Goal: Task Accomplishment & Management: Use online tool/utility

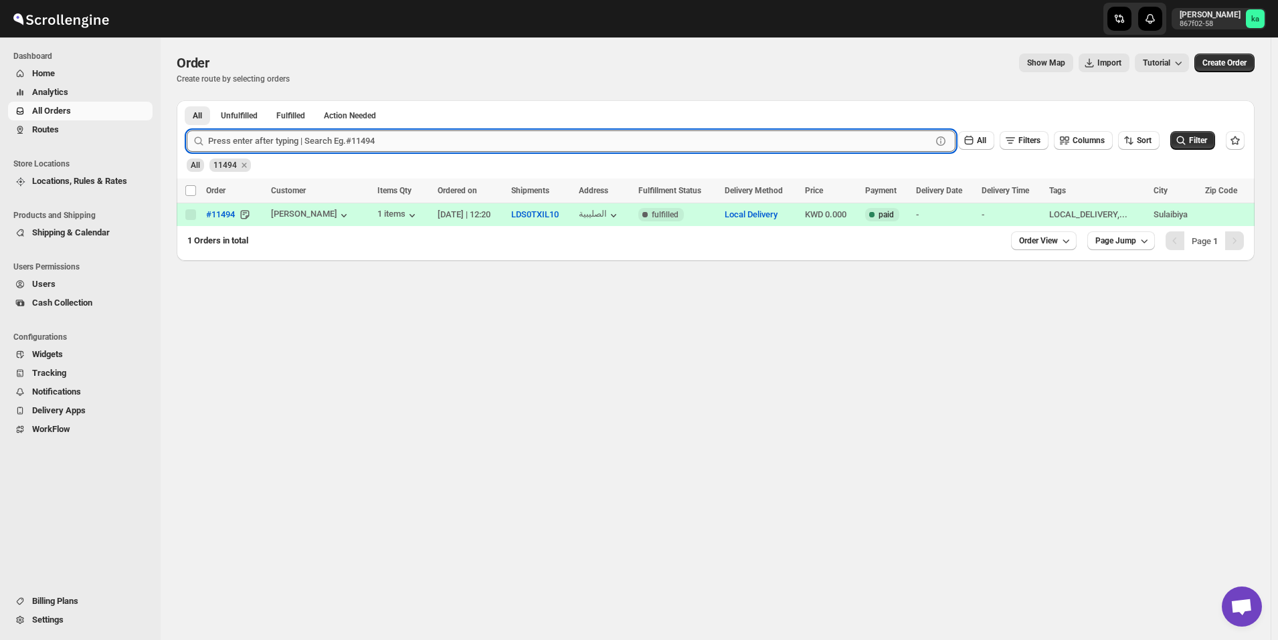
click at [361, 149] on input "text" at bounding box center [569, 140] width 723 height 21
paste input "11164"
type input "11164"
click at [187, 100] on button "Submit" at bounding box center [206, 107] width 38 height 14
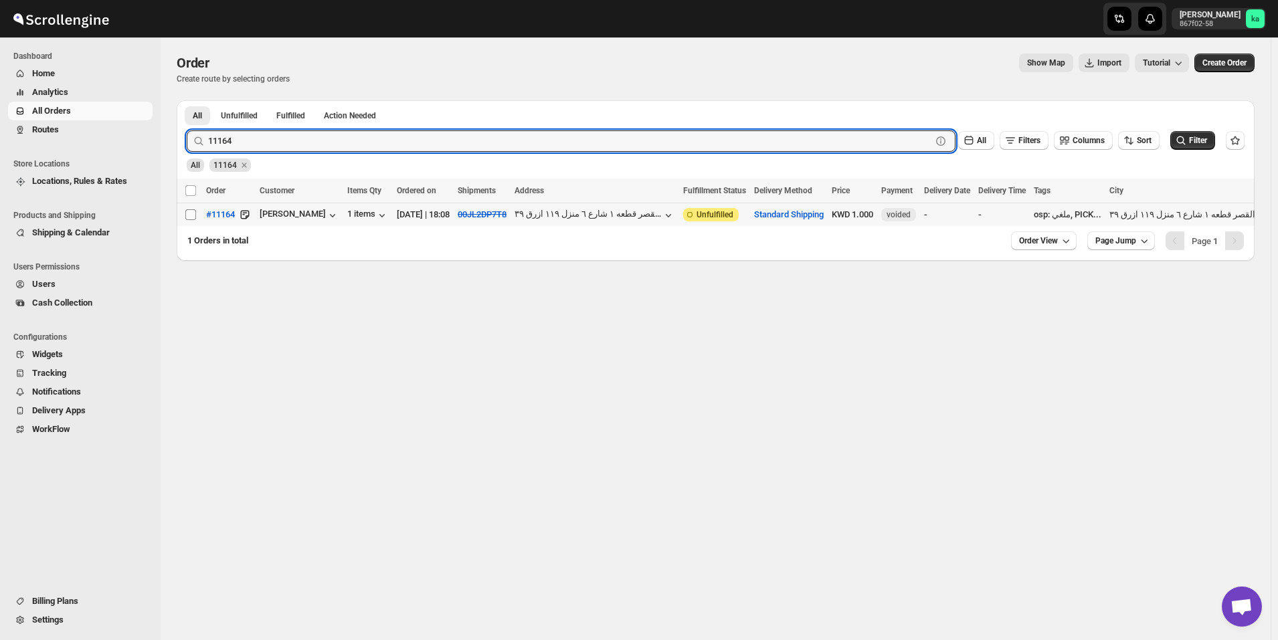
click at [192, 216] on input "Select order" at bounding box center [190, 214] width 11 height 11
checkbox input "true"
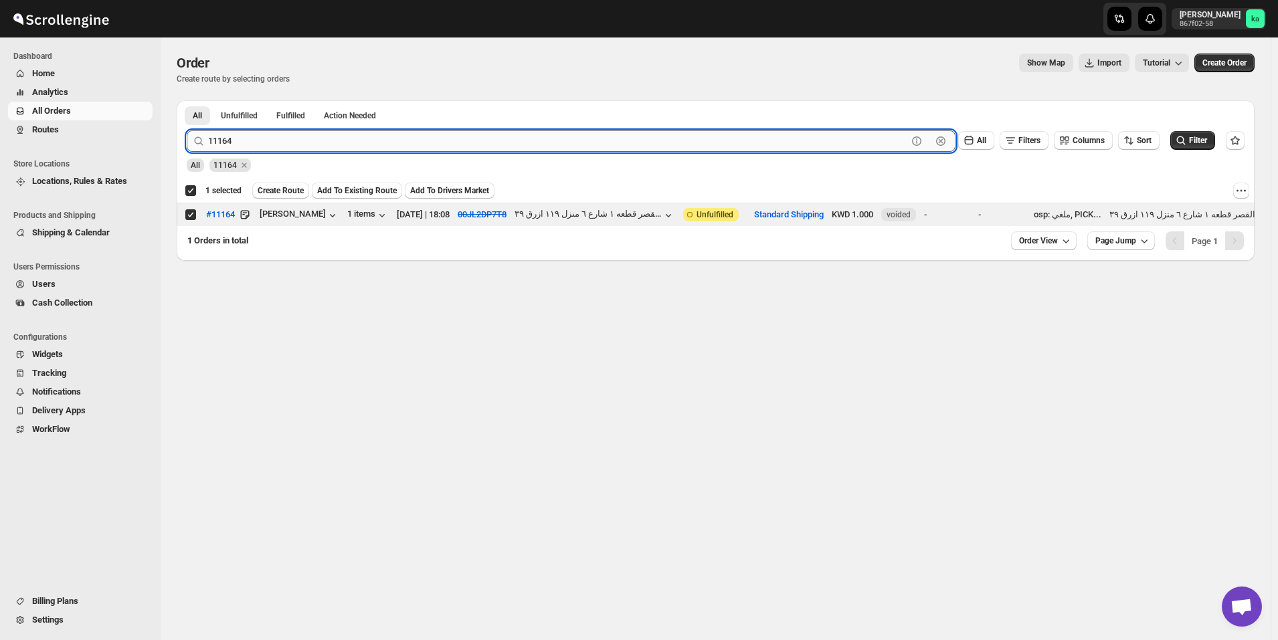
click at [312, 137] on input "11164" at bounding box center [557, 140] width 699 height 21
click at [312, 138] on input "11164" at bounding box center [557, 140] width 699 height 21
paste input "495"
type input "11495"
click at [187, 100] on button "Submit" at bounding box center [206, 107] width 38 height 14
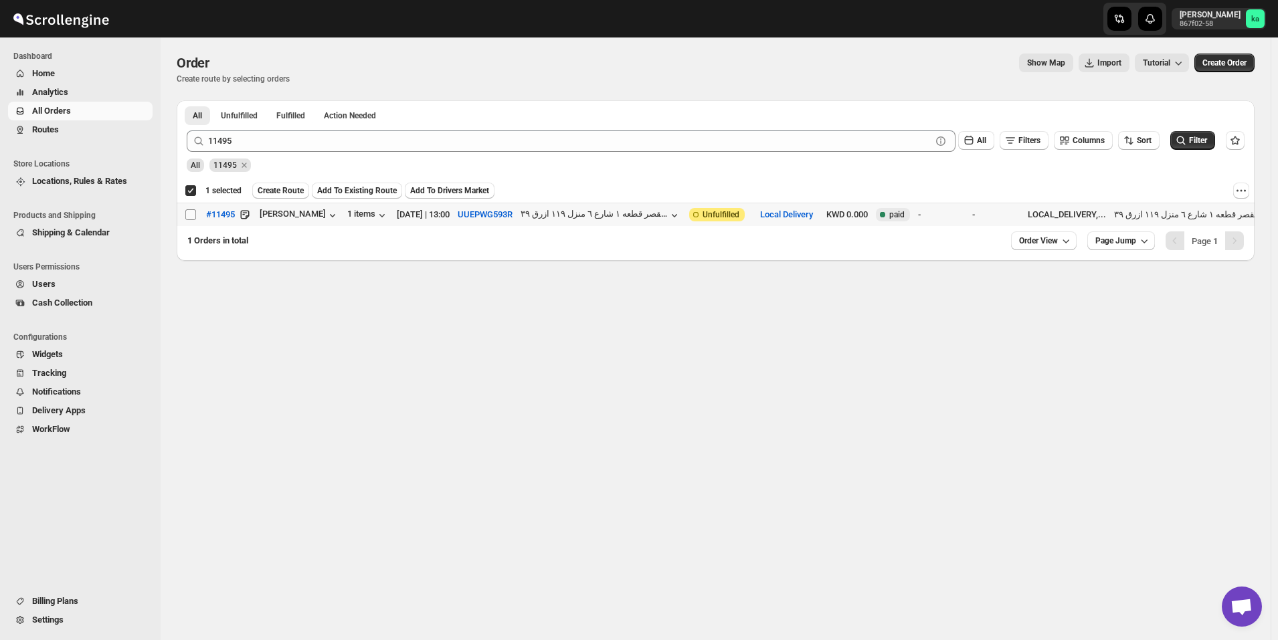
click at [193, 217] on input "Select order" at bounding box center [190, 214] width 11 height 11
checkbox input "true"
checkbox input "false"
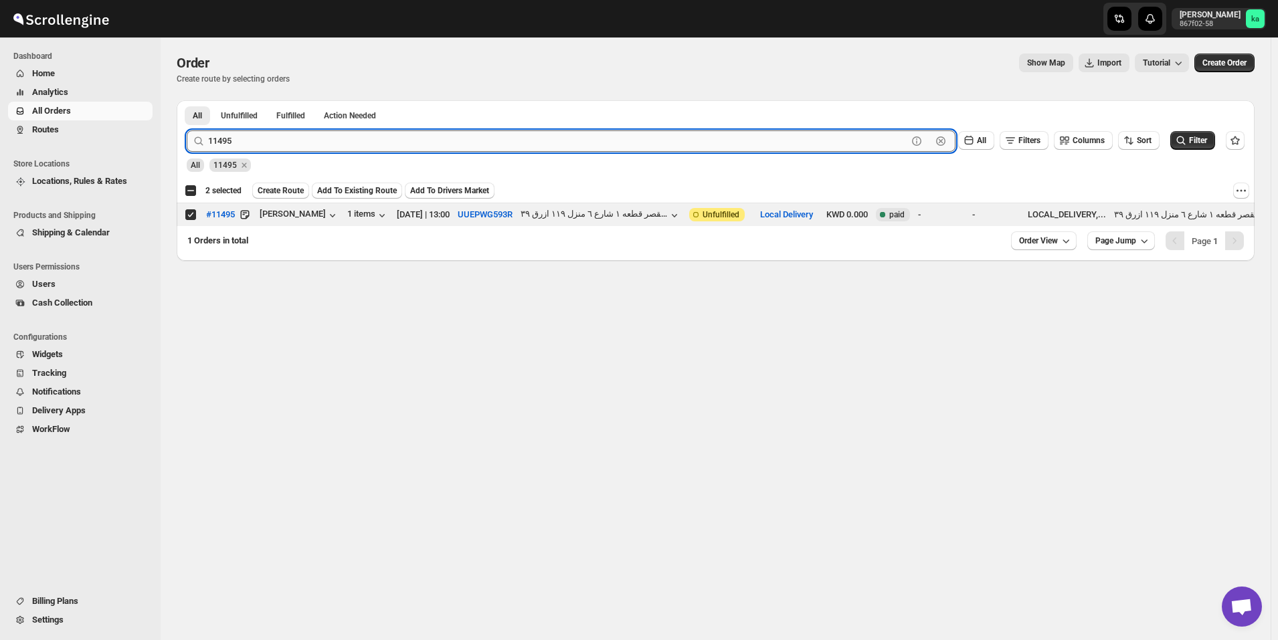
click at [359, 142] on input "11495" at bounding box center [557, 140] width 699 height 21
paste input "0949"
click at [187, 100] on button "Submit" at bounding box center [206, 107] width 38 height 14
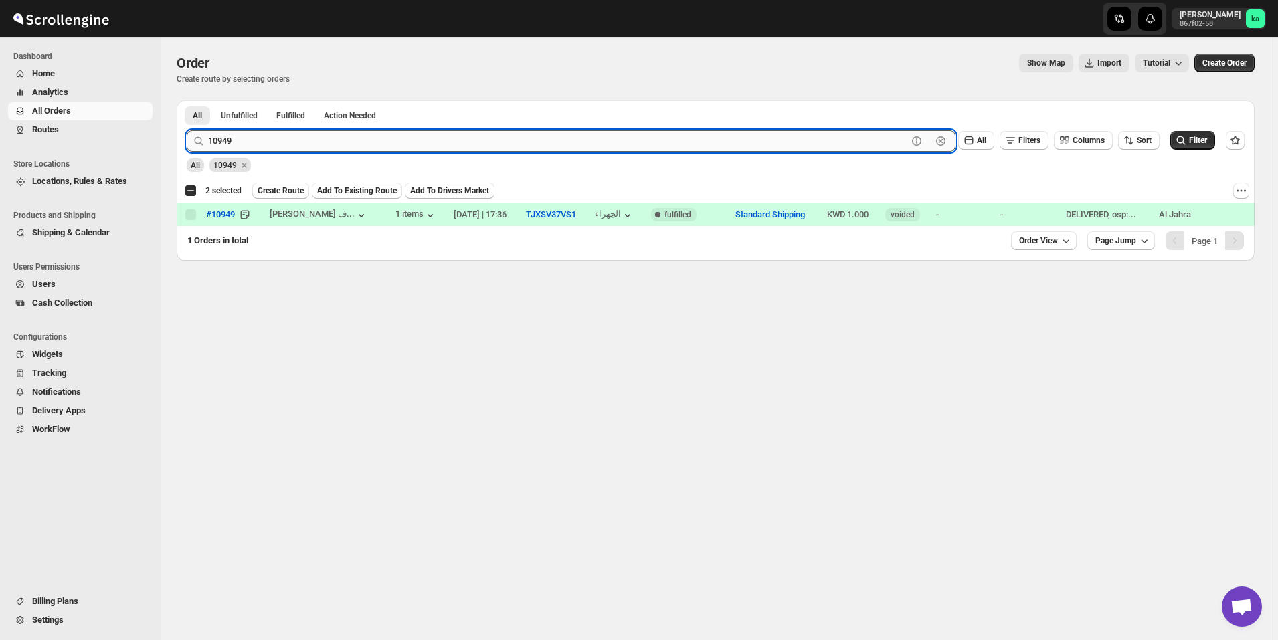
click at [363, 133] on input "10949" at bounding box center [557, 140] width 699 height 21
paste input "1326"
click at [187, 100] on button "Submit" at bounding box center [206, 107] width 38 height 14
click at [442, 139] on input "11326" at bounding box center [557, 140] width 699 height 21
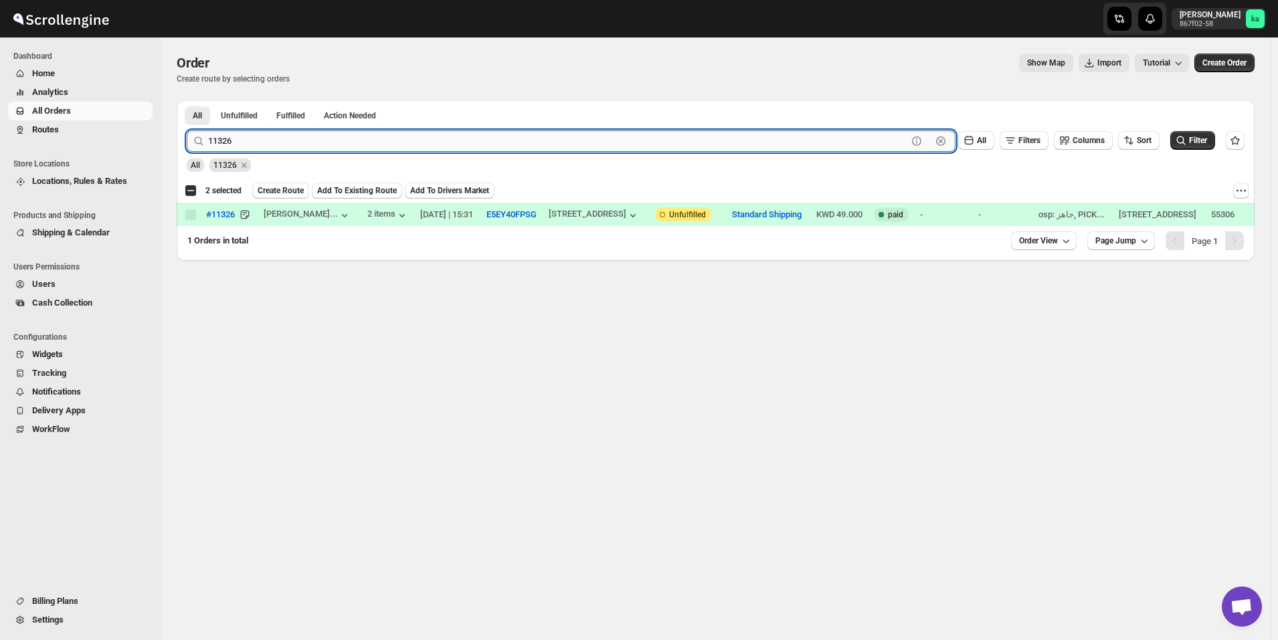
click at [442, 139] on input "11326" at bounding box center [557, 140] width 699 height 21
paste input "82"
type input "11382"
click at [187, 100] on button "Submit" at bounding box center [206, 107] width 38 height 14
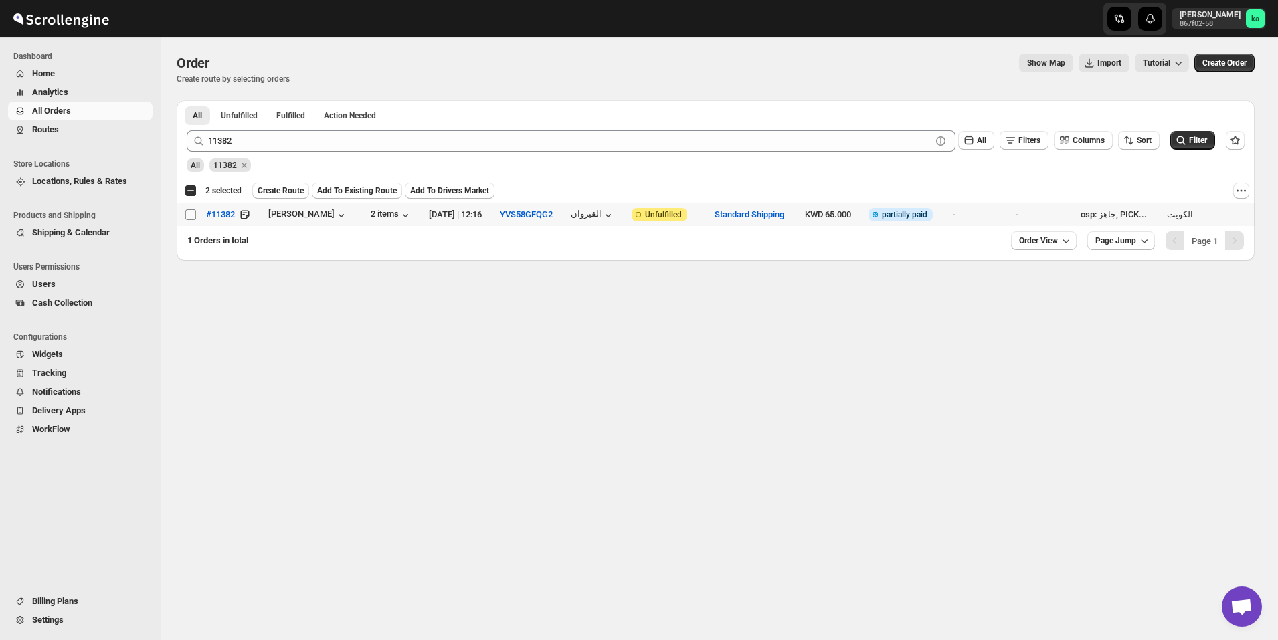
click at [192, 211] on input "Select order" at bounding box center [190, 214] width 11 height 11
checkbox input "true"
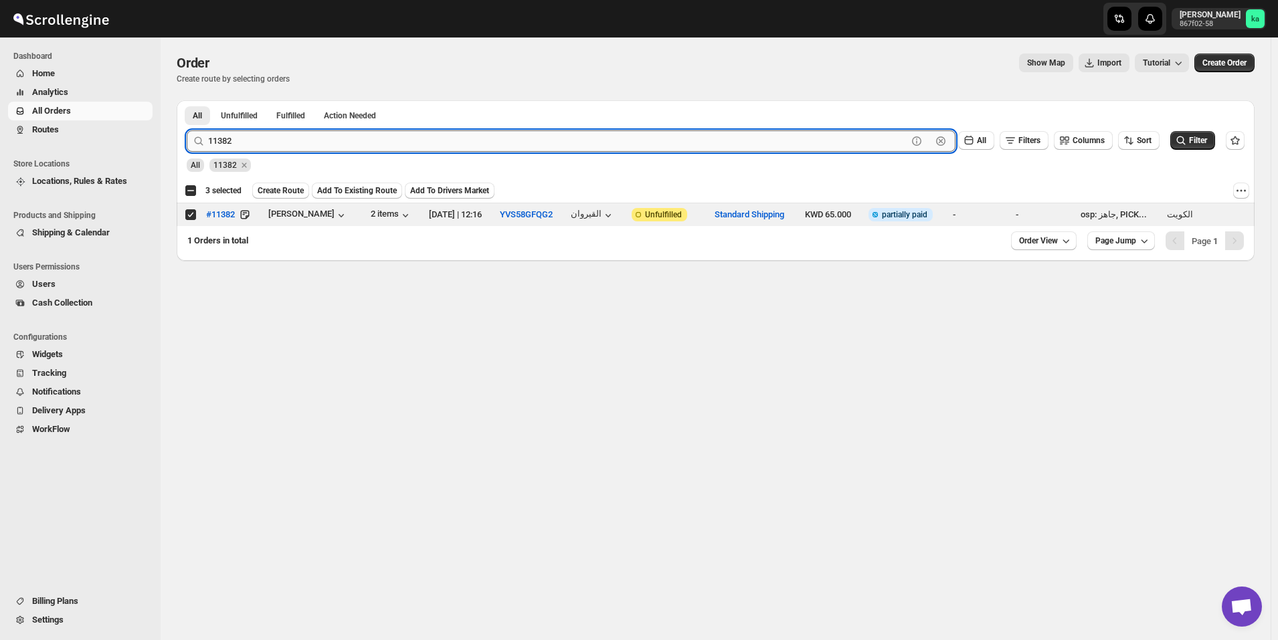
click at [332, 145] on input "11382" at bounding box center [557, 140] width 699 height 21
paste input "424"
type input "11424"
click at [187, 100] on button "Submit" at bounding box center [206, 107] width 38 height 14
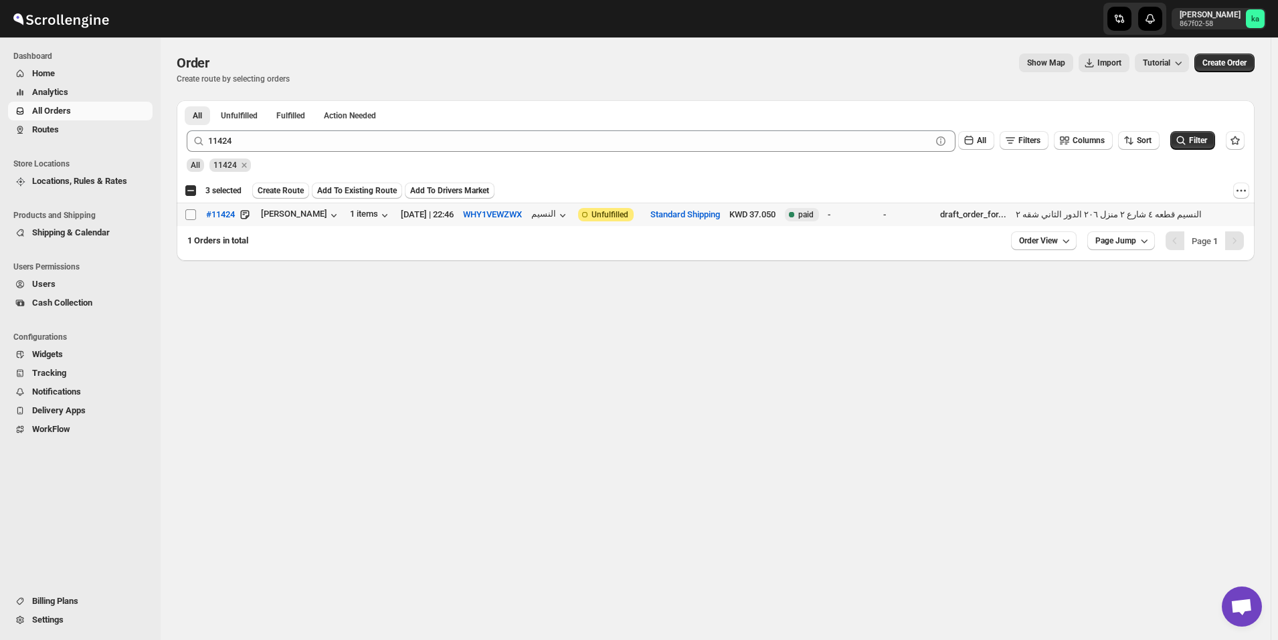
click at [188, 215] on input "Select order" at bounding box center [190, 214] width 11 height 11
checkbox input "true"
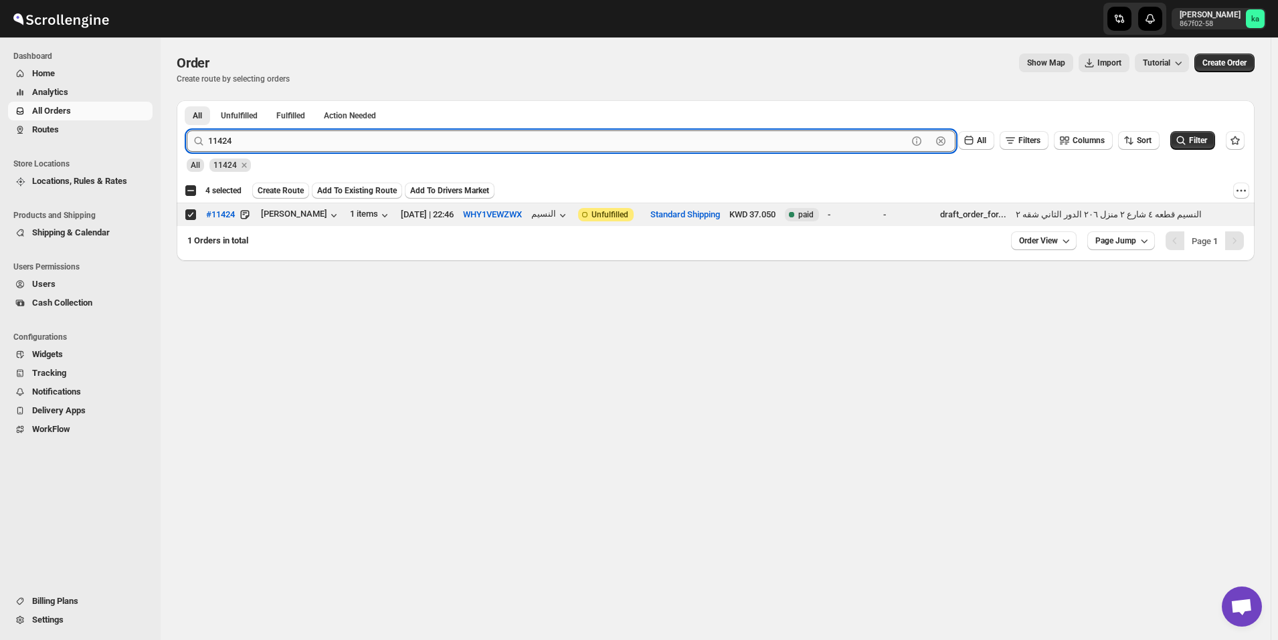
click at [307, 141] on input "11424" at bounding box center [557, 140] width 699 height 21
drag, startPoint x: 307, startPoint y: 141, endPoint x: 300, endPoint y: 149, distance: 11.0
click at [307, 141] on input "11424" at bounding box center [557, 140] width 699 height 21
paste input "8"
type input "11428"
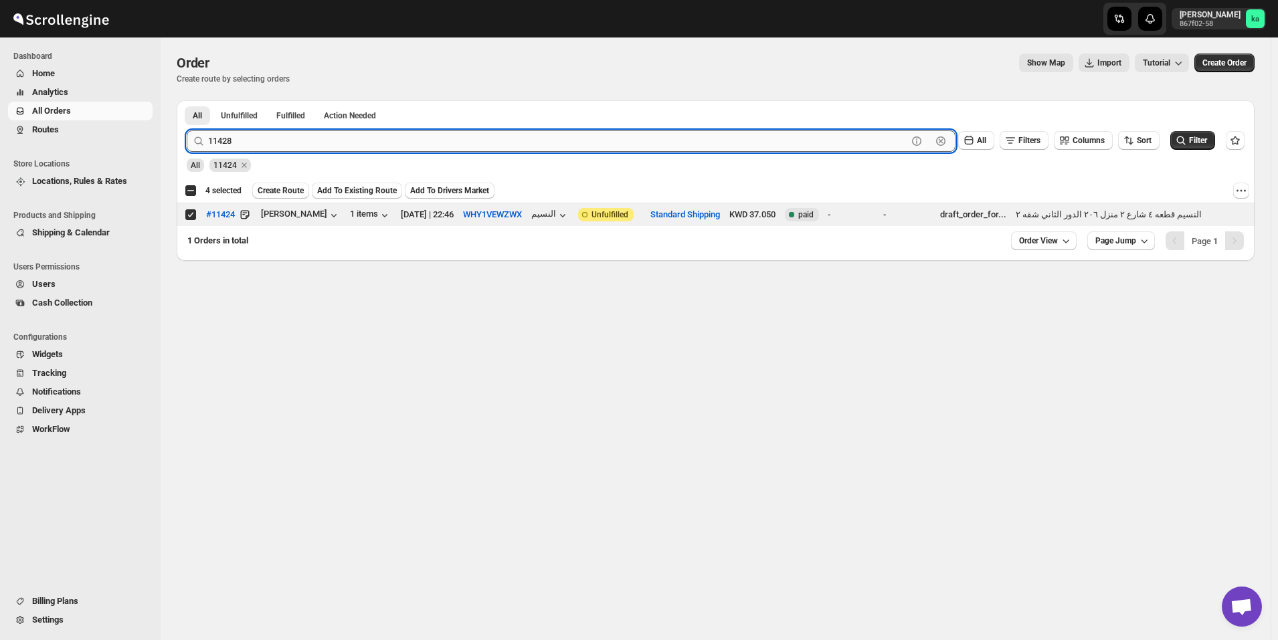
click at [187, 100] on button "Submit" at bounding box center [206, 107] width 38 height 14
click at [190, 217] on input "Select order" at bounding box center [190, 214] width 11 height 11
checkbox input "true"
click at [270, 141] on input "11428" at bounding box center [557, 140] width 699 height 21
click at [268, 137] on input "11428" at bounding box center [557, 140] width 699 height 21
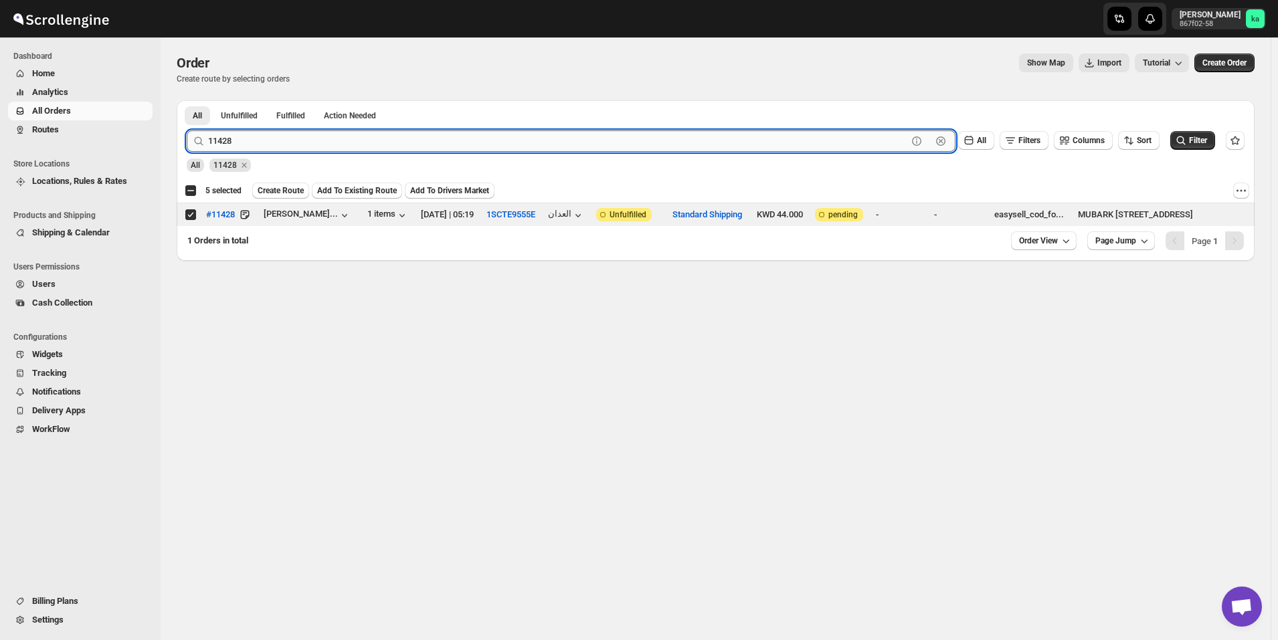
paste input "33"
type input "11433"
click at [187, 100] on button "Submit" at bounding box center [206, 107] width 38 height 14
click at [191, 216] on input "Select order" at bounding box center [190, 214] width 11 height 11
checkbox input "true"
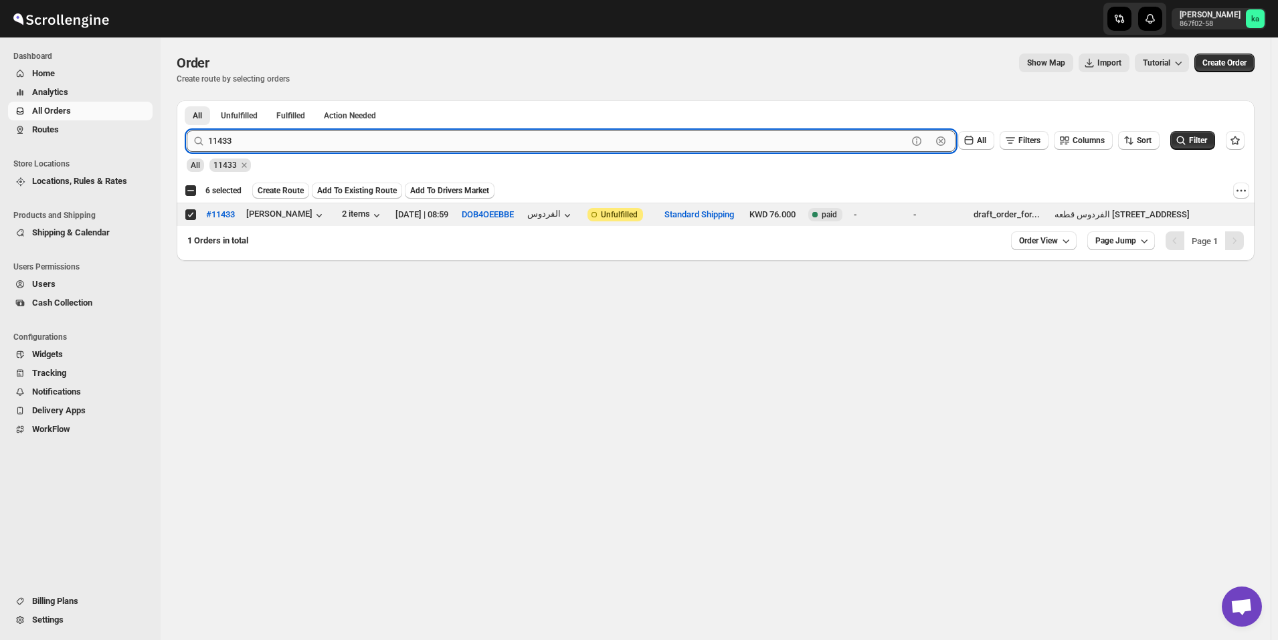
click at [294, 139] on input "11433" at bounding box center [557, 140] width 699 height 21
paste input "00"
type input "11400"
click at [187, 100] on button "Submit" at bounding box center [206, 107] width 38 height 14
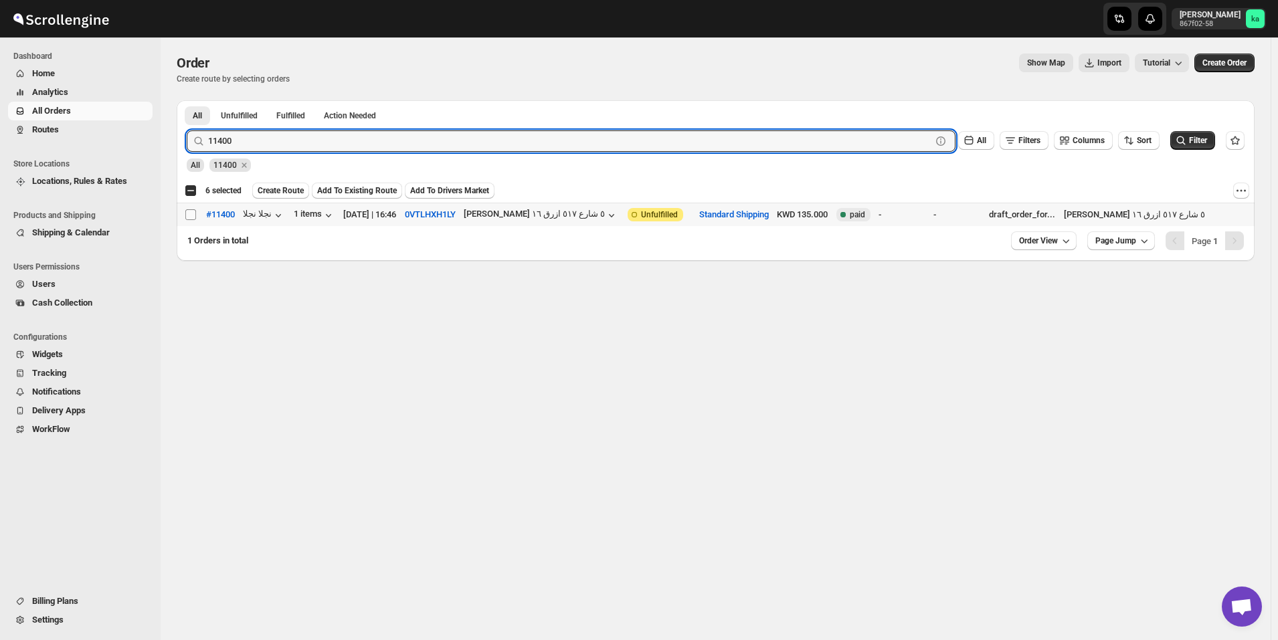
click at [193, 215] on input "Select order" at bounding box center [190, 214] width 11 height 11
checkbox input "true"
click at [273, 145] on input "11400" at bounding box center [557, 140] width 699 height 21
paste input "37"
type input "11370"
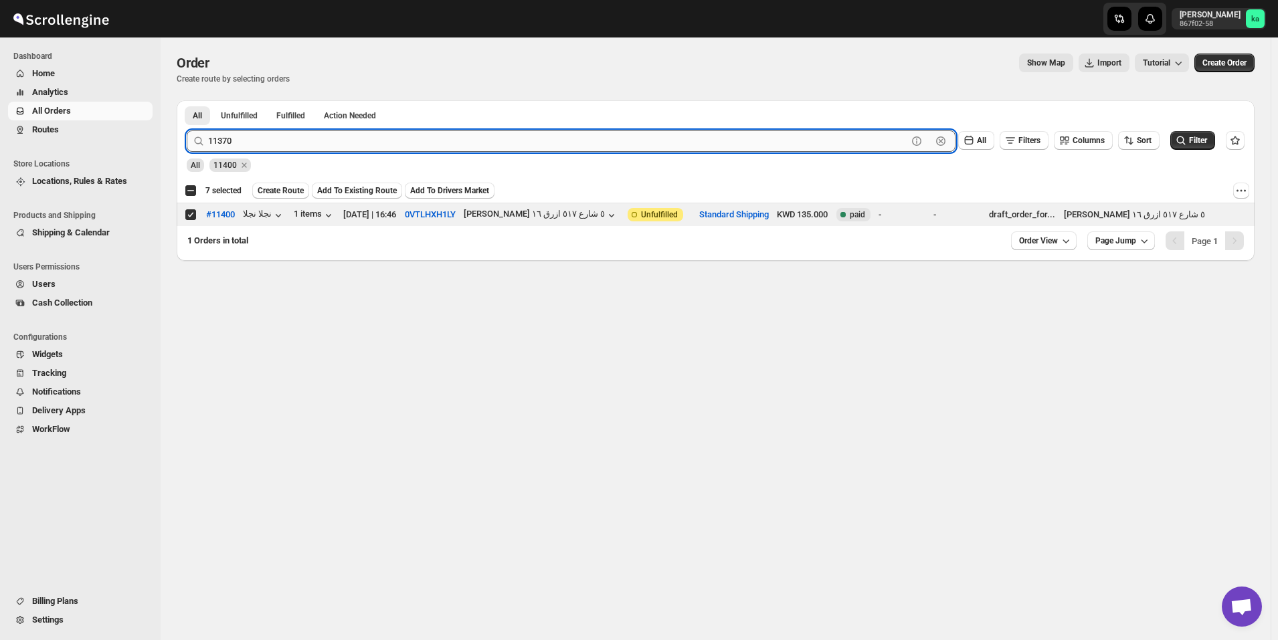
click at [187, 100] on button "Submit" at bounding box center [206, 107] width 38 height 14
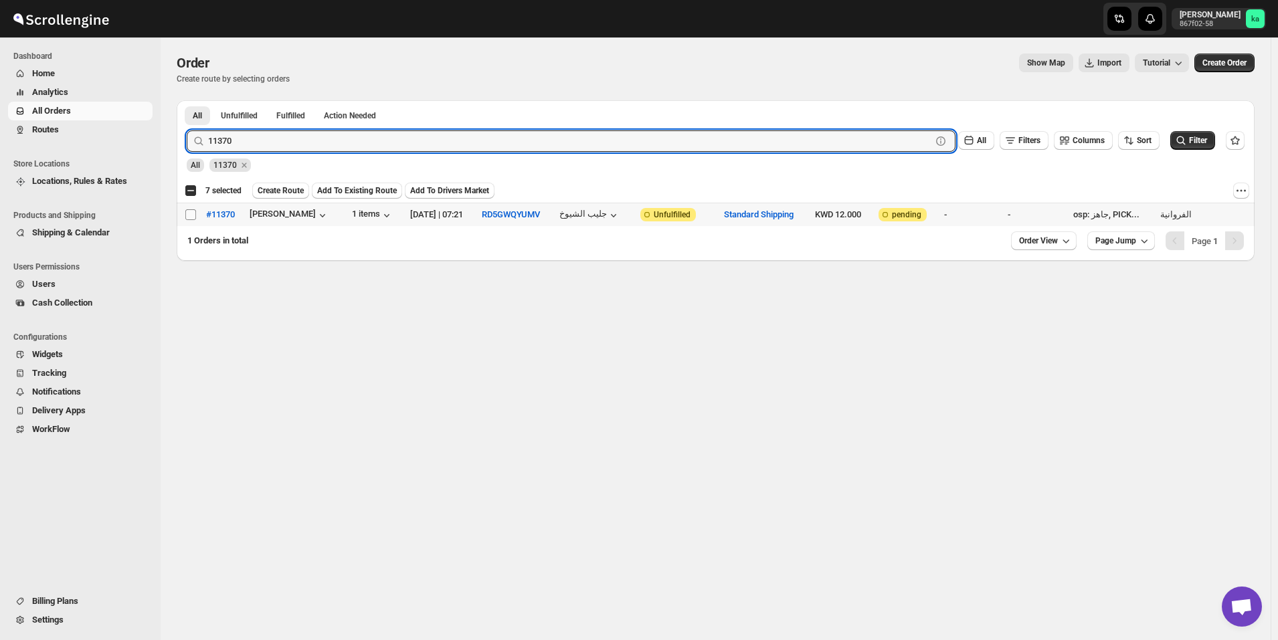
click at [191, 221] on td "Select order" at bounding box center [189, 214] width 25 height 23
checkbox input "true"
click at [282, 141] on input "11370" at bounding box center [557, 140] width 699 height 21
paste input "443"
type input "11443"
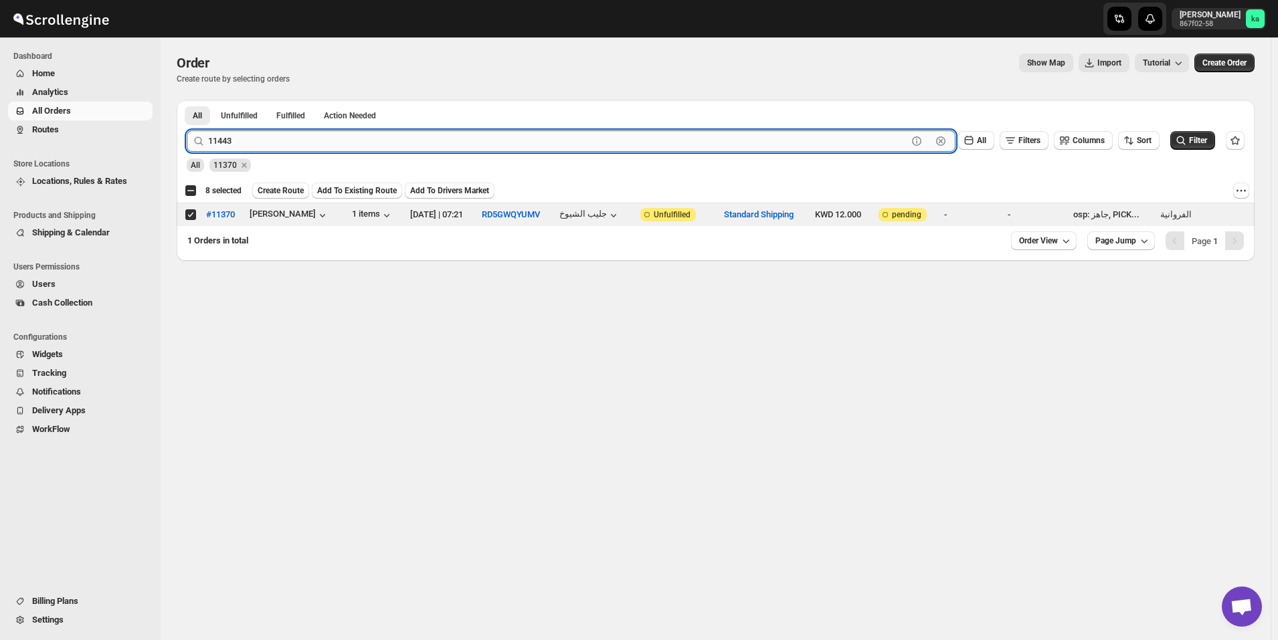
click at [187, 100] on button "Submit" at bounding box center [206, 107] width 38 height 14
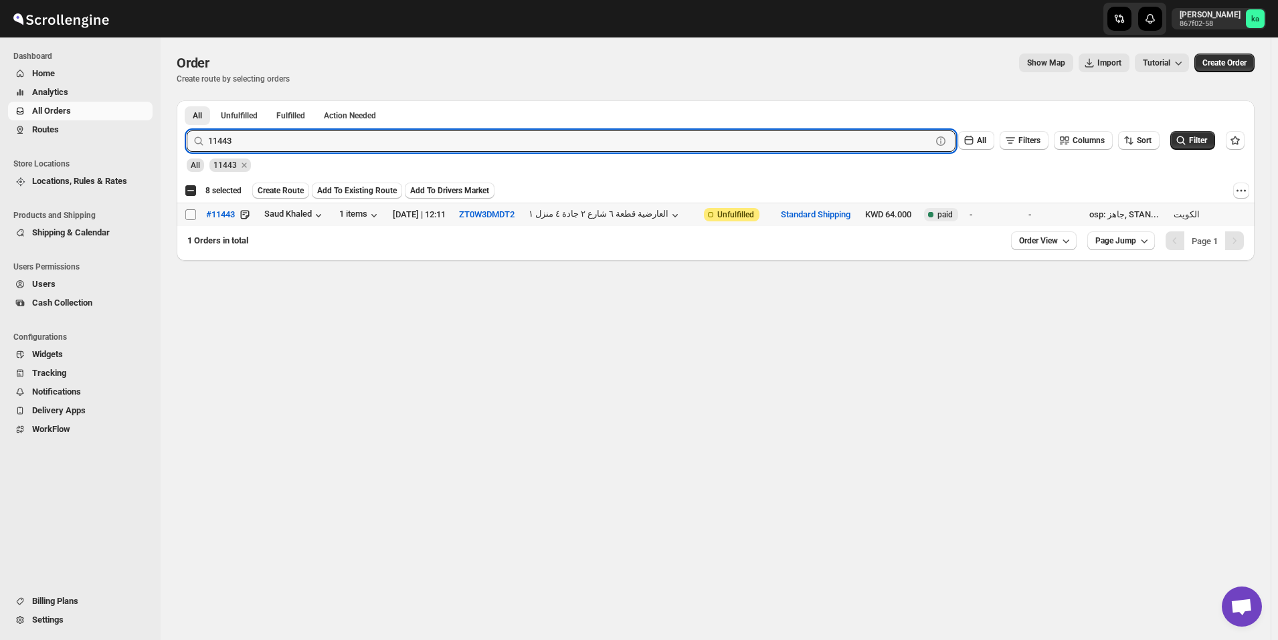
click at [194, 215] on input "Select order" at bounding box center [190, 214] width 11 height 11
checkbox input "true"
click at [252, 151] on input "11443" at bounding box center [557, 140] width 699 height 21
paste input "37"
type input "11437"
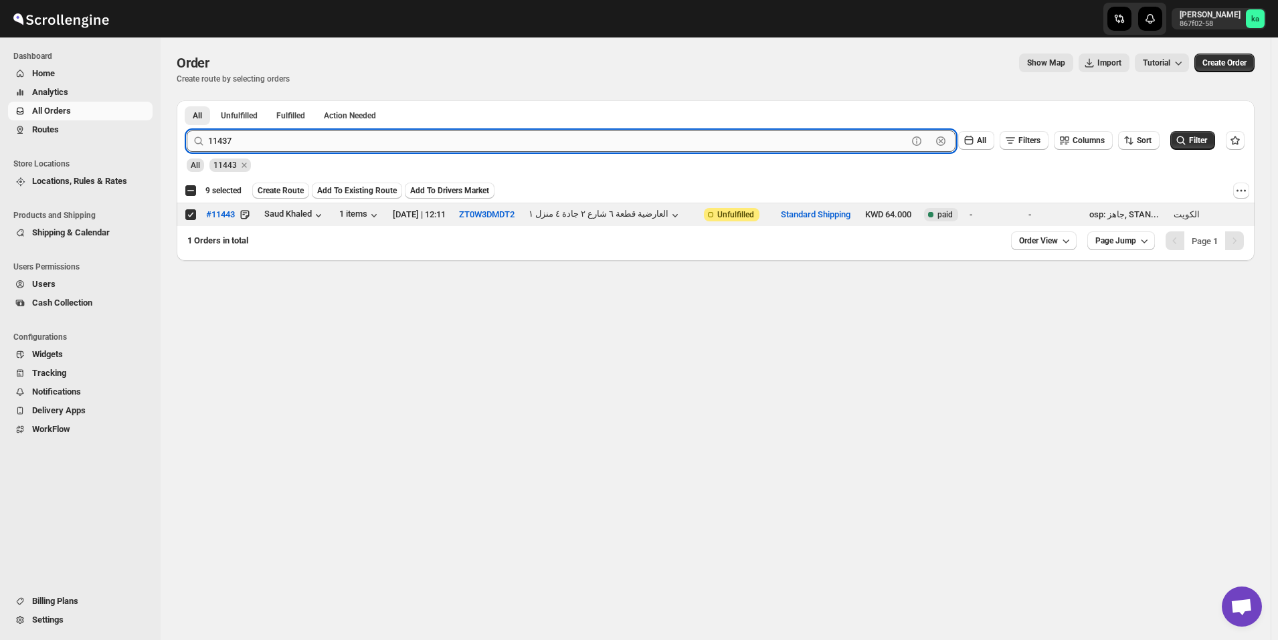
click at [187, 100] on button "Submit" at bounding box center [206, 107] width 38 height 14
click at [195, 215] on input "Select order" at bounding box center [190, 214] width 11 height 11
checkbox input "true"
click at [302, 141] on input "11437" at bounding box center [557, 140] width 699 height 21
paste input "37"
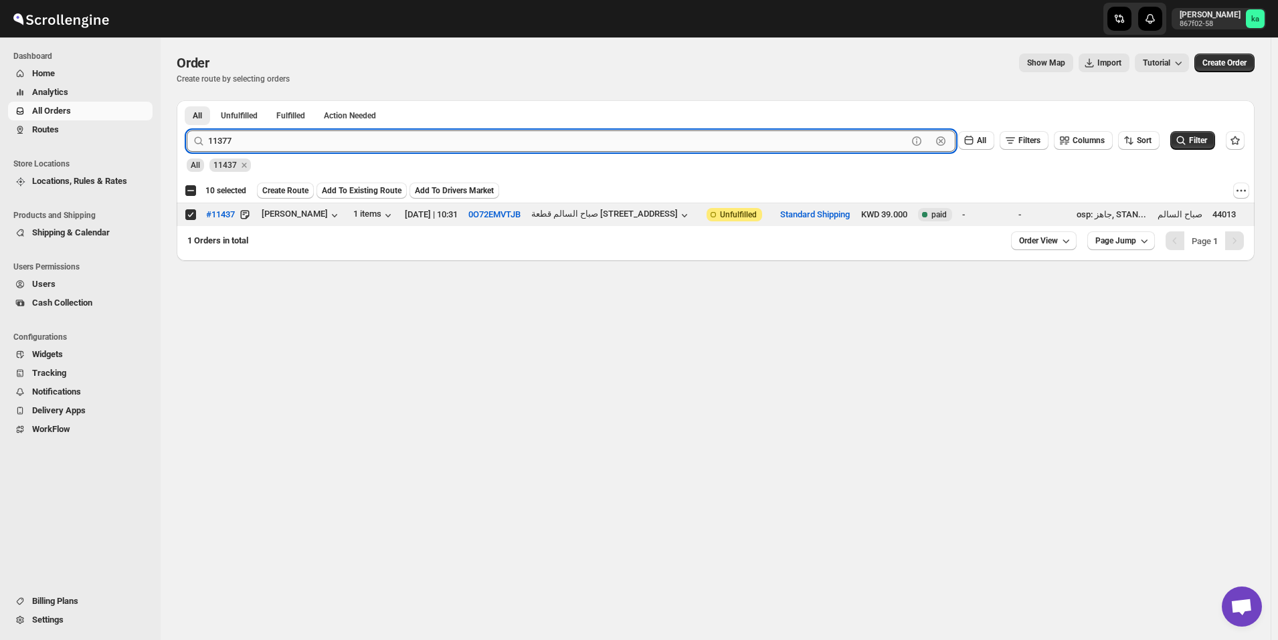
type input "11377"
click at [187, 100] on button "Submit" at bounding box center [206, 107] width 38 height 14
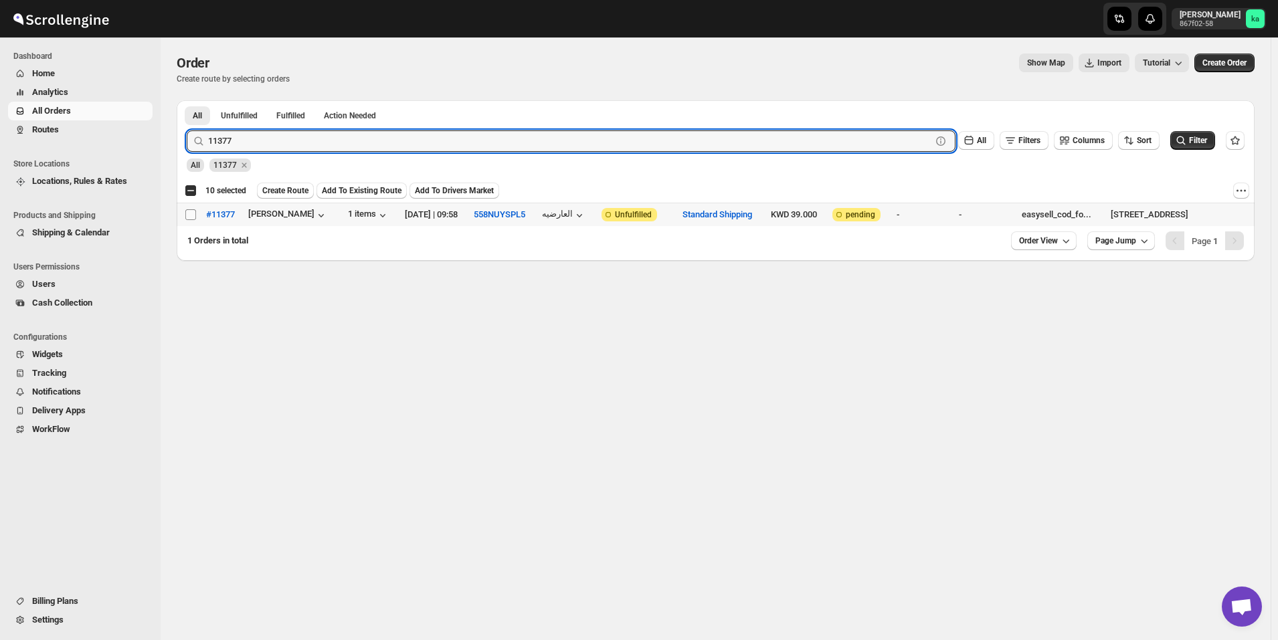
click at [188, 216] on input "Select order" at bounding box center [190, 214] width 11 height 11
checkbox input "true"
click at [290, 144] on input "11377" at bounding box center [557, 140] width 699 height 21
paste input "26"
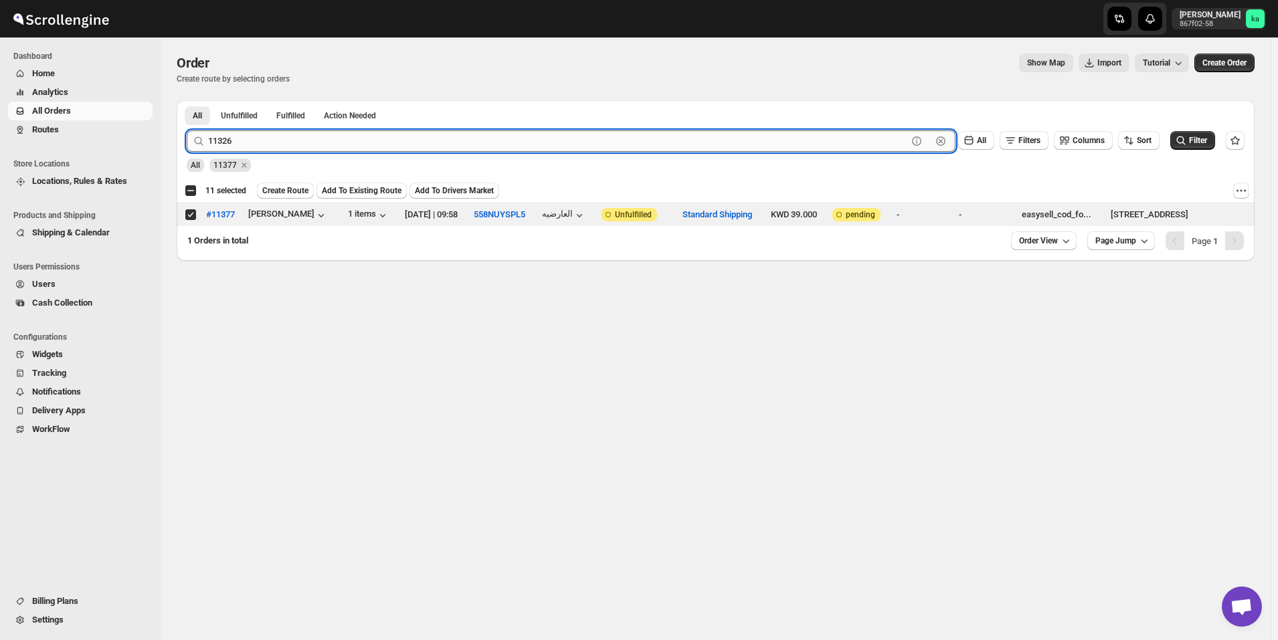
type input "11326"
click at [187, 100] on button "Submit" at bounding box center [206, 107] width 38 height 14
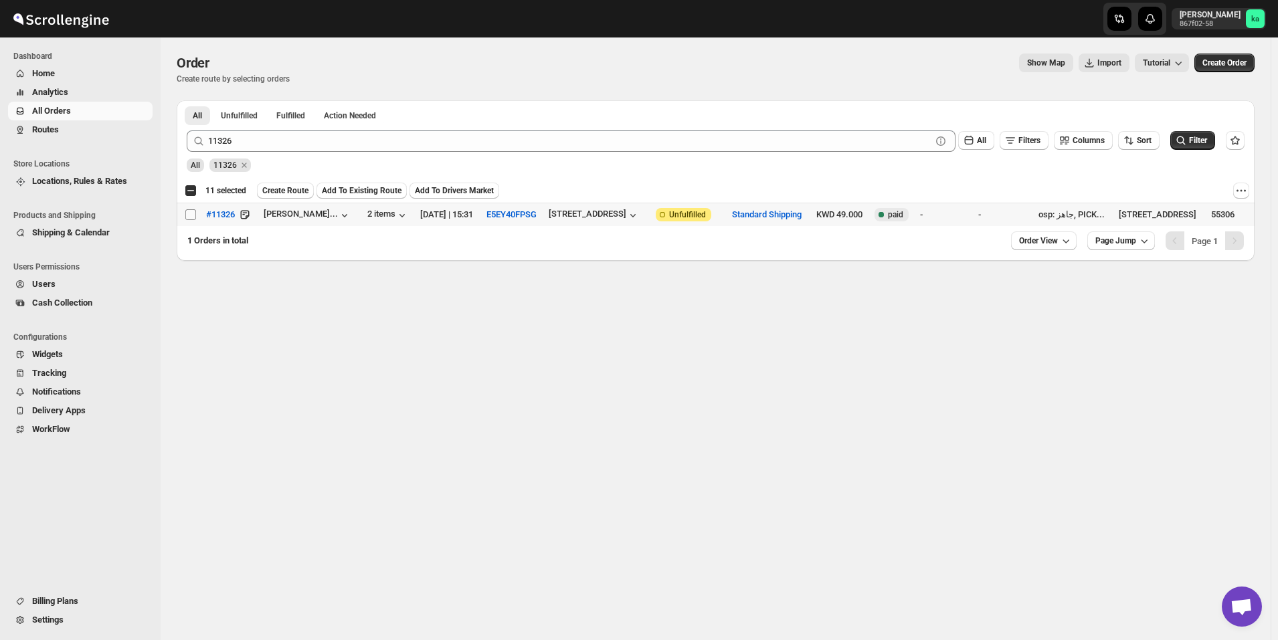
click at [189, 211] on input "Select order" at bounding box center [190, 214] width 11 height 11
checkbox input "true"
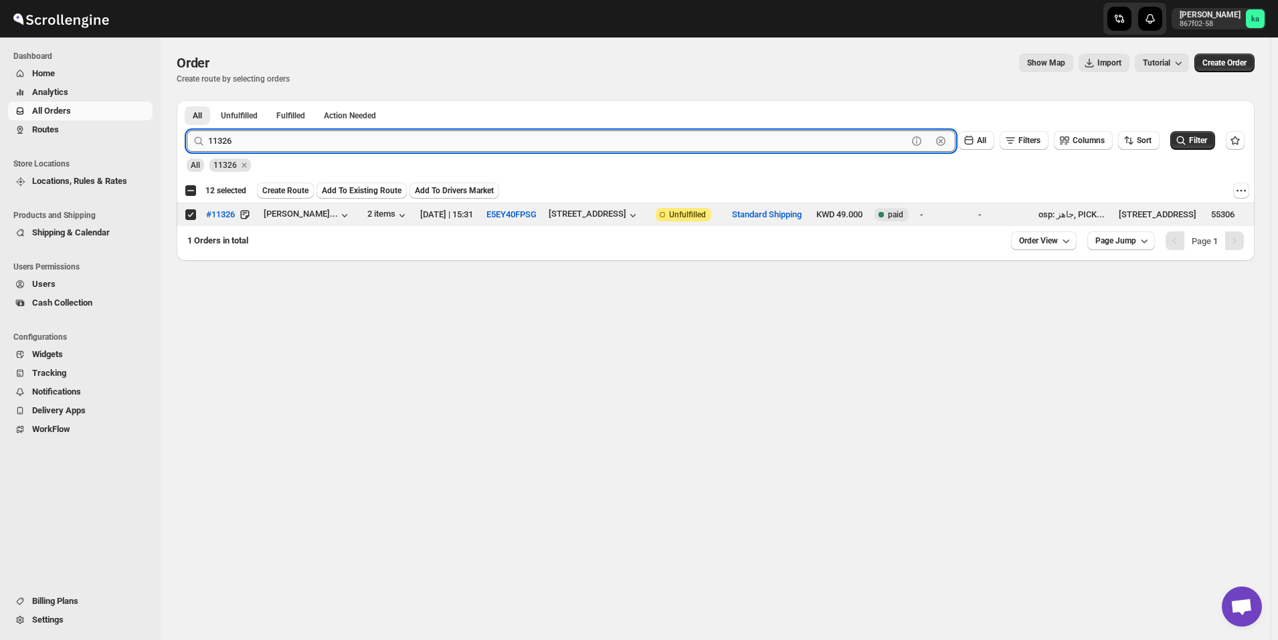
click at [279, 146] on input "11326" at bounding box center [557, 140] width 699 height 21
paste input "0949"
click at [187, 100] on button "Submit" at bounding box center [206, 107] width 38 height 14
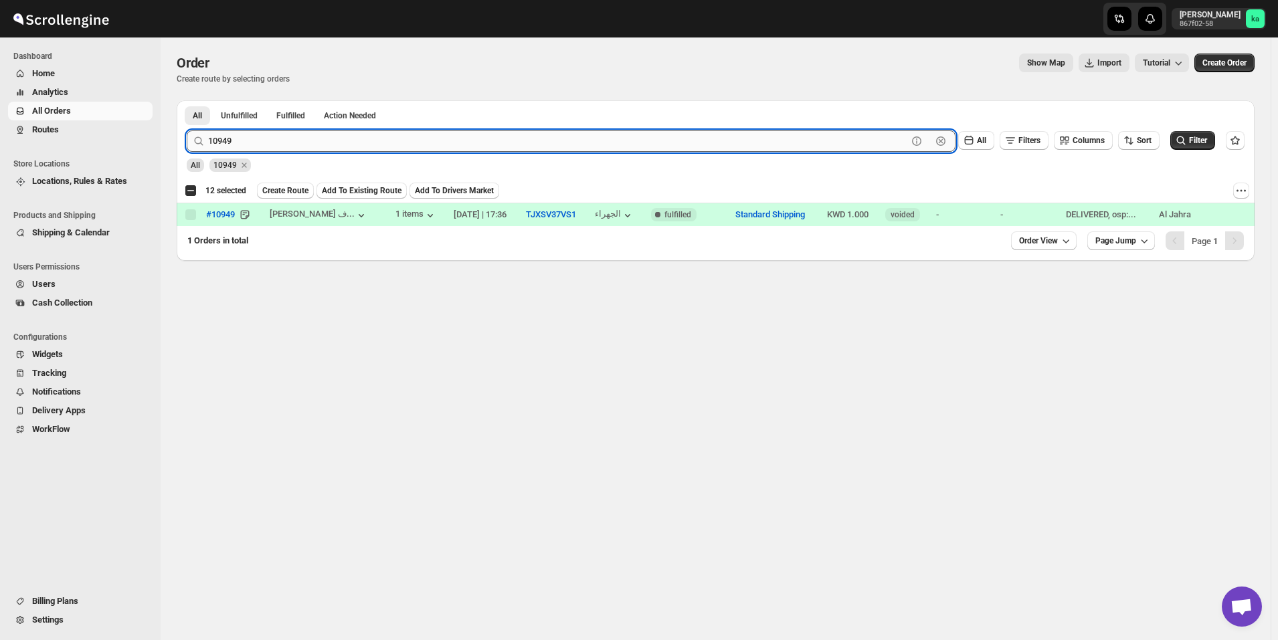
click at [590, 139] on input "10949" at bounding box center [557, 140] width 699 height 21
paste input "1496"
type input "11496"
click at [187, 100] on button "Submit" at bounding box center [206, 107] width 38 height 14
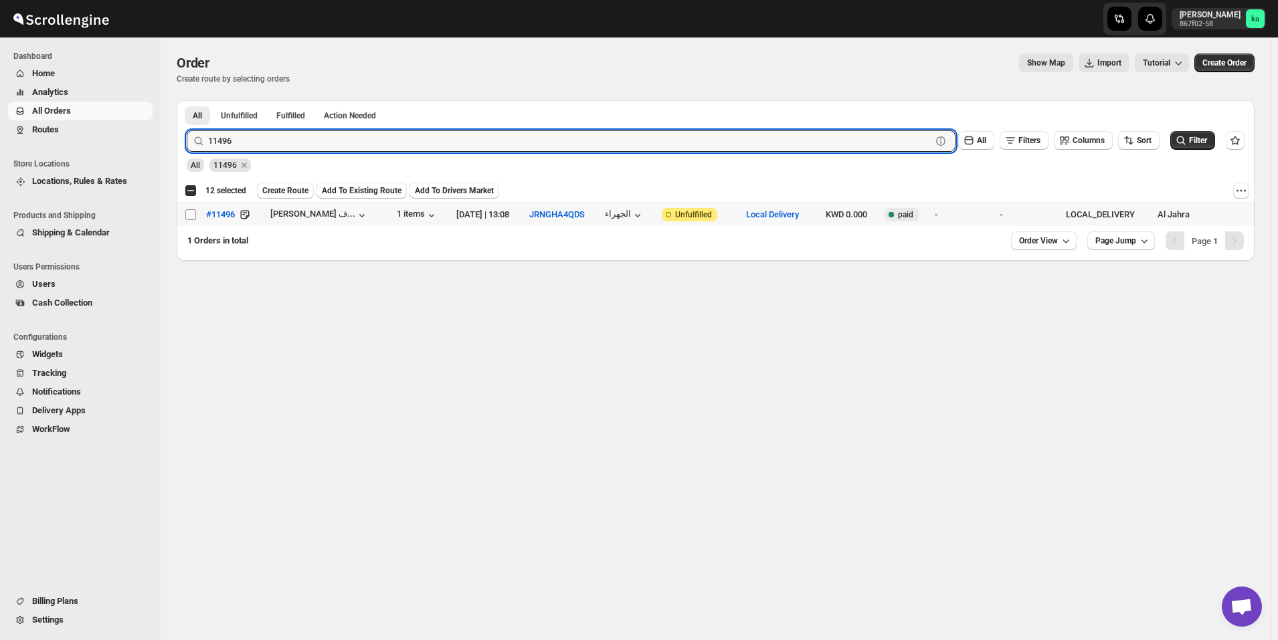
click at [192, 215] on input "Select order" at bounding box center [190, 214] width 11 height 11
checkbox input "true"
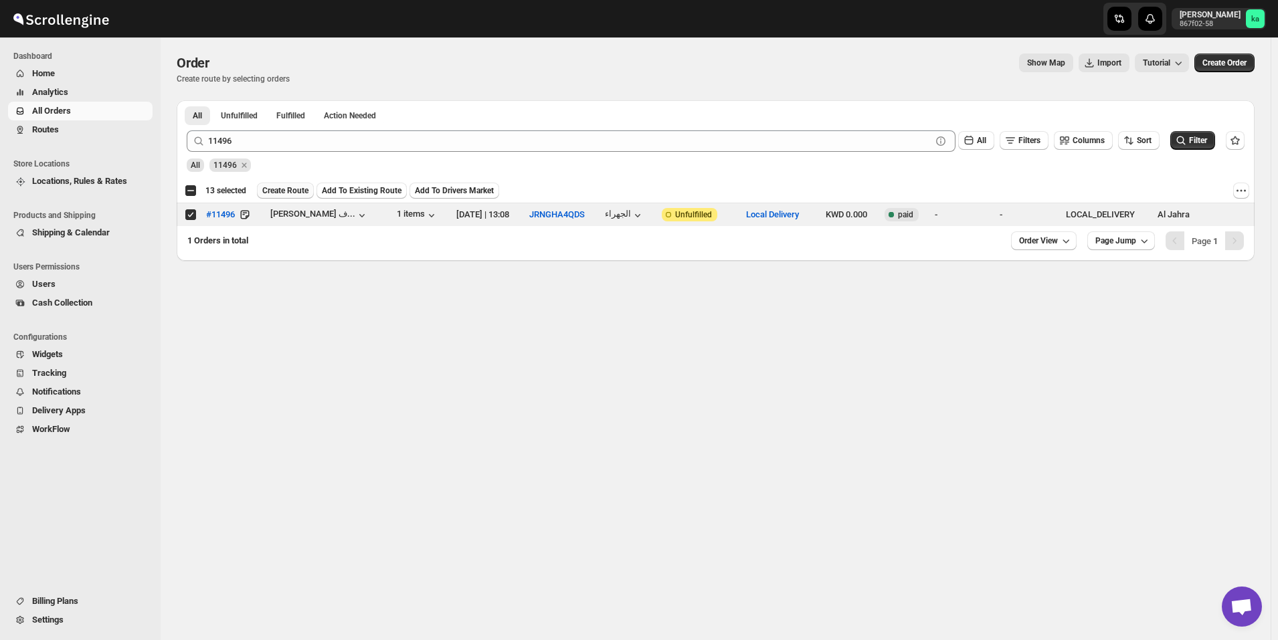
click at [276, 195] on span "Create Route" at bounding box center [285, 190] width 46 height 11
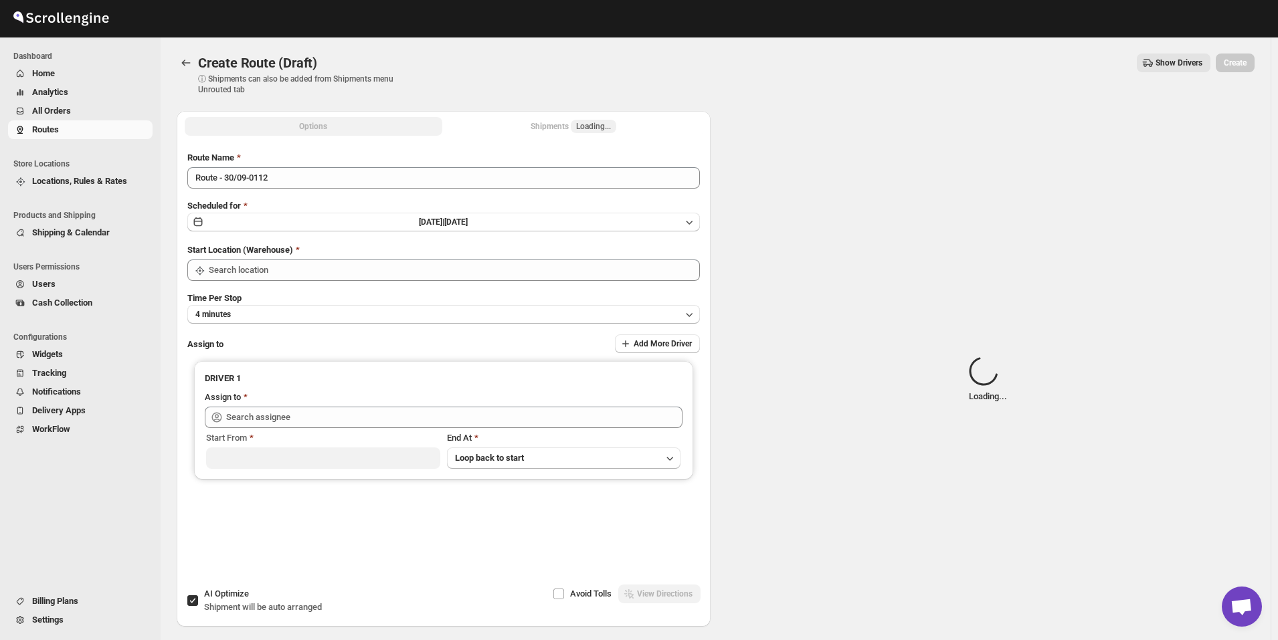
type input "[GEOGRAPHIC_DATA]"
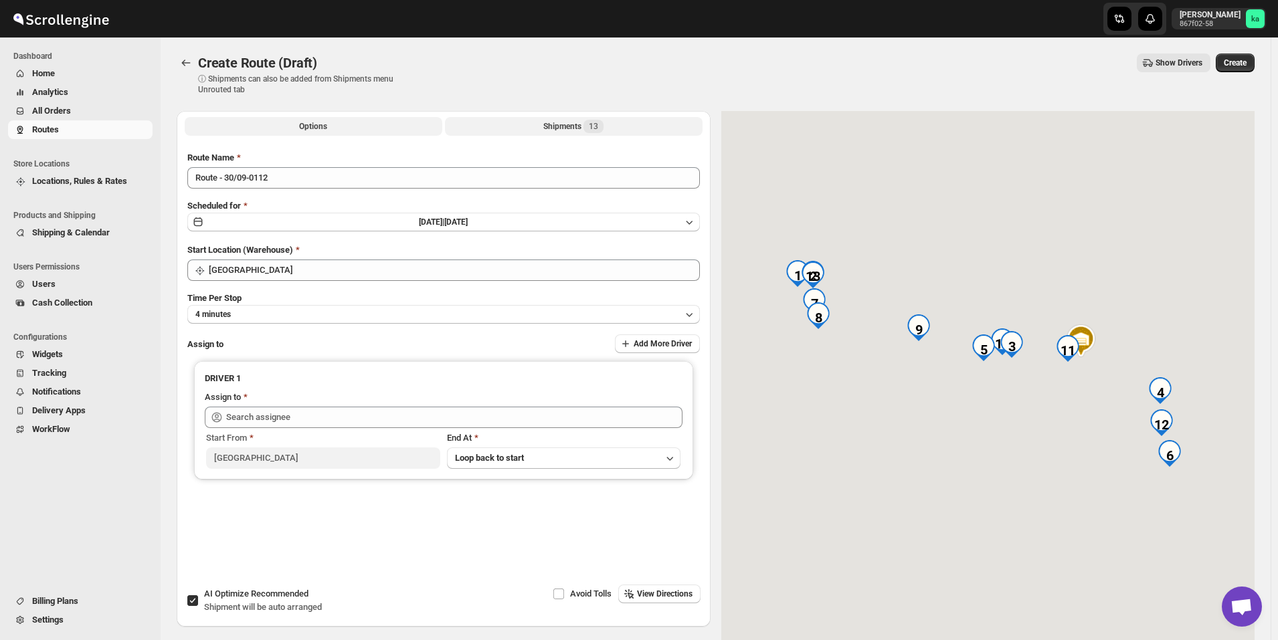
click at [555, 125] on div "Shipments 13" at bounding box center [573, 126] width 60 height 13
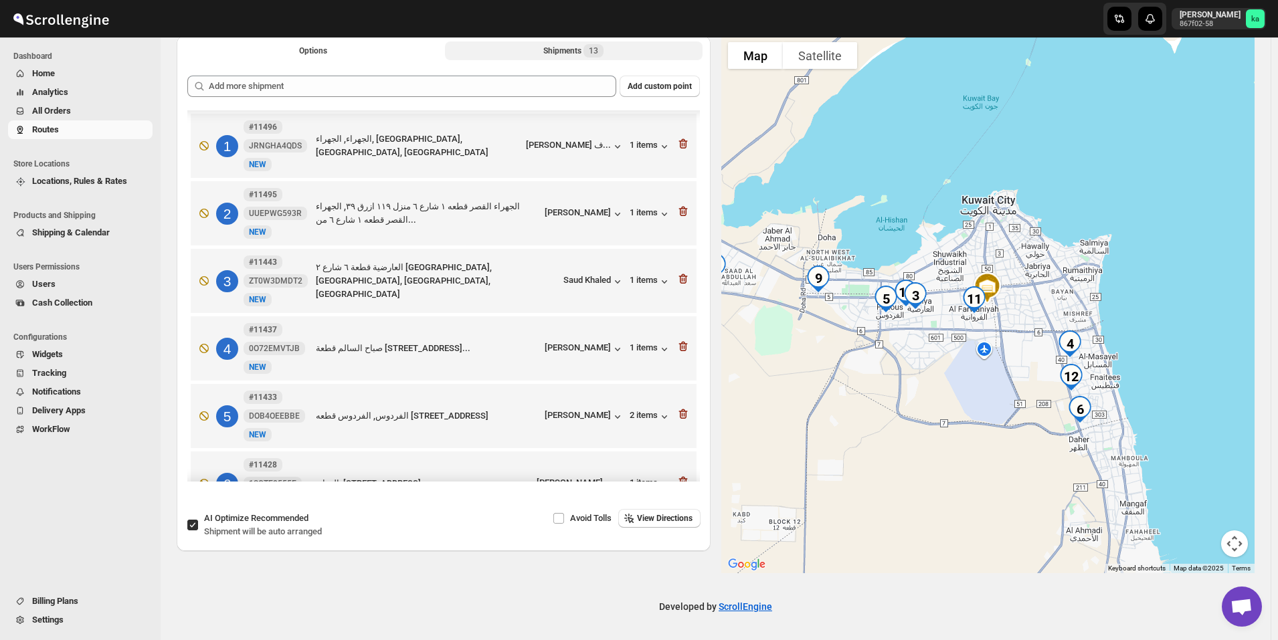
scroll to position [514, 0]
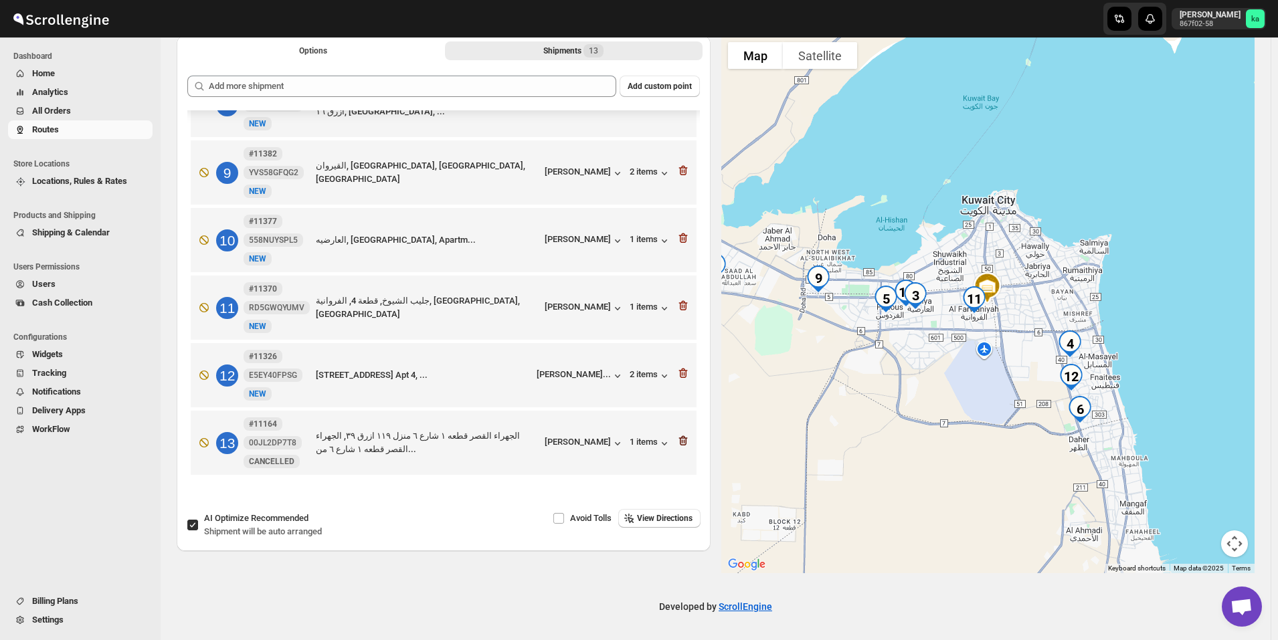
click at [678, 442] on icon "button" at bounding box center [682, 440] width 13 height 13
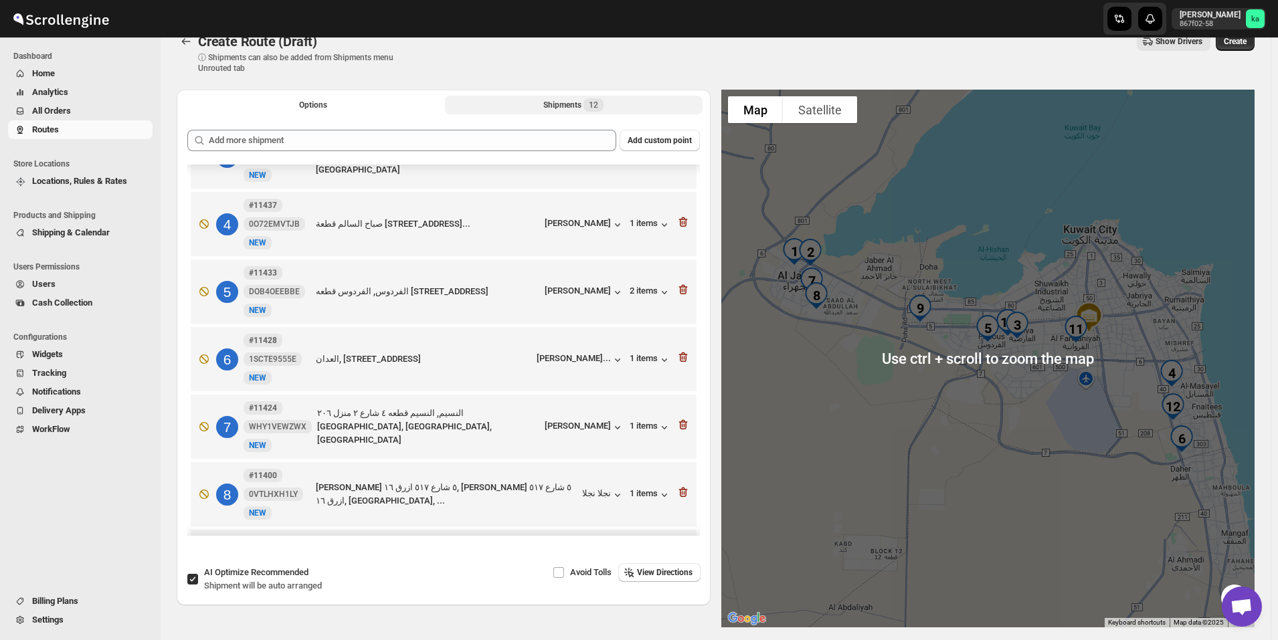
scroll to position [0, 0]
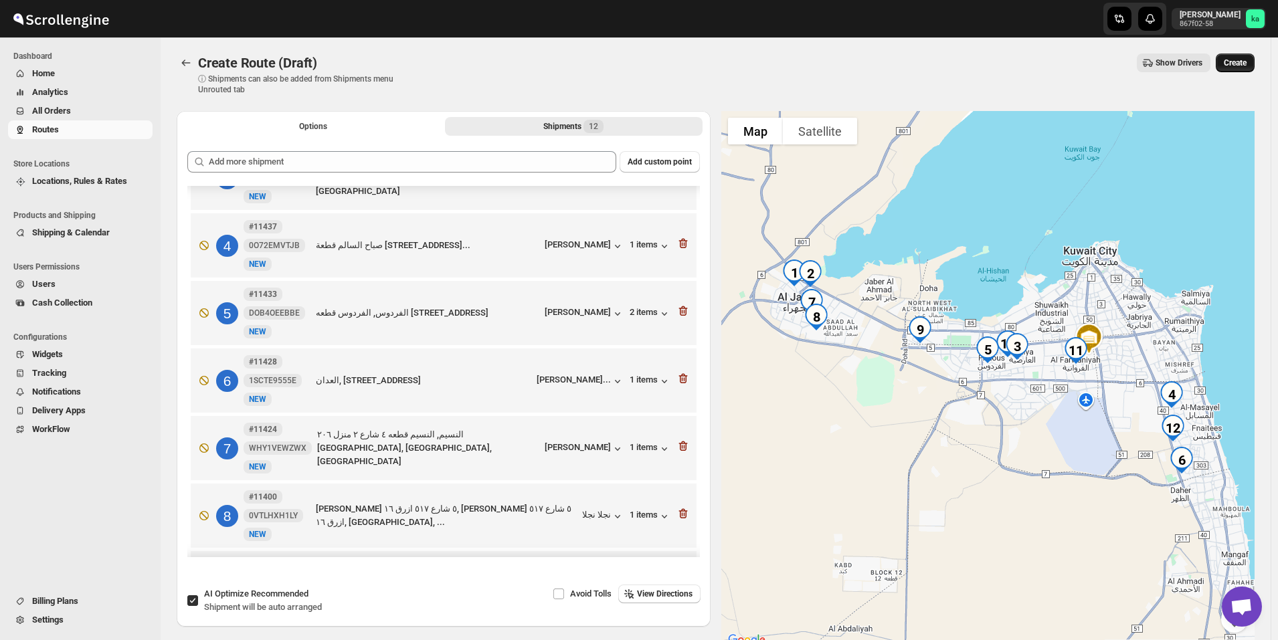
click at [1243, 61] on span "Create" at bounding box center [1235, 63] width 23 height 11
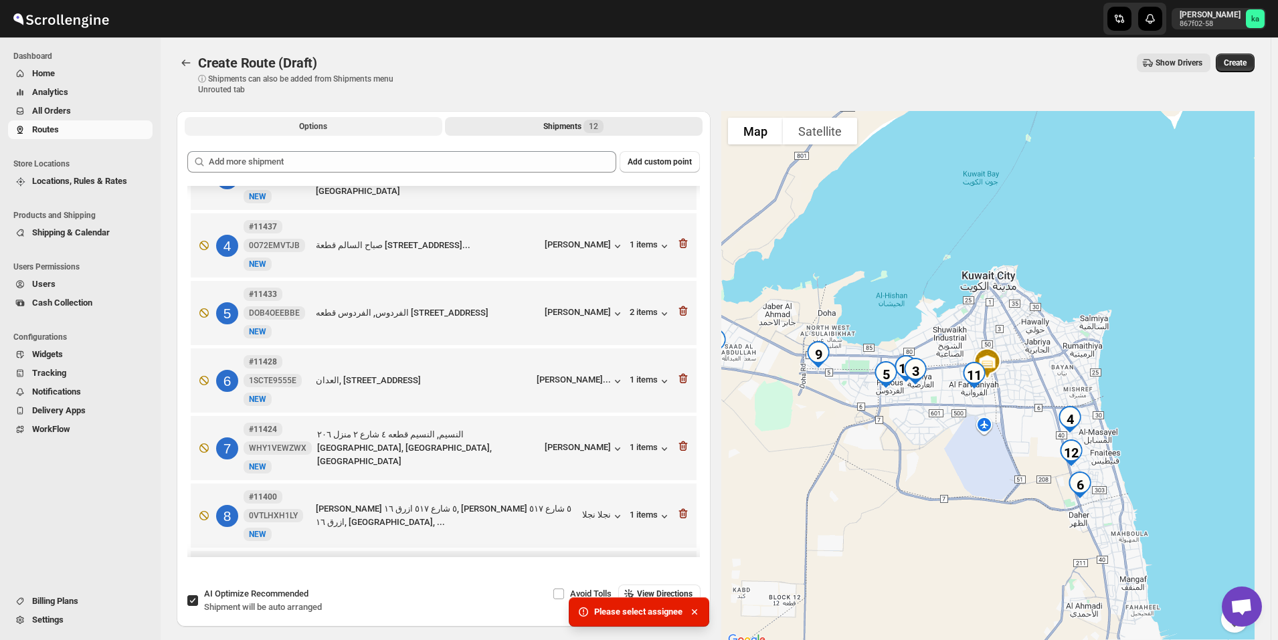
click at [325, 130] on span "Options" at bounding box center [313, 126] width 28 height 11
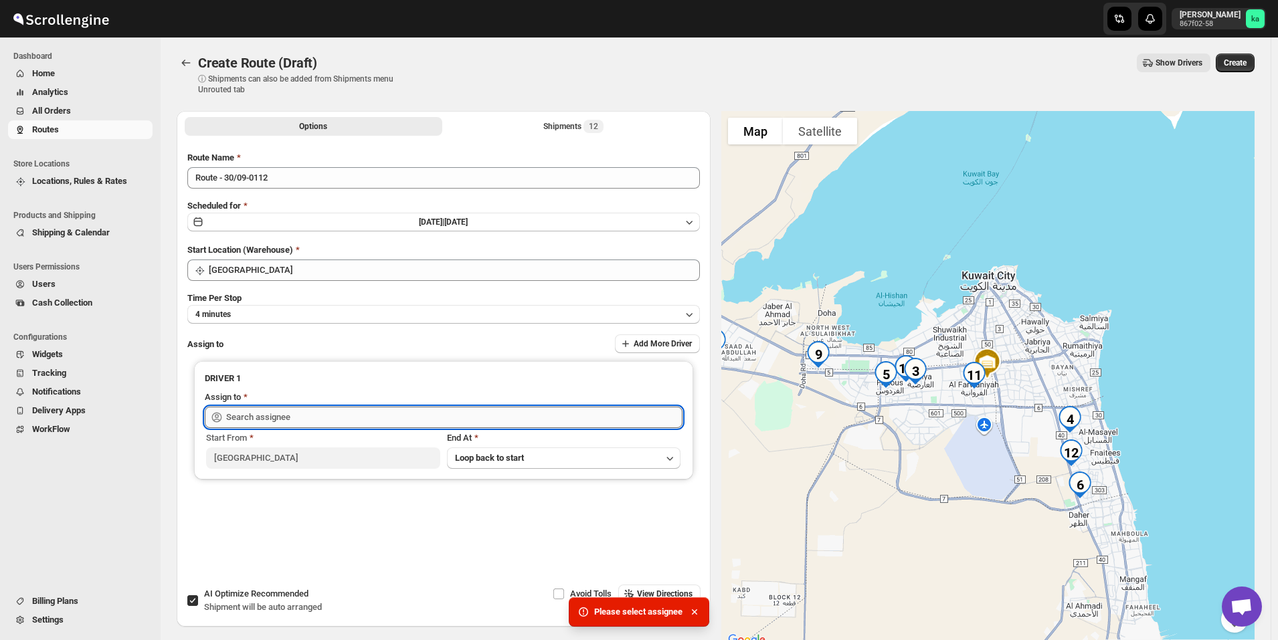
click at [317, 420] on input "text" at bounding box center [454, 417] width 456 height 21
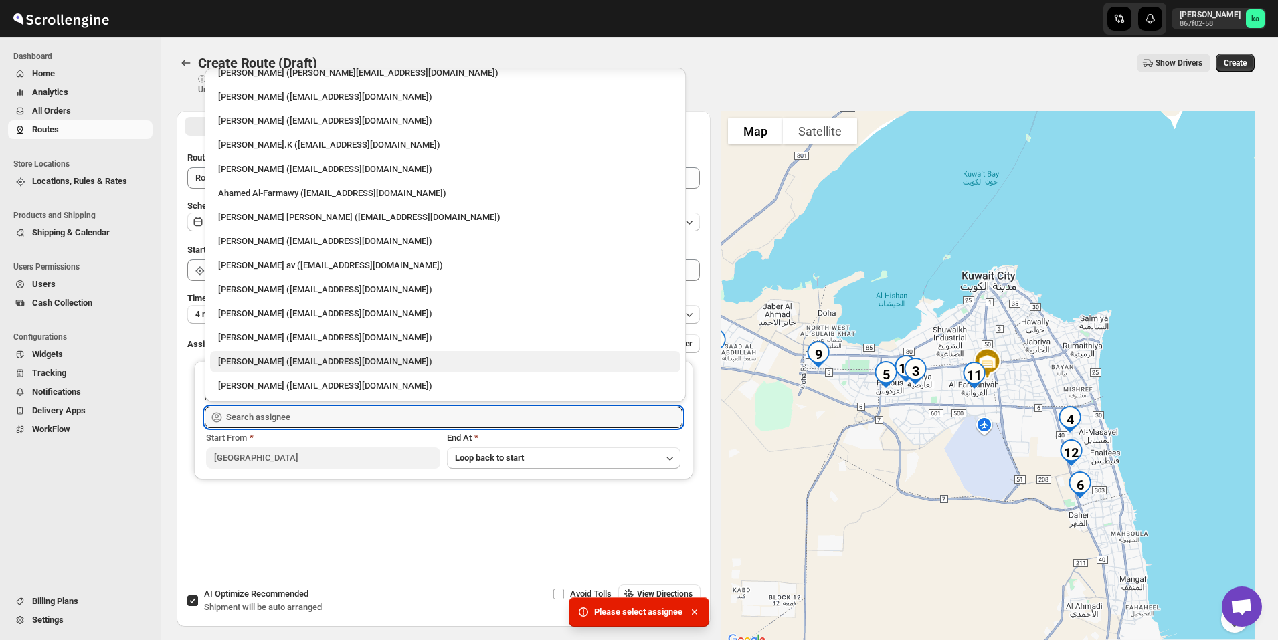
scroll to position [76, 0]
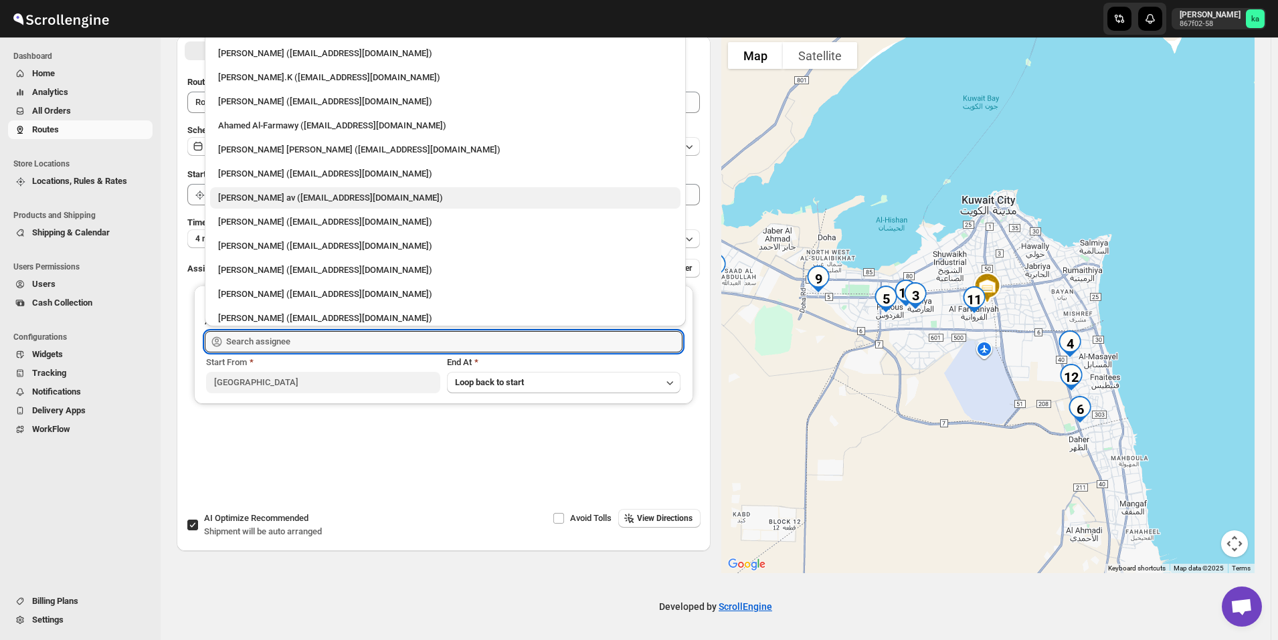
click at [280, 190] on div "[PERSON_NAME] av ([EMAIL_ADDRESS][DOMAIN_NAME])" at bounding box center [445, 197] width 470 height 21
type input "[PERSON_NAME] av ([EMAIL_ADDRESS][DOMAIN_NAME])"
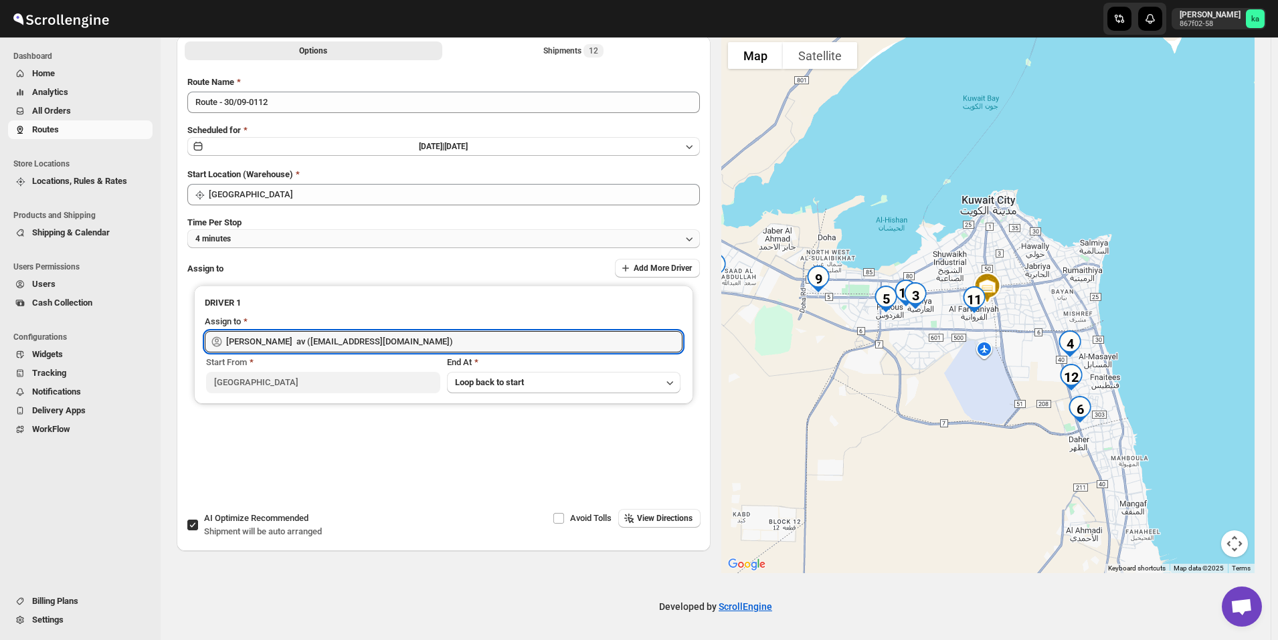
click at [267, 238] on button "4 minutes" at bounding box center [443, 239] width 513 height 19
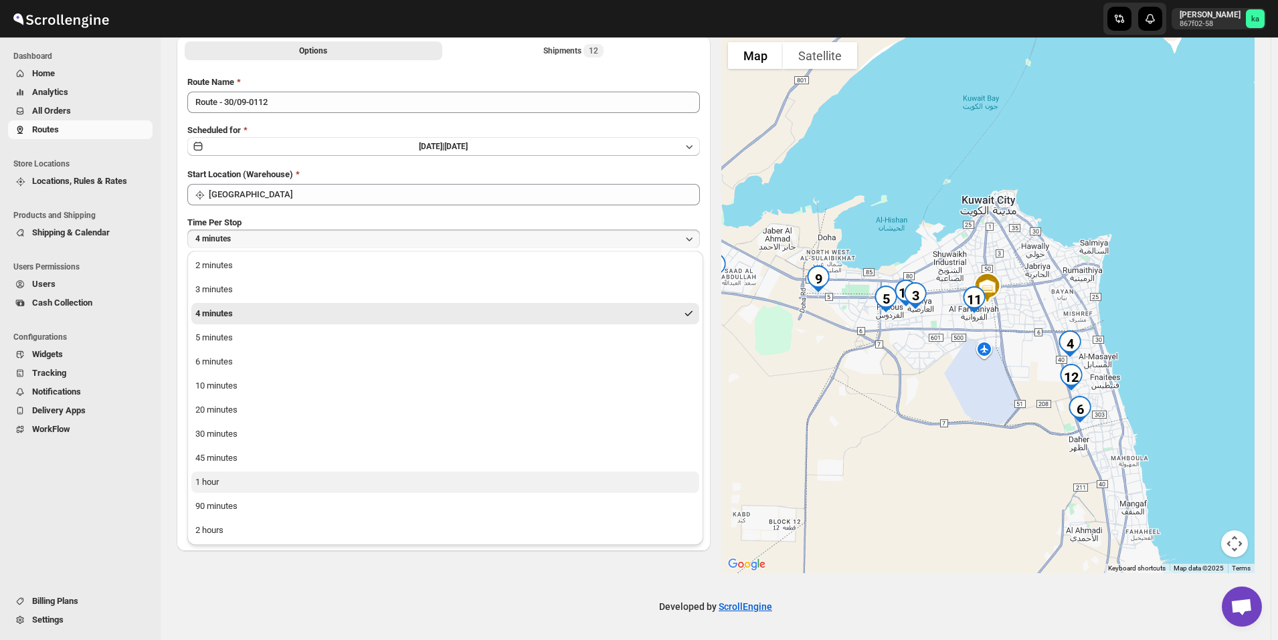
click at [231, 480] on button "1 hour" at bounding box center [445, 482] width 508 height 21
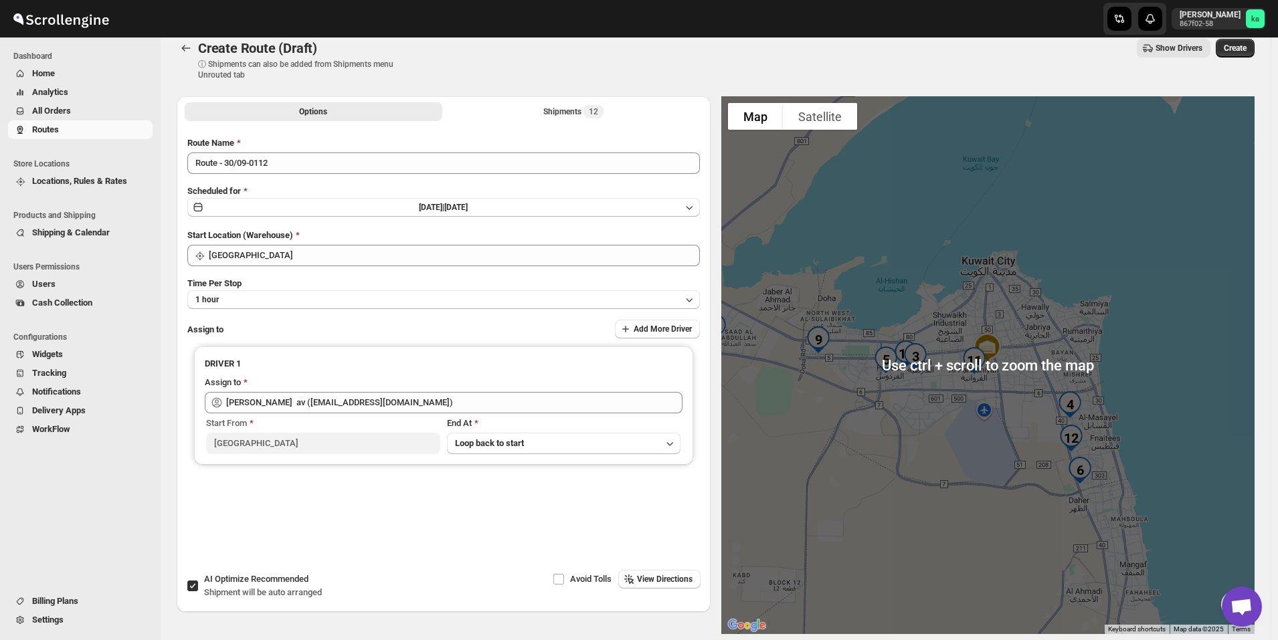
scroll to position [0, 0]
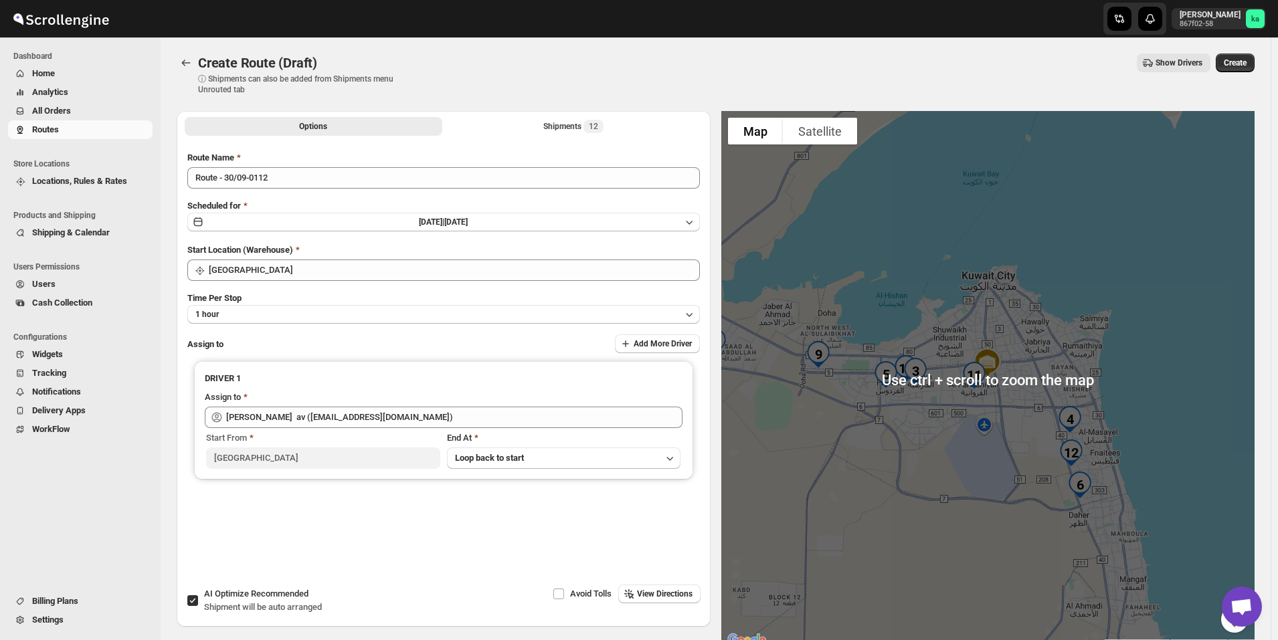
click at [1247, 63] on span "Create" at bounding box center [1235, 63] width 23 height 11
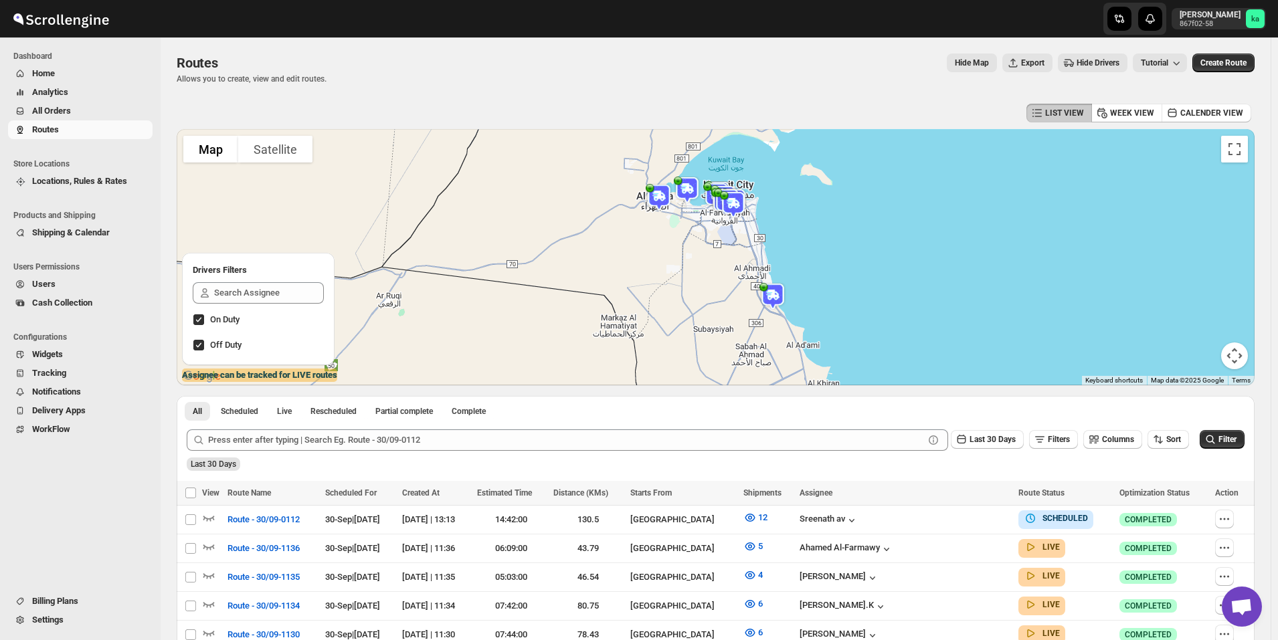
click at [74, 114] on span "All Orders" at bounding box center [91, 110] width 118 height 13
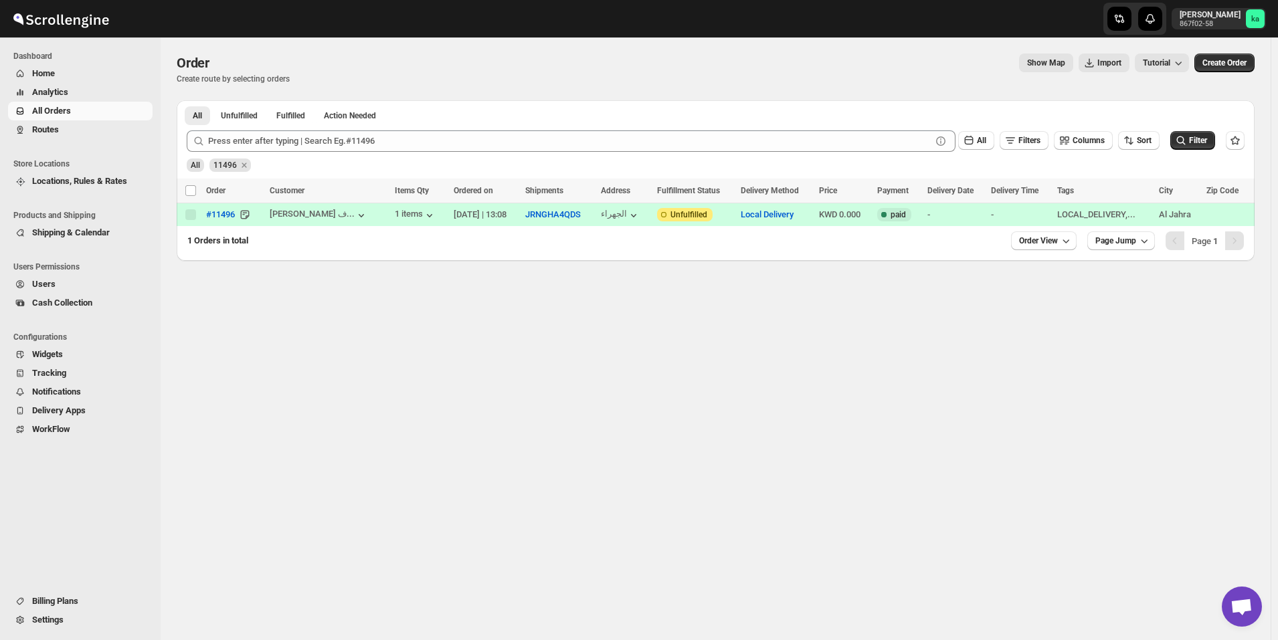
click at [71, 127] on span "Routes" at bounding box center [91, 129] width 118 height 13
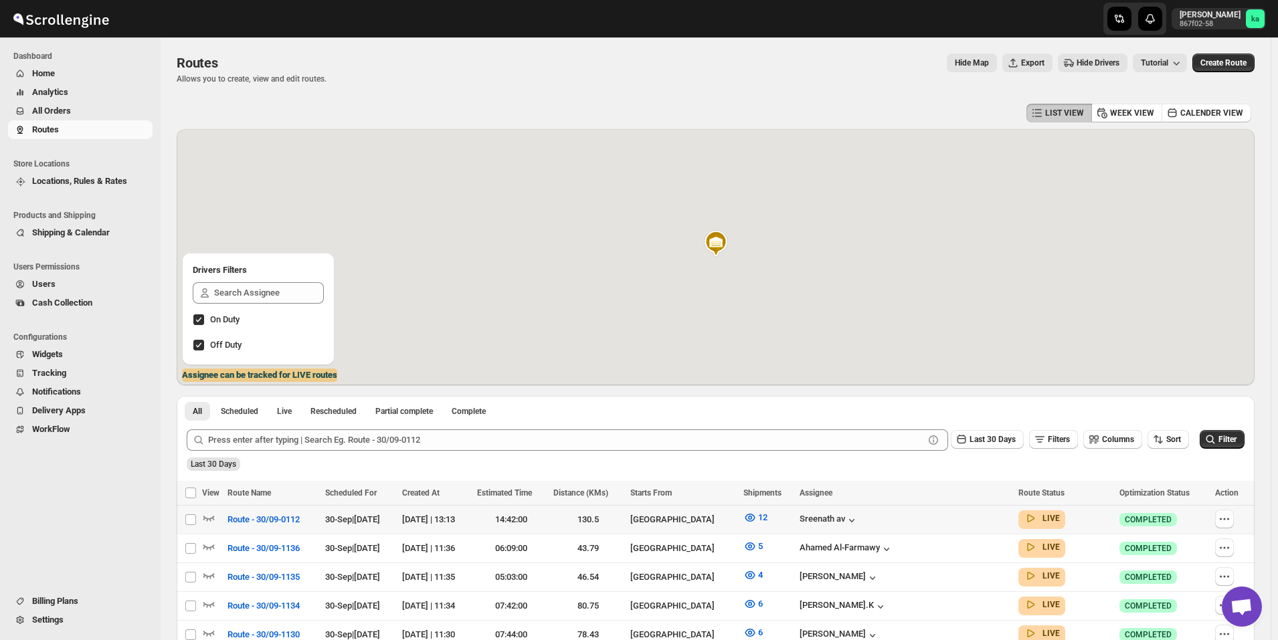
scroll to position [268, 0]
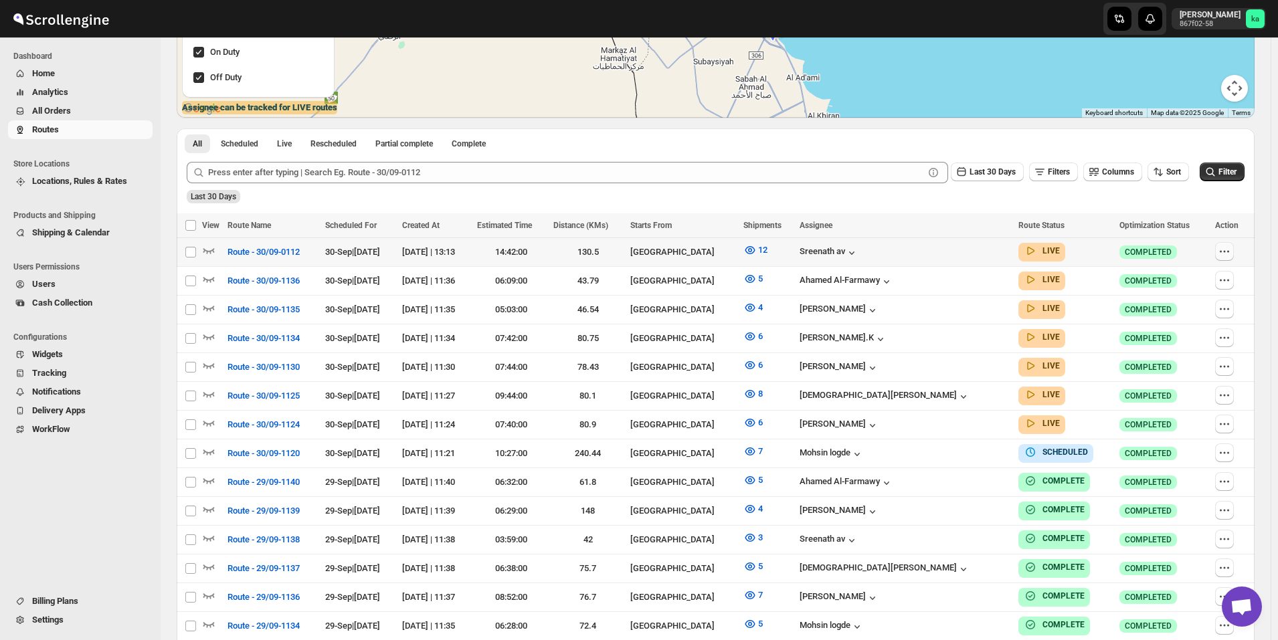
click at [1225, 254] on icon "button" at bounding box center [1224, 251] width 13 height 13
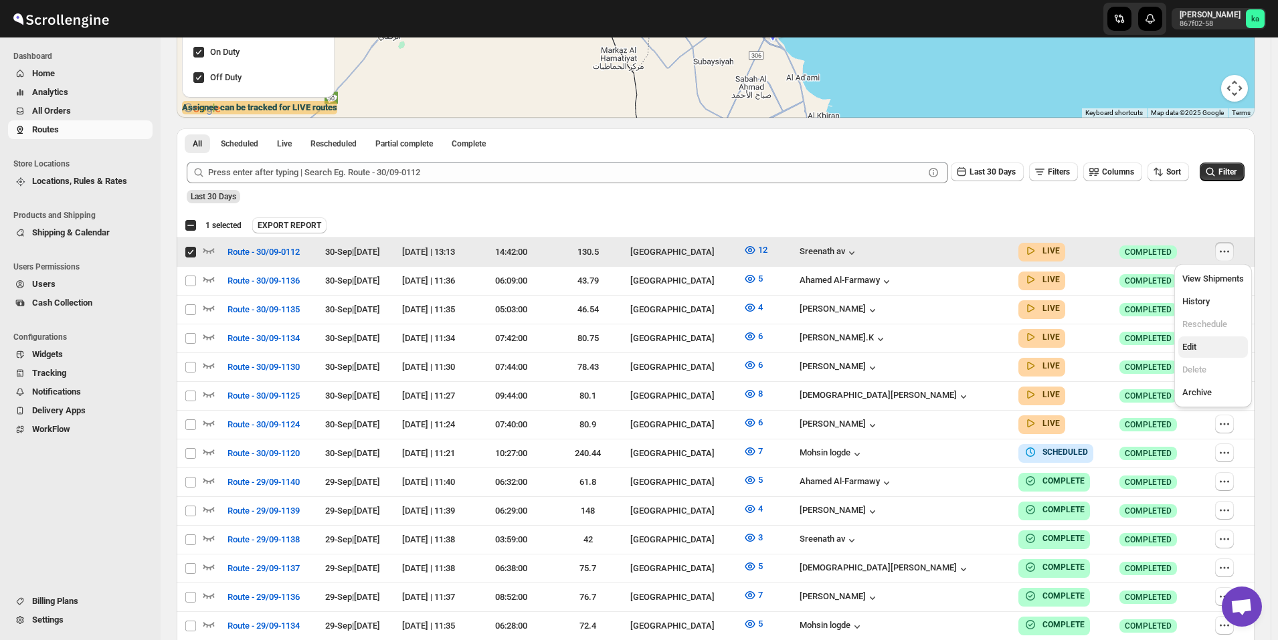
click at [1203, 343] on span "Edit" at bounding box center [1213, 347] width 62 height 13
checkbox input "false"
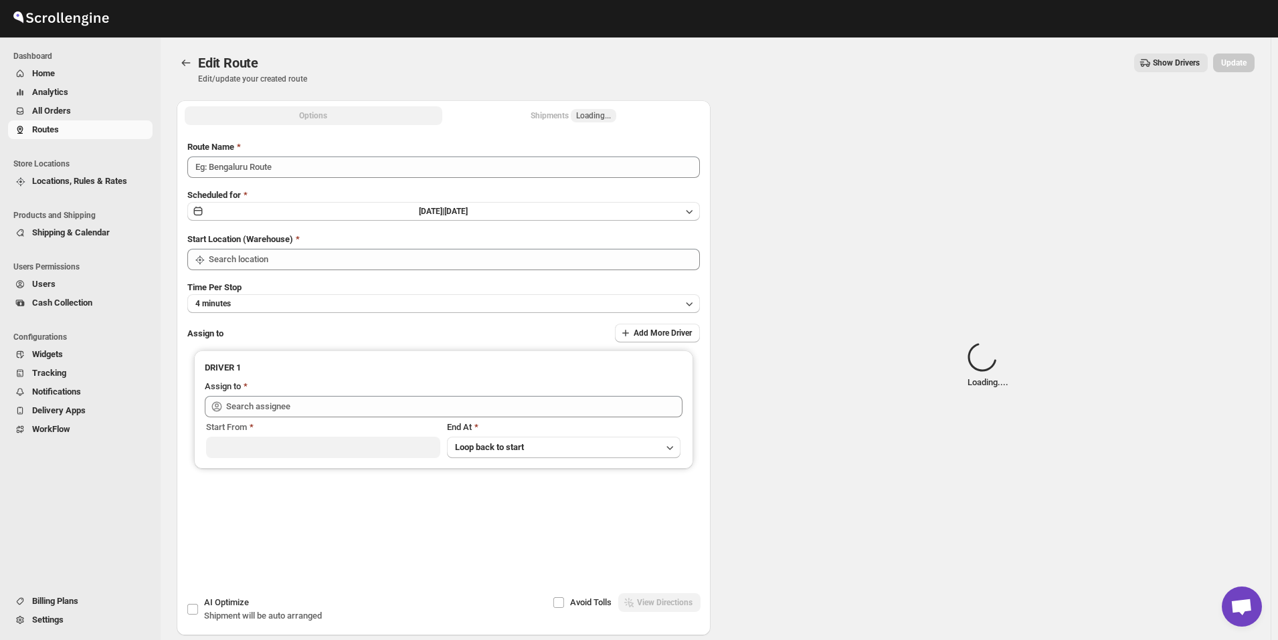
type input "Route - 30/09-0112"
type input "[GEOGRAPHIC_DATA]"
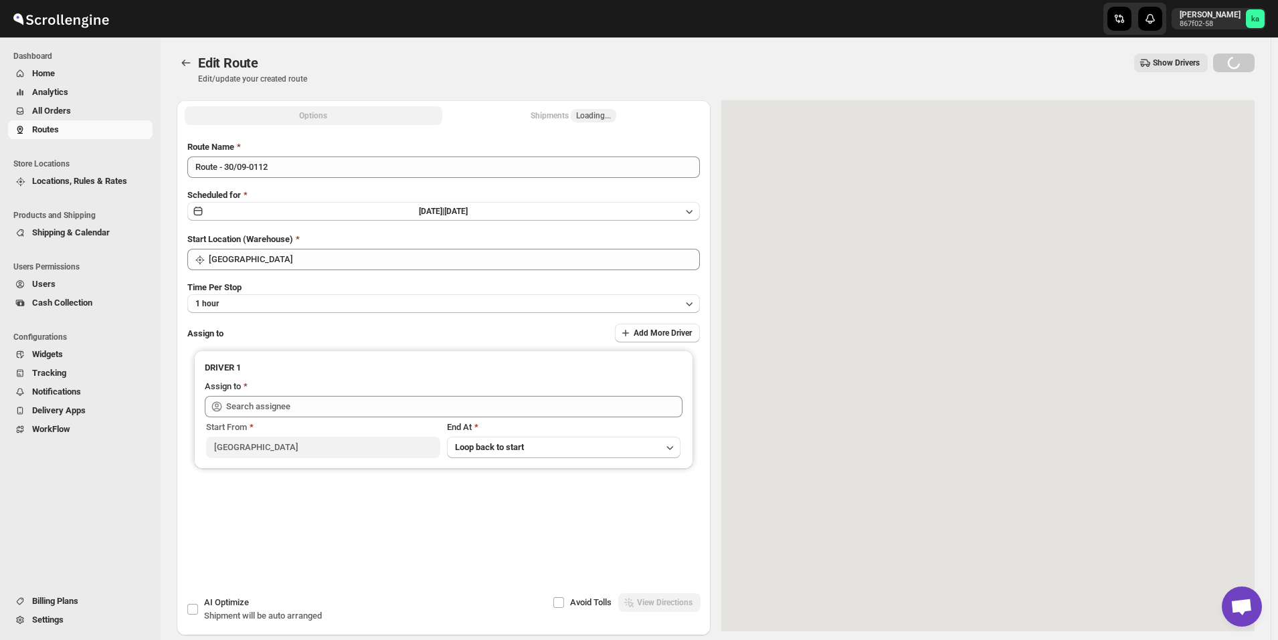
type input "[PERSON_NAME] av ([EMAIL_ADDRESS][DOMAIN_NAME])"
click at [557, 115] on div "Shipments Loading..." at bounding box center [574, 115] width 86 height 13
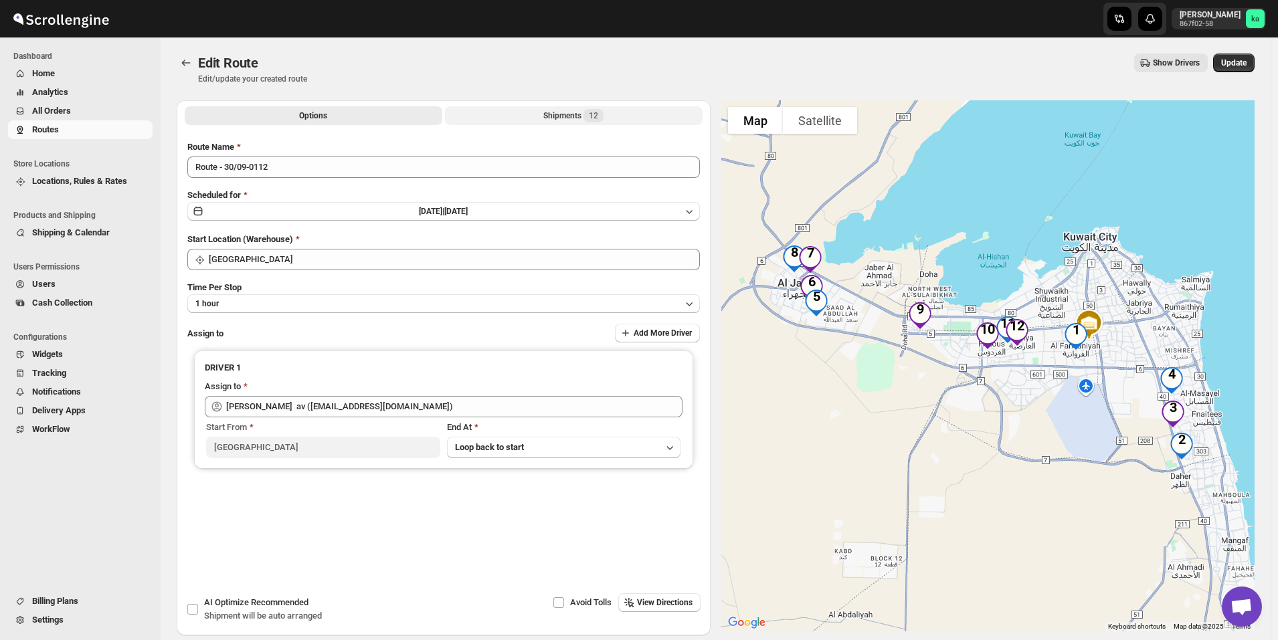
click at [555, 117] on div "Shipments 12" at bounding box center [573, 115] width 60 height 13
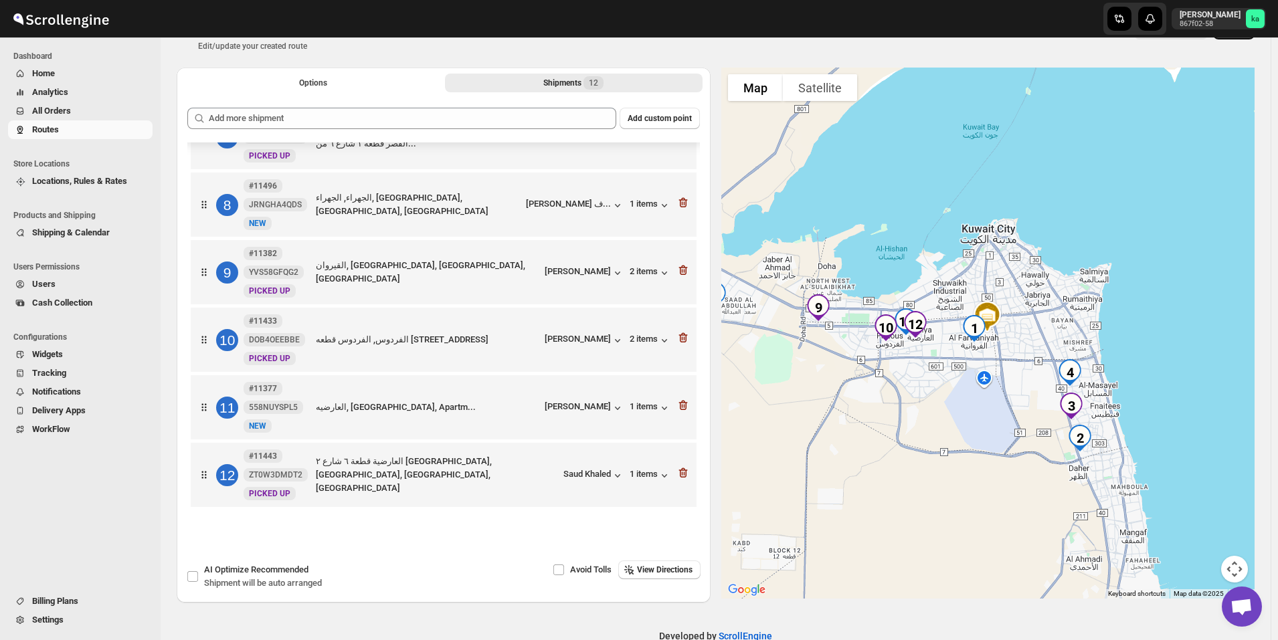
scroll to position [62, 0]
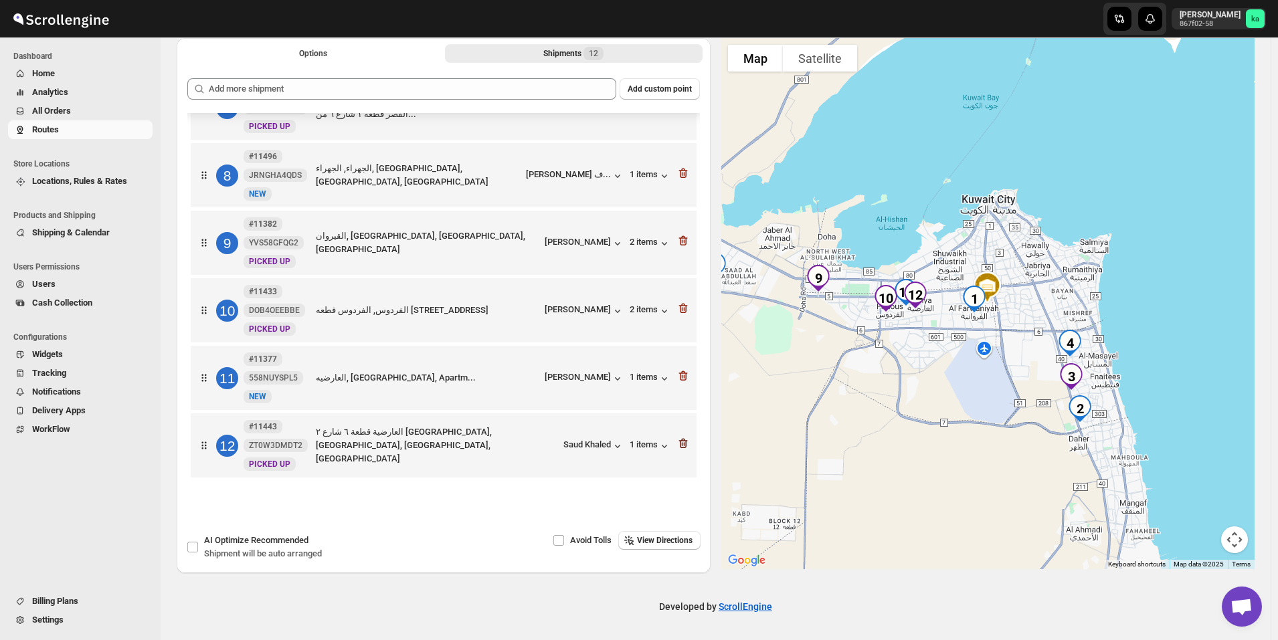
click at [682, 442] on icon "button" at bounding box center [683, 444] width 9 height 10
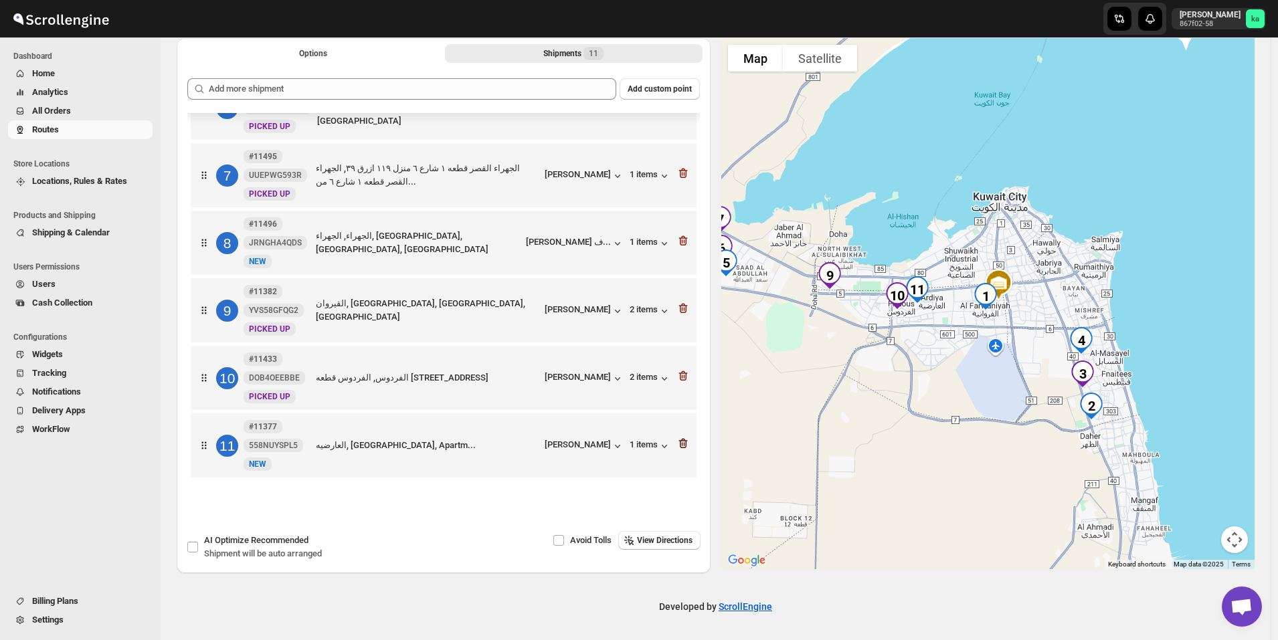
scroll to position [379, 0]
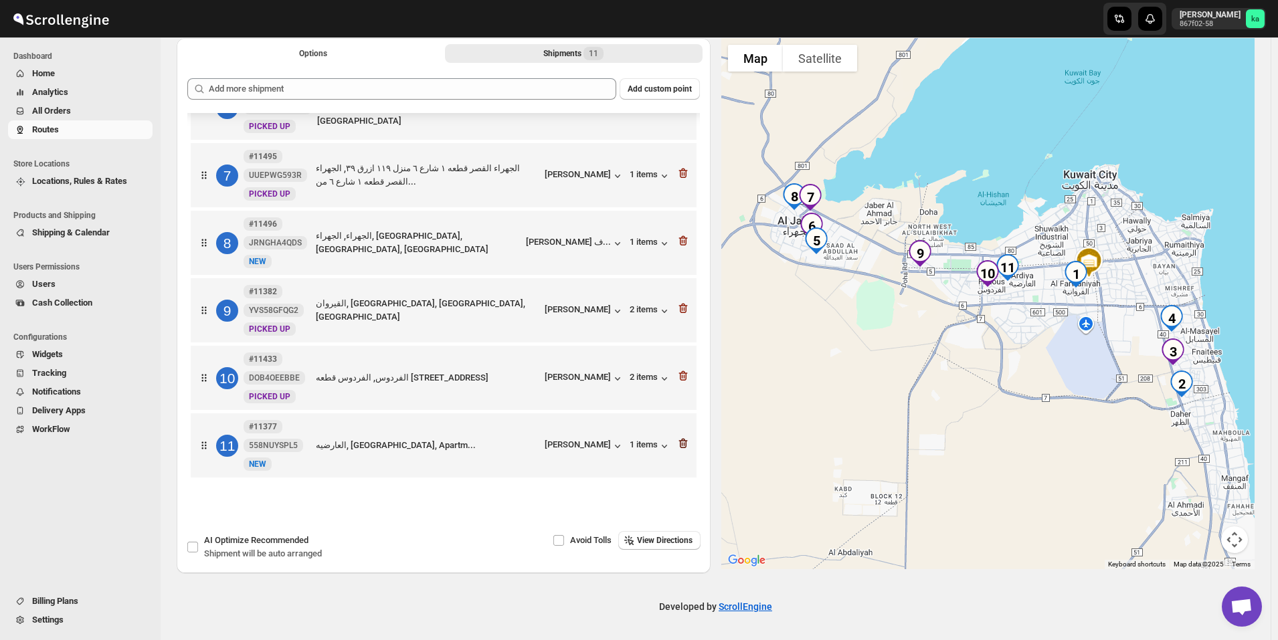
click at [682, 444] on icon "button" at bounding box center [683, 444] width 9 height 10
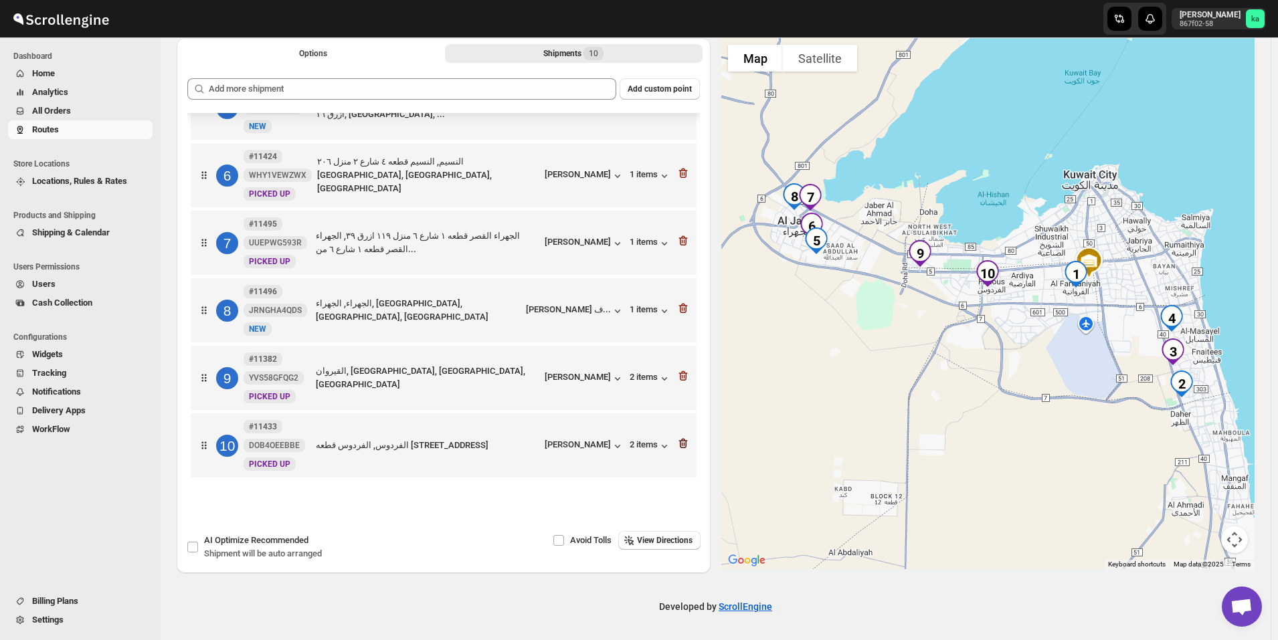
click at [683, 448] on icon "button" at bounding box center [683, 444] width 9 height 10
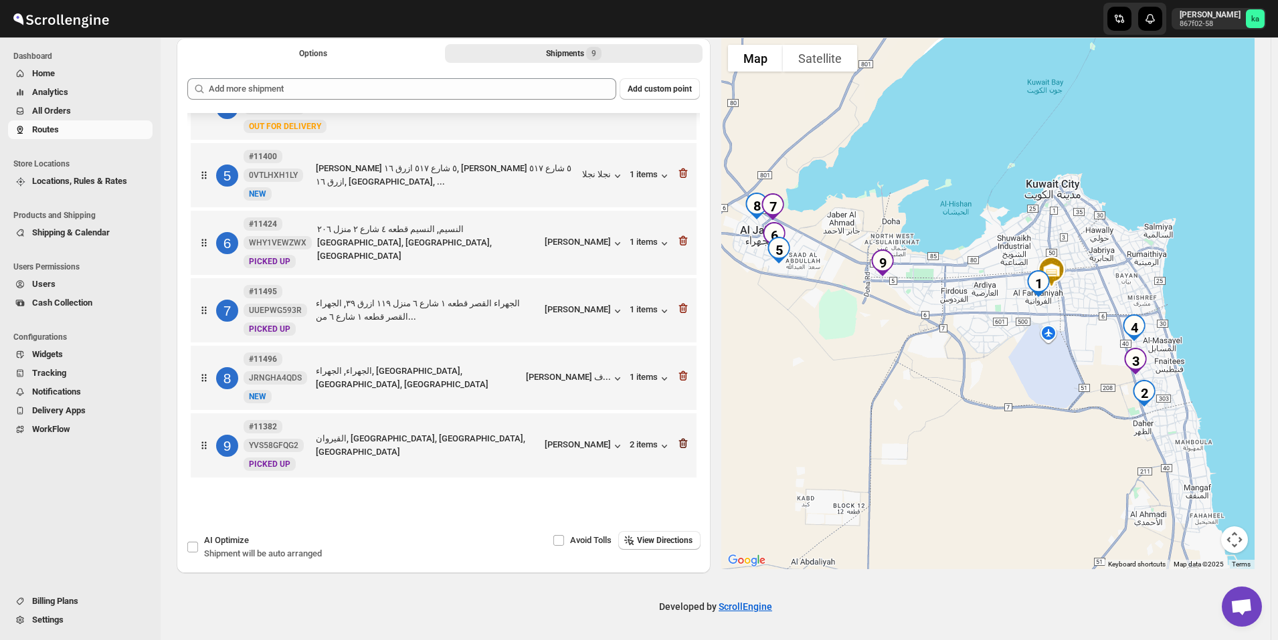
scroll to position [244, 0]
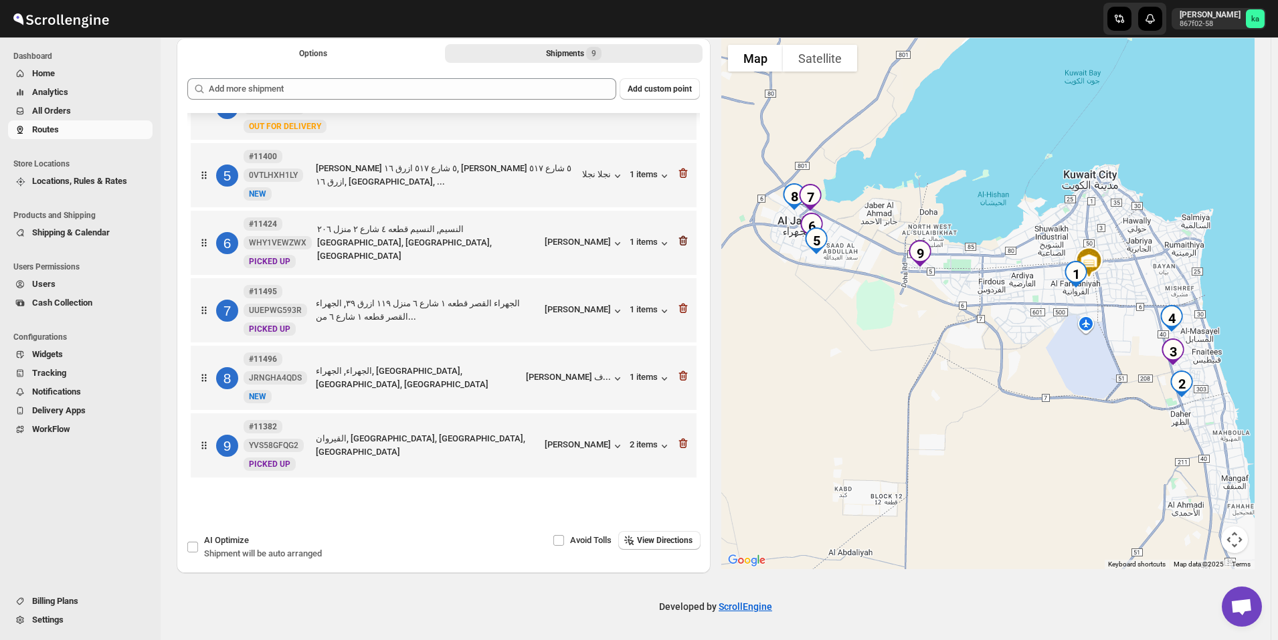
click at [682, 242] on icon "button" at bounding box center [683, 241] width 9 height 10
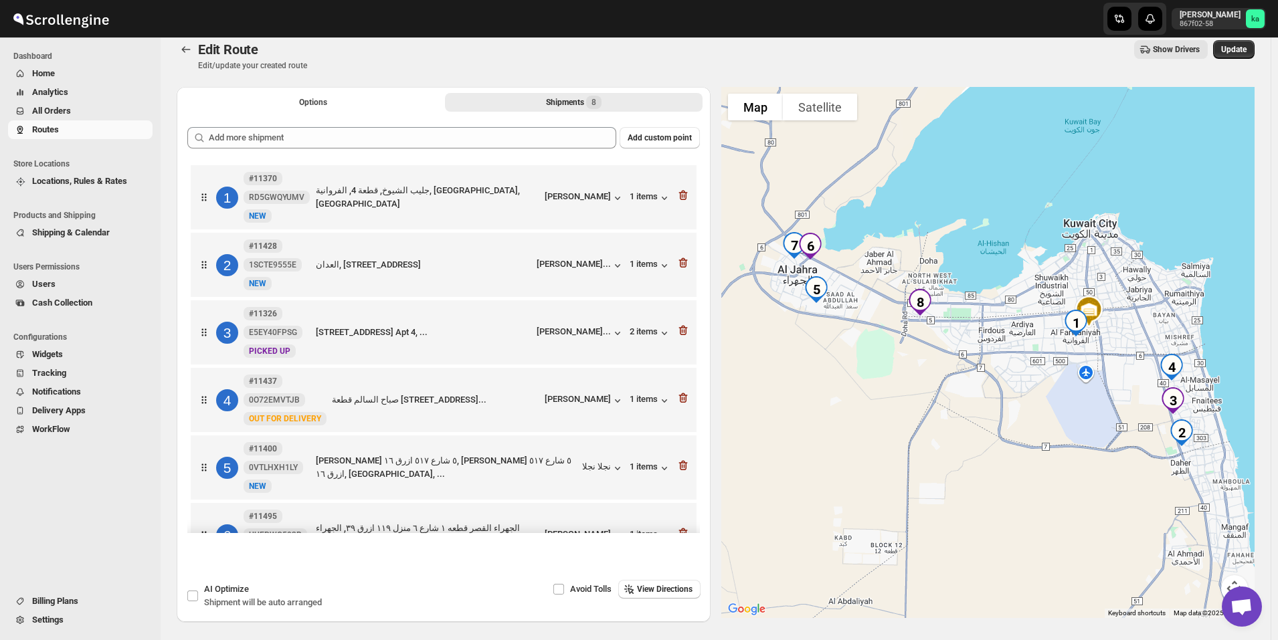
scroll to position [0, 0]
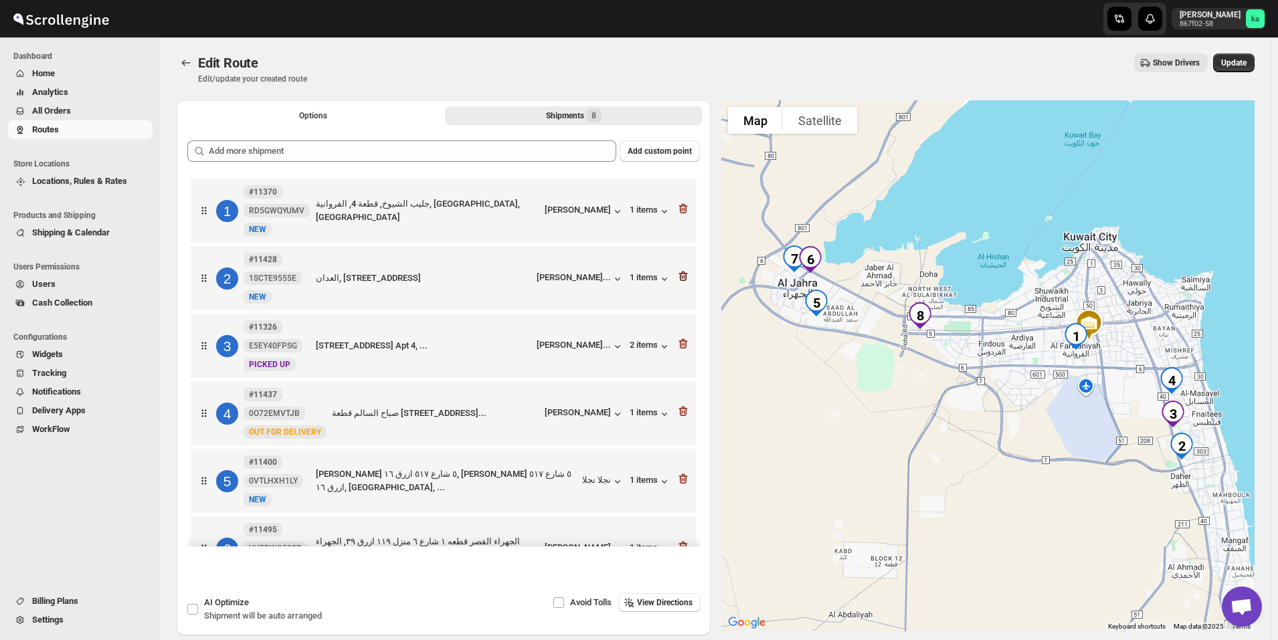
click at [679, 271] on icon "button" at bounding box center [682, 276] width 13 height 13
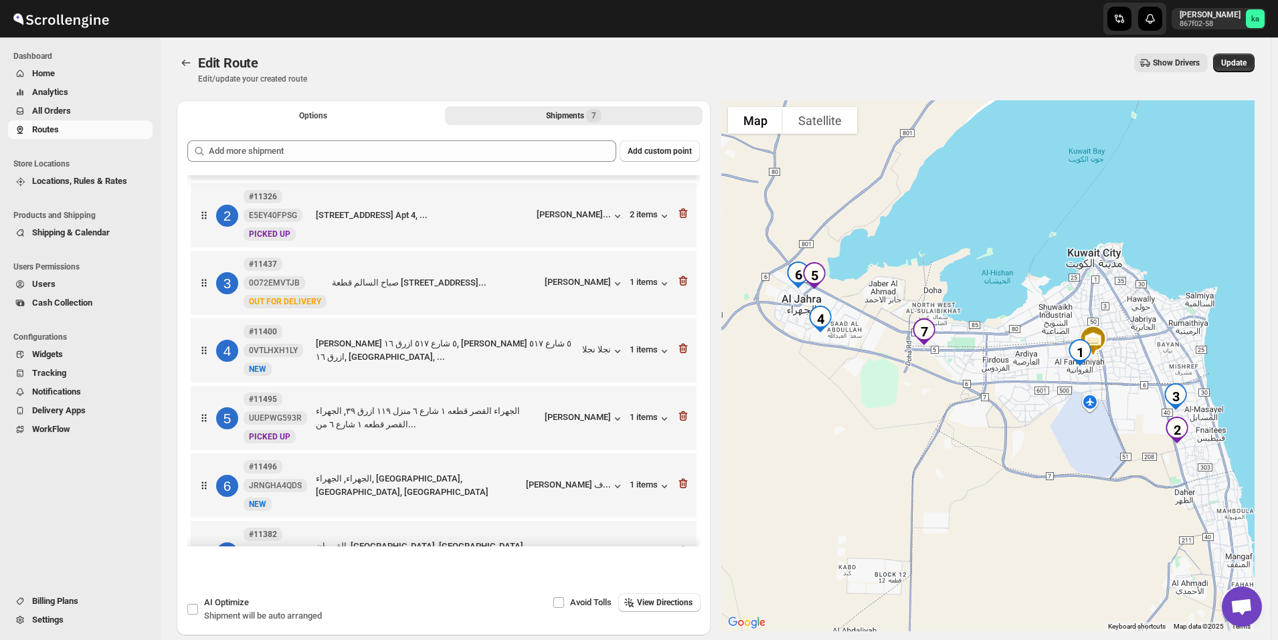
scroll to position [108, 0]
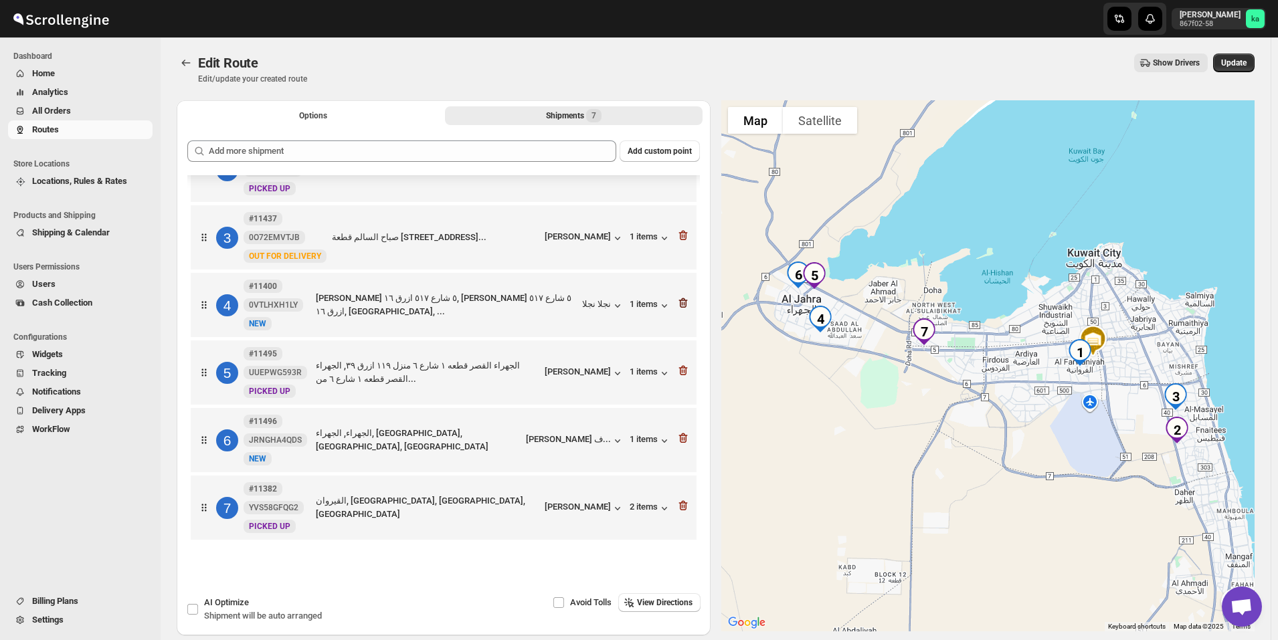
click at [681, 307] on icon "button" at bounding box center [683, 303] width 9 height 10
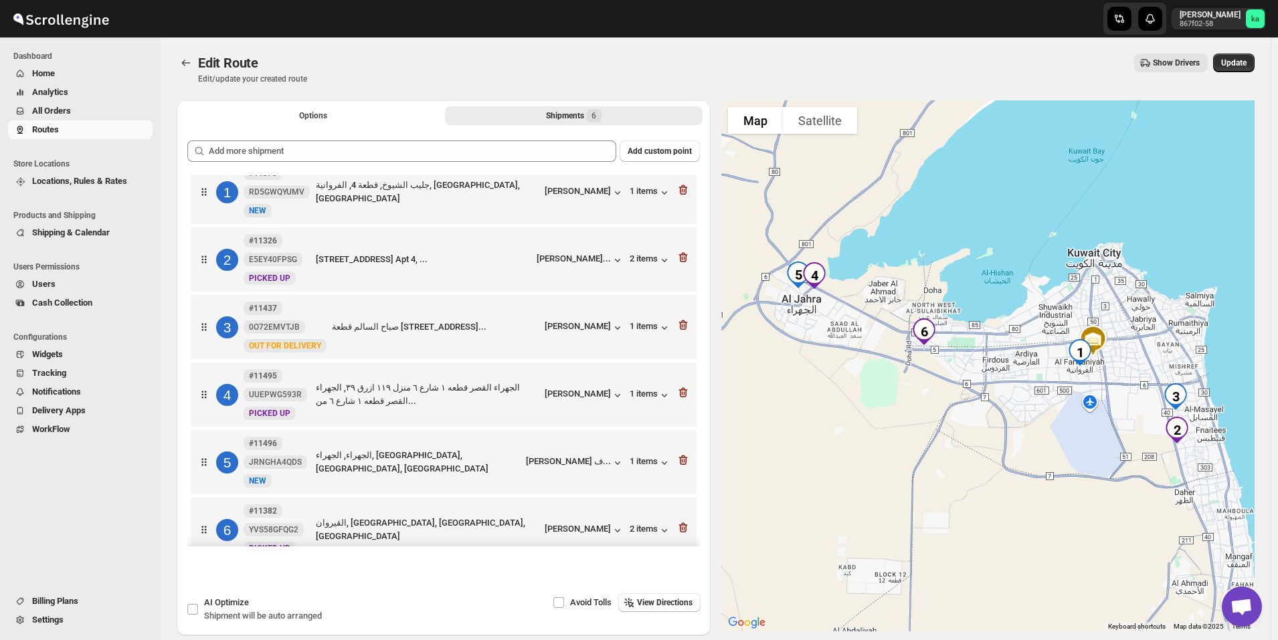
scroll to position [0, 0]
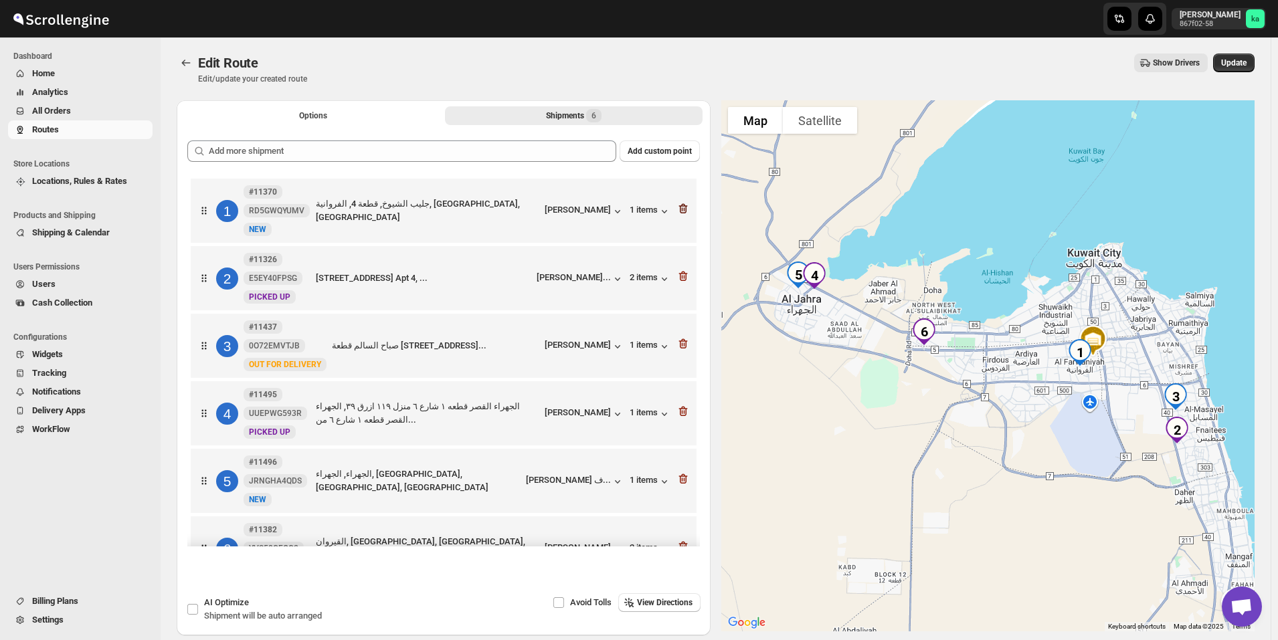
click at [685, 208] on icon "button" at bounding box center [682, 208] width 13 height 13
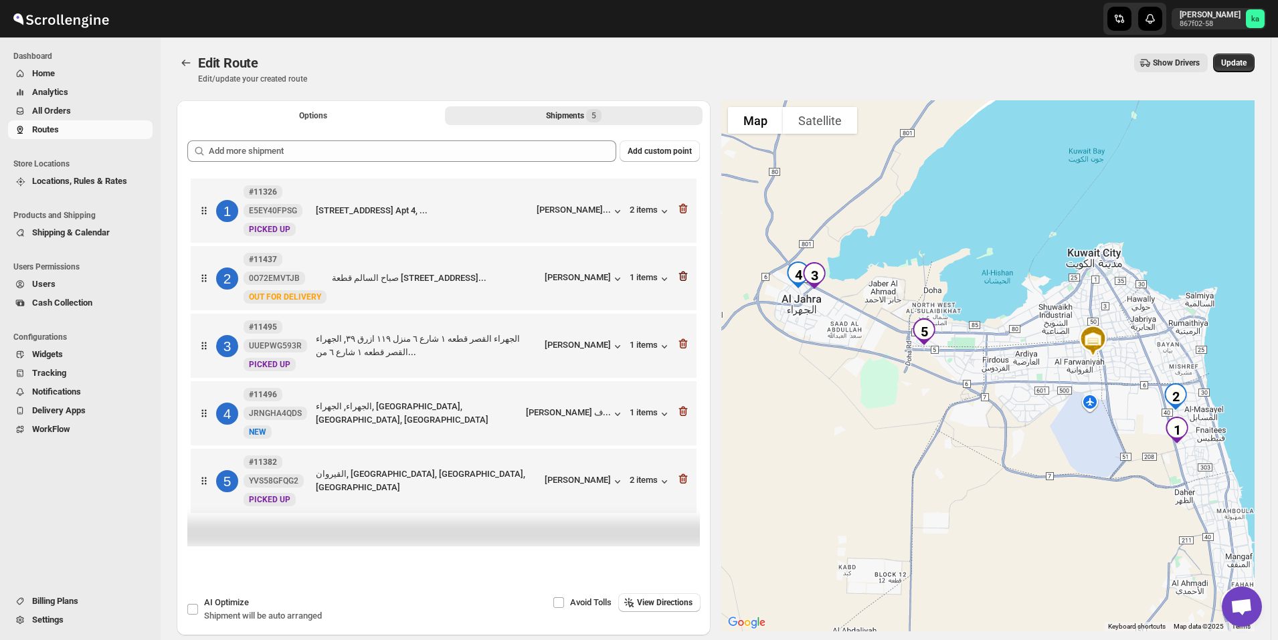
click at [687, 282] on icon "button" at bounding box center [682, 276] width 13 height 13
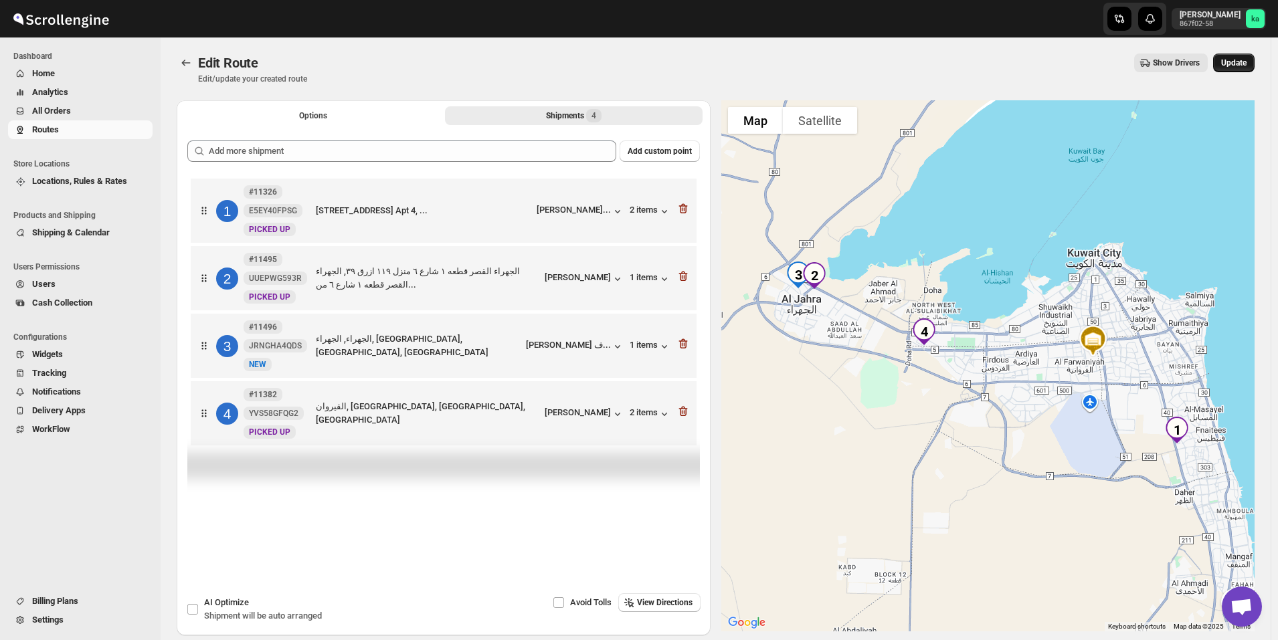
click at [1253, 54] on button "Update" at bounding box center [1233, 63] width 41 height 19
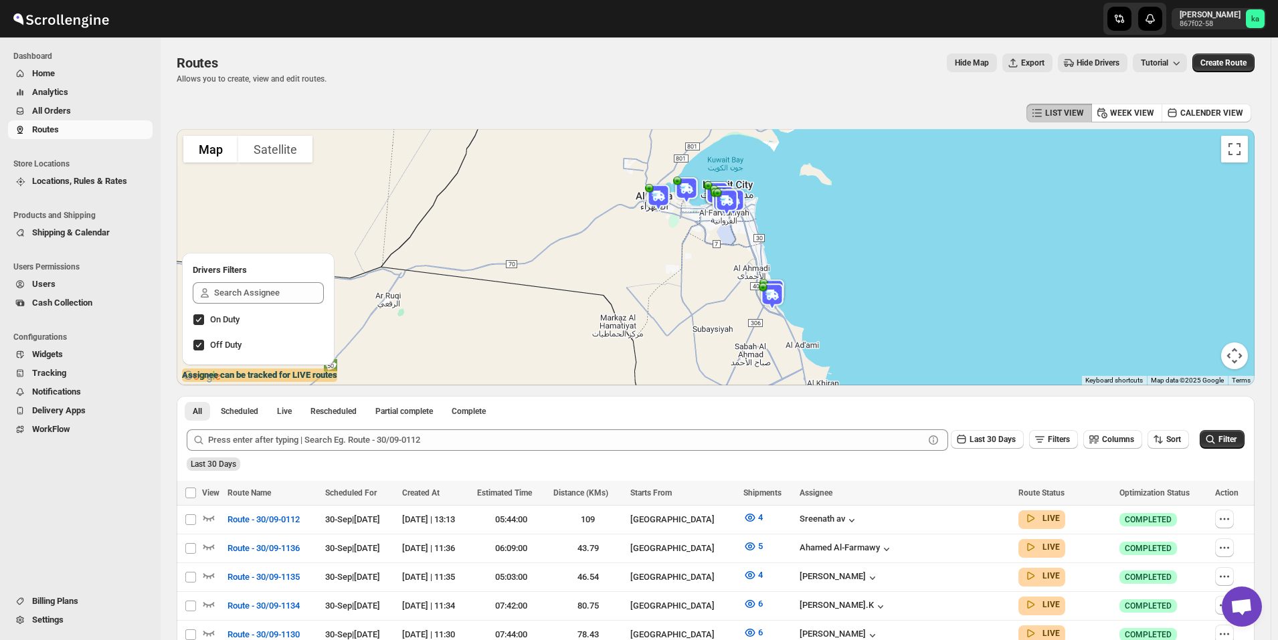
click at [99, 110] on span "All Orders" at bounding box center [91, 110] width 118 height 13
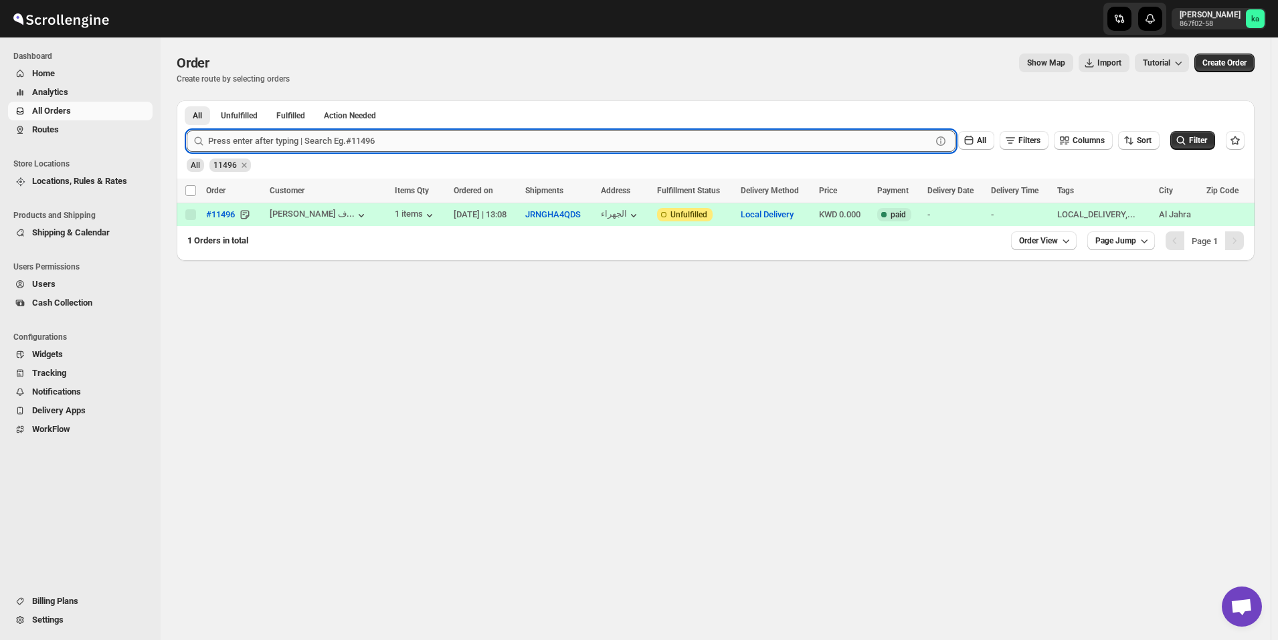
click at [298, 142] on input "text" at bounding box center [569, 140] width 723 height 21
paste input "11437"
type input "11437"
click at [187, 100] on button "Submit" at bounding box center [206, 107] width 38 height 14
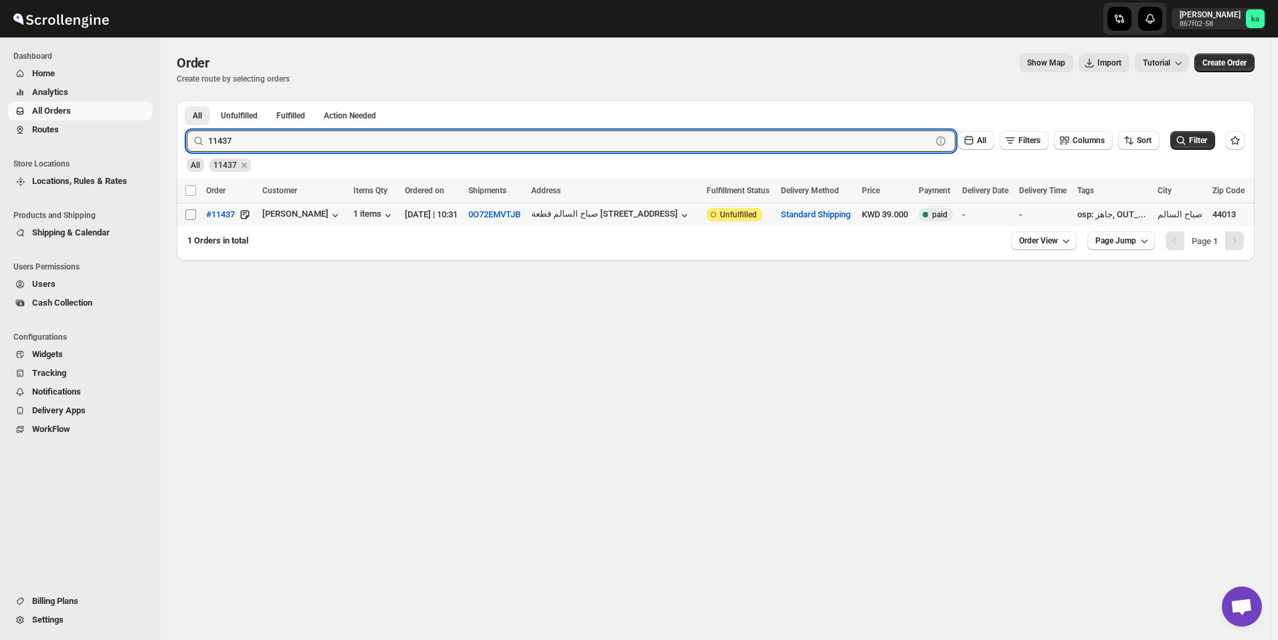
click at [193, 213] on input "Select order" at bounding box center [190, 214] width 11 height 11
checkbox input "true"
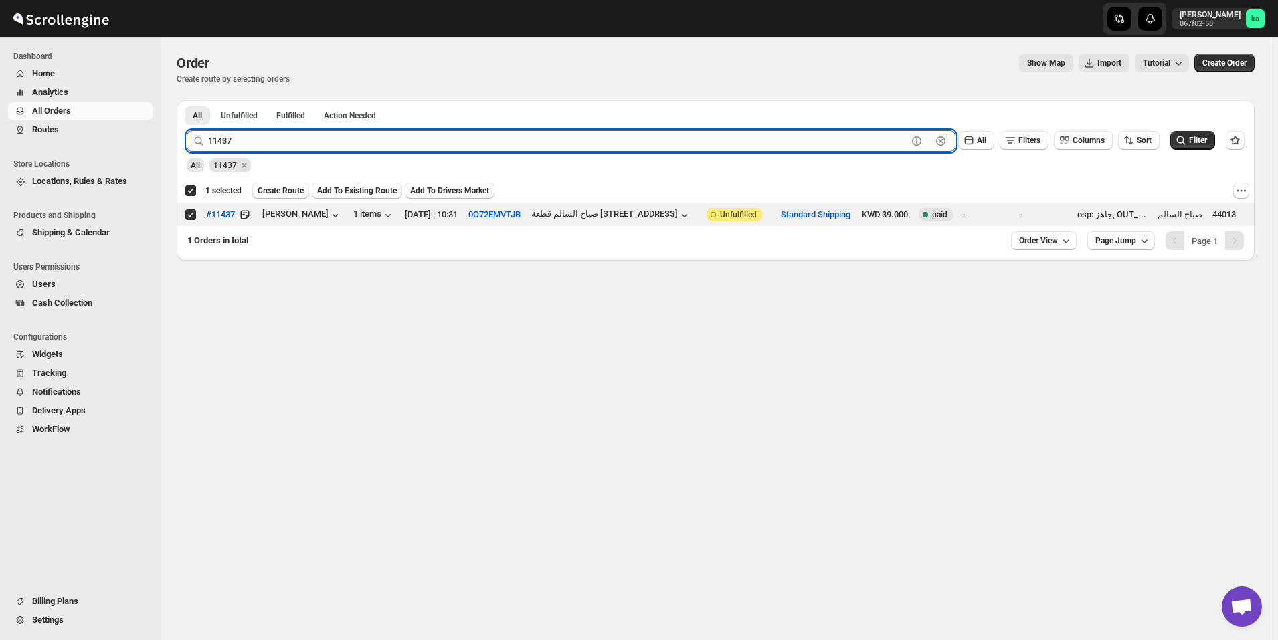
click at [286, 136] on input "11437" at bounding box center [557, 140] width 699 height 21
paste input "24"
type input "11424"
click at [187, 100] on button "Submit" at bounding box center [206, 107] width 38 height 14
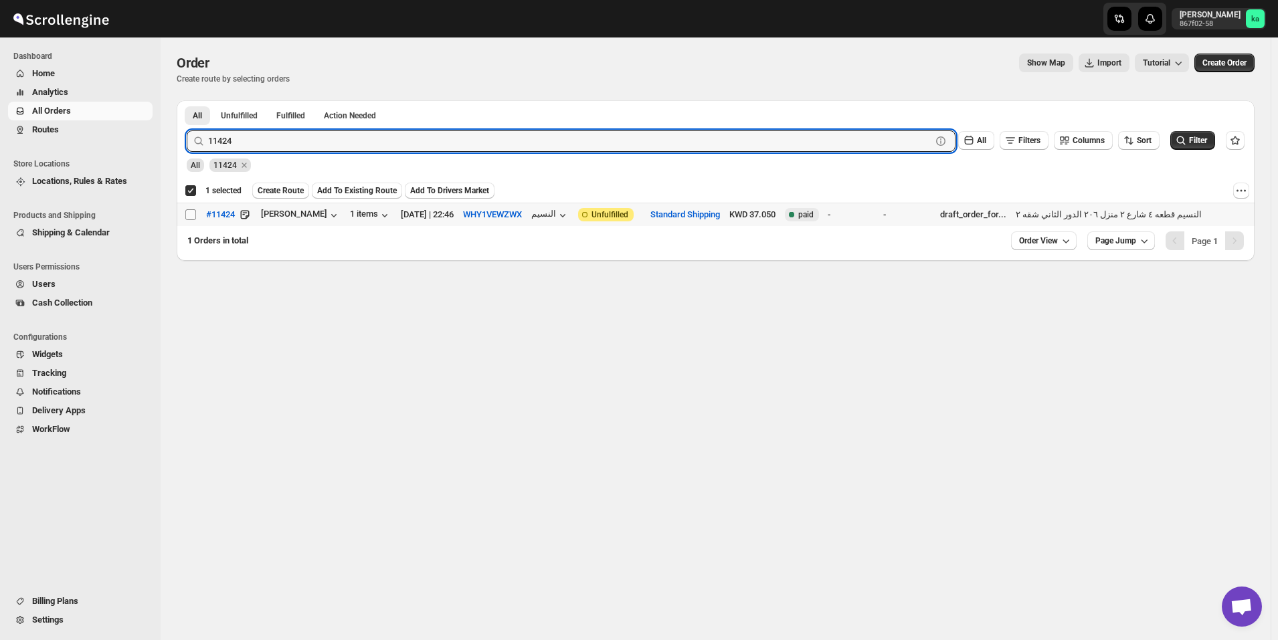
click at [186, 215] on input "Select order" at bounding box center [190, 214] width 11 height 11
checkbox input "true"
checkbox input "false"
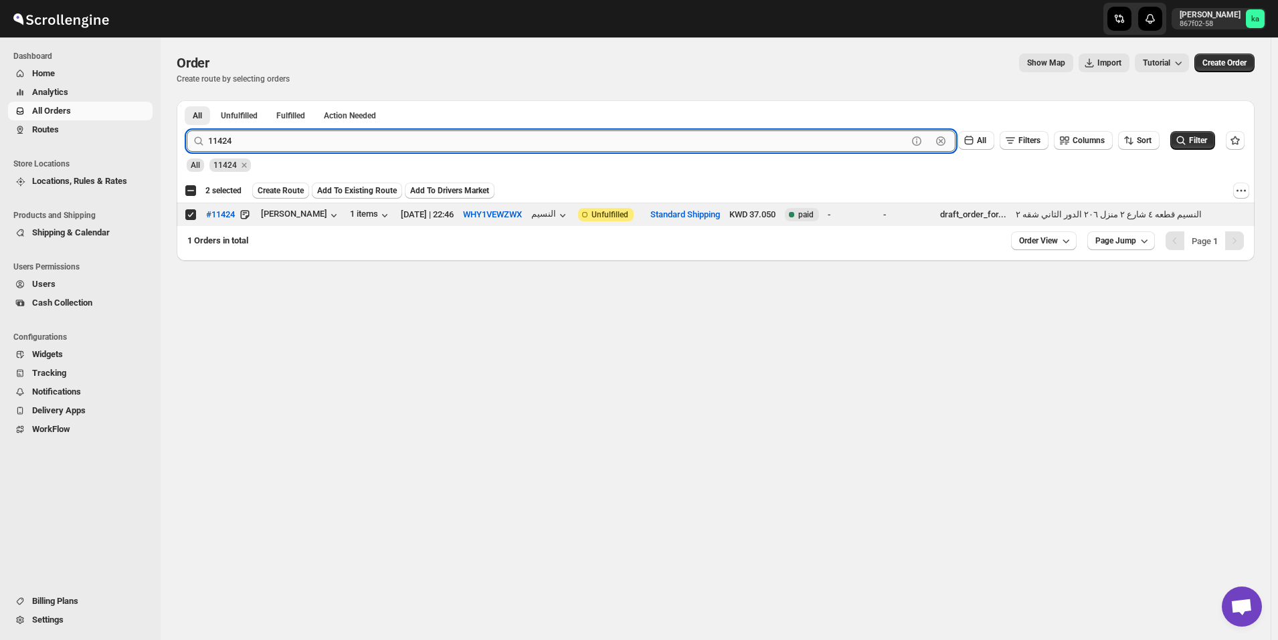
click at [307, 139] on input "11424" at bounding box center [557, 140] width 699 height 21
paste input "8"
type input "11428"
click at [187, 100] on button "Submit" at bounding box center [206, 107] width 38 height 14
click at [189, 215] on input "Select order" at bounding box center [190, 214] width 11 height 11
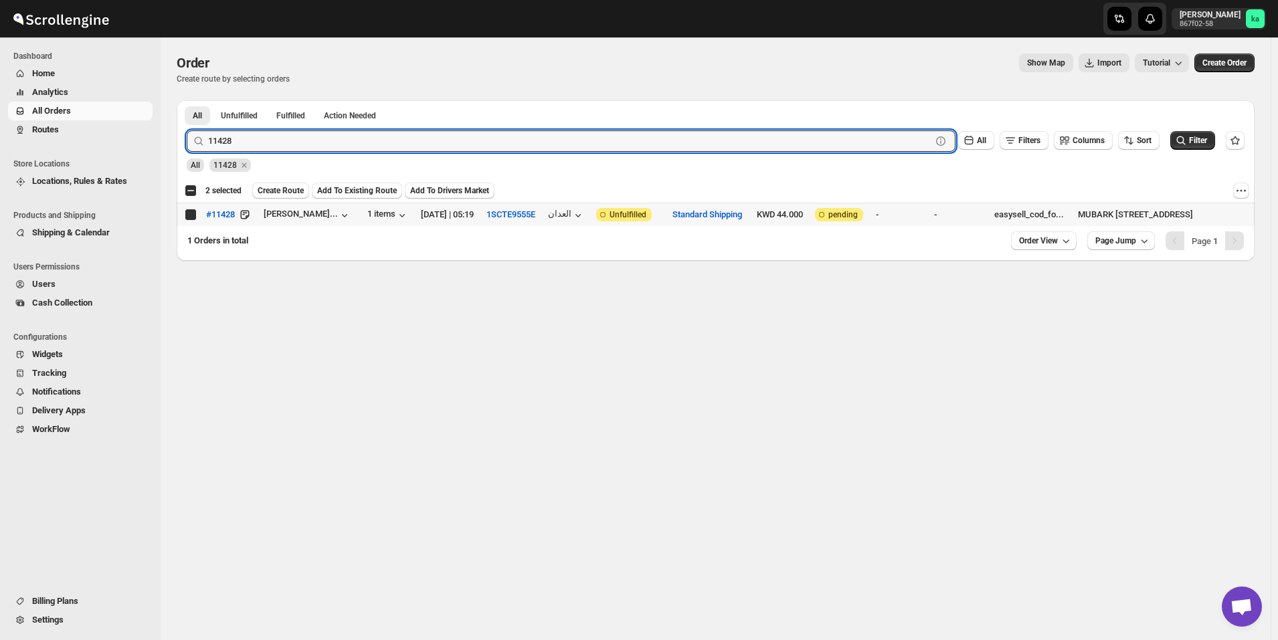
checkbox input "true"
click at [274, 149] on input "11428" at bounding box center [557, 140] width 699 height 21
paste input "33"
type input "11433"
click at [187, 100] on button "Submit" at bounding box center [206, 107] width 38 height 14
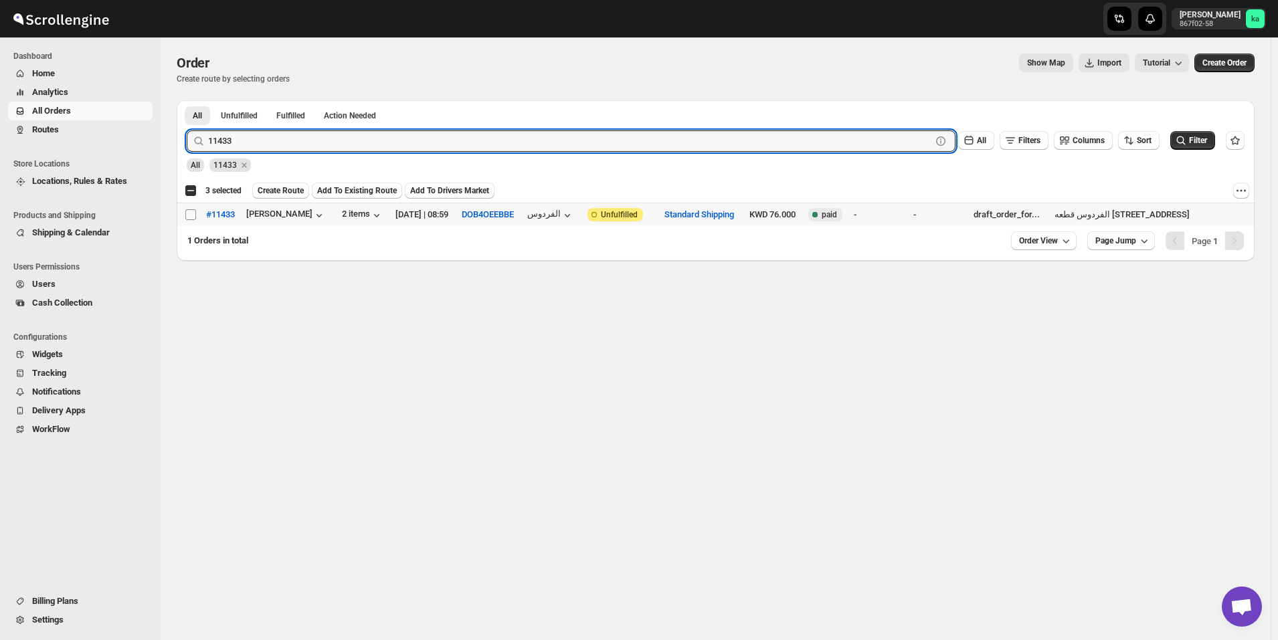
click at [191, 212] on input "Select order" at bounding box center [190, 214] width 11 height 11
checkbox input "true"
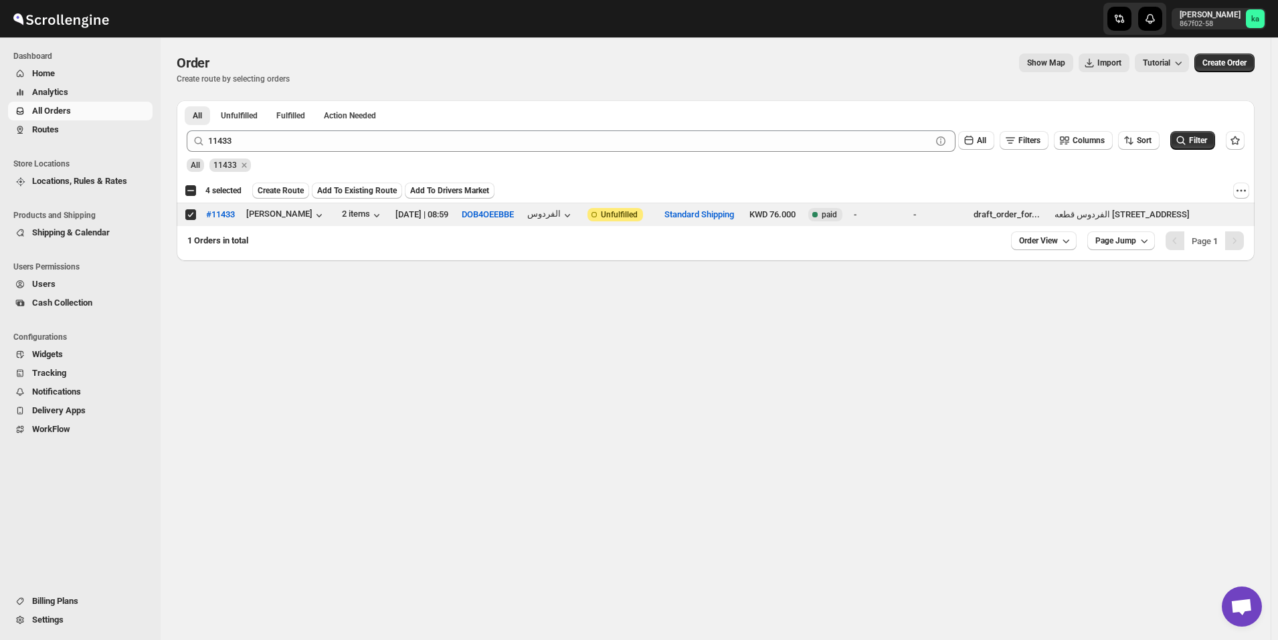
click at [295, 126] on div "11433 Clear All Filters Columns Sort Filter" at bounding box center [710, 136] width 1069 height 32
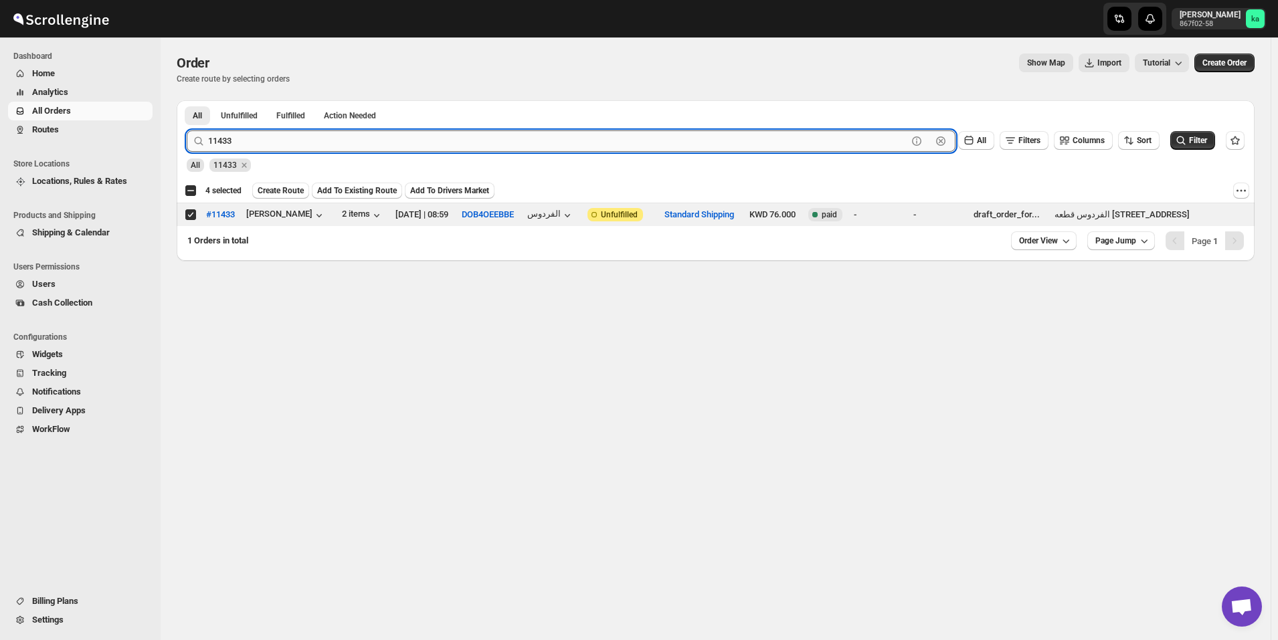
click at [298, 137] on input "11433" at bounding box center [557, 140] width 699 height 21
paste input "00"
type input "11400"
click at [187, 100] on button "Submit" at bounding box center [206, 107] width 38 height 14
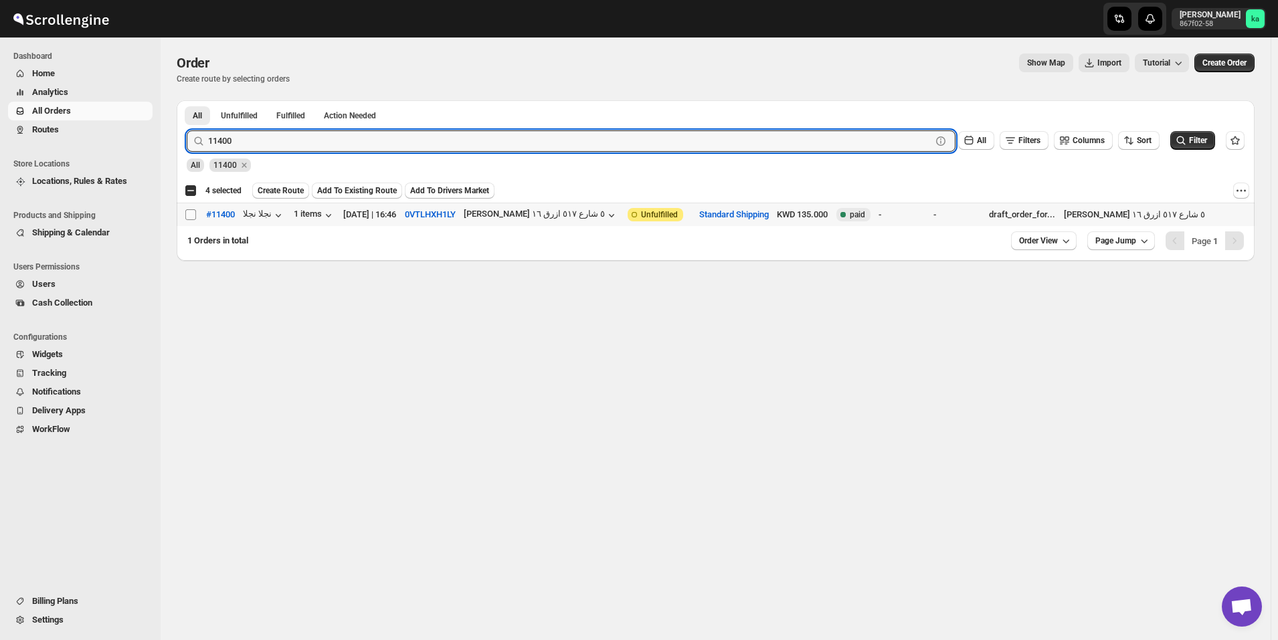
click at [189, 217] on input "Select order" at bounding box center [190, 214] width 11 height 11
checkbox input "true"
click at [287, 138] on input "11400" at bounding box center [557, 140] width 699 height 21
paste input "37"
type input "11370"
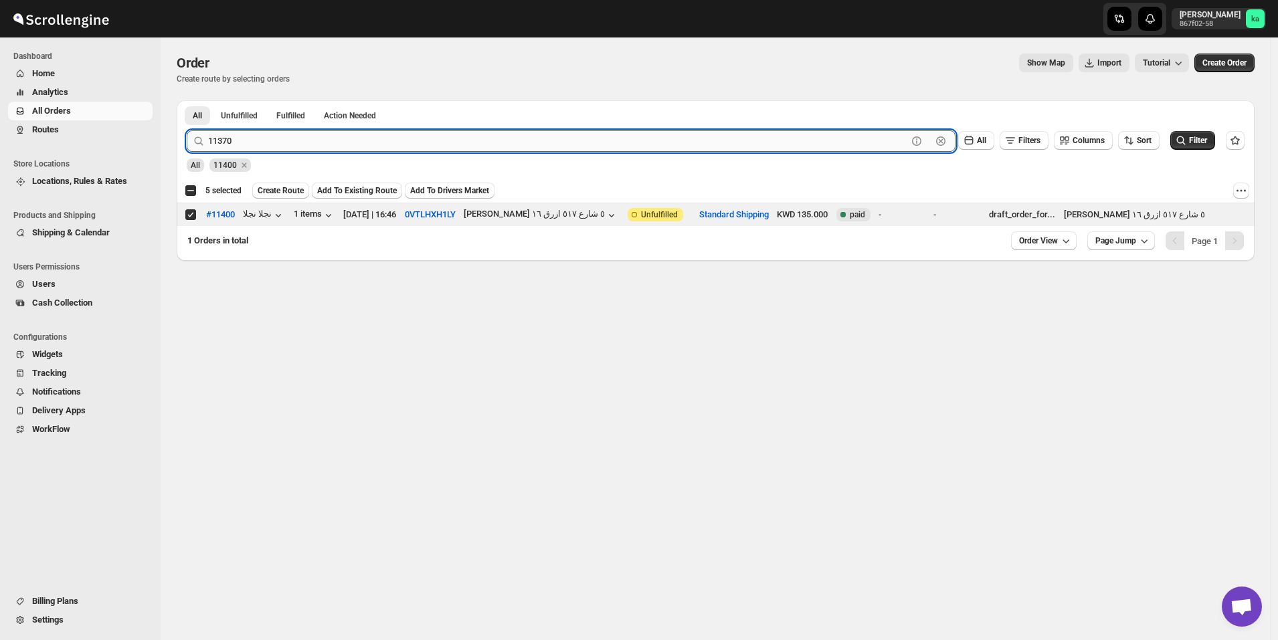
click at [187, 100] on button "Submit" at bounding box center [206, 107] width 38 height 14
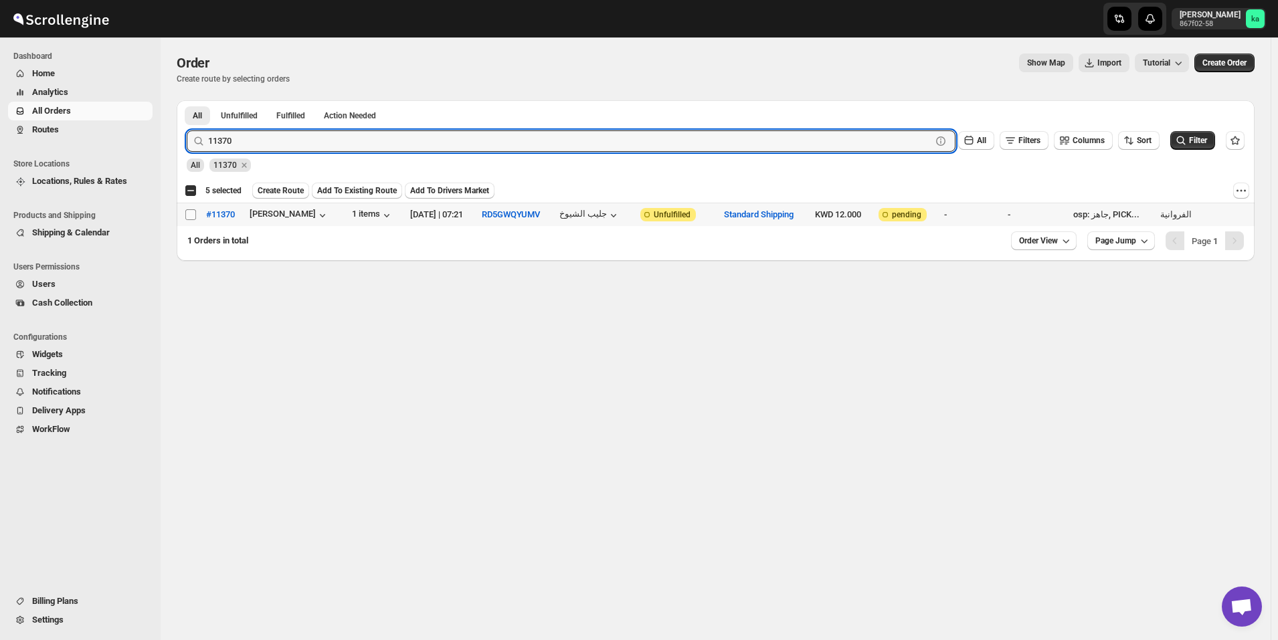
click at [193, 215] on input "Select order" at bounding box center [190, 214] width 11 height 11
checkbox input "true"
click at [288, 143] on input "11370" at bounding box center [557, 140] width 699 height 21
paste input "443"
type input "11443"
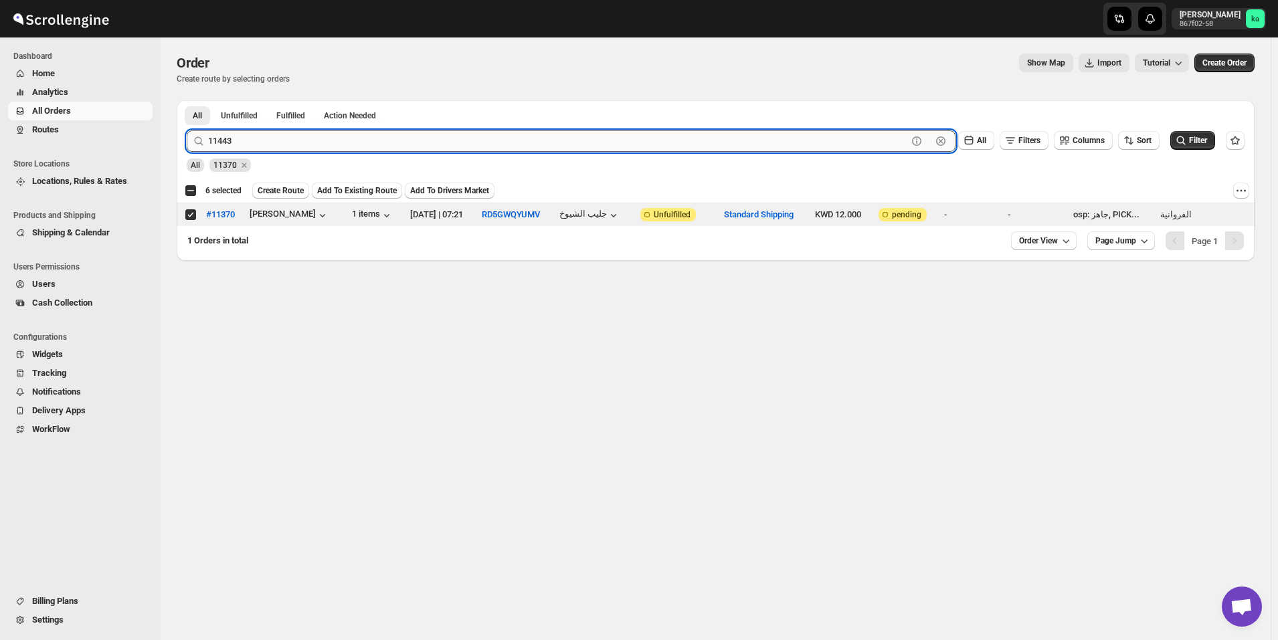
click at [187, 100] on button "Submit" at bounding box center [206, 107] width 38 height 14
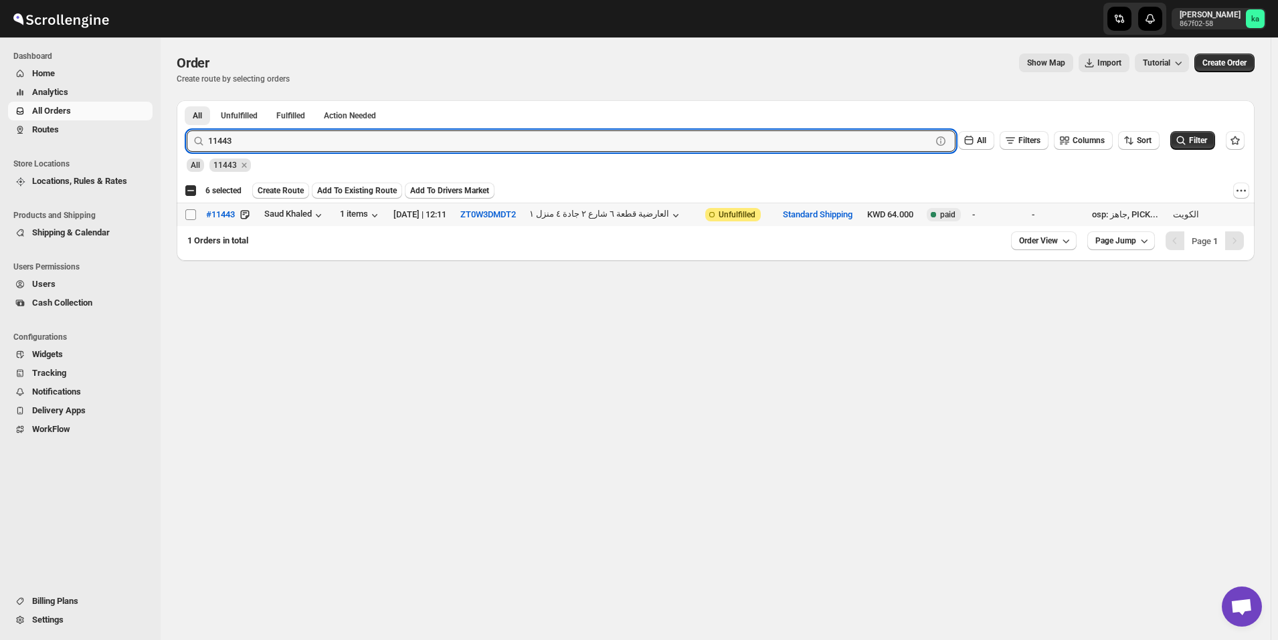
click at [189, 217] on input "Select order" at bounding box center [190, 214] width 11 height 11
checkbox input "true"
click at [319, 138] on input "11443" at bounding box center [557, 140] width 699 height 21
paste input "377"
type input "11377"
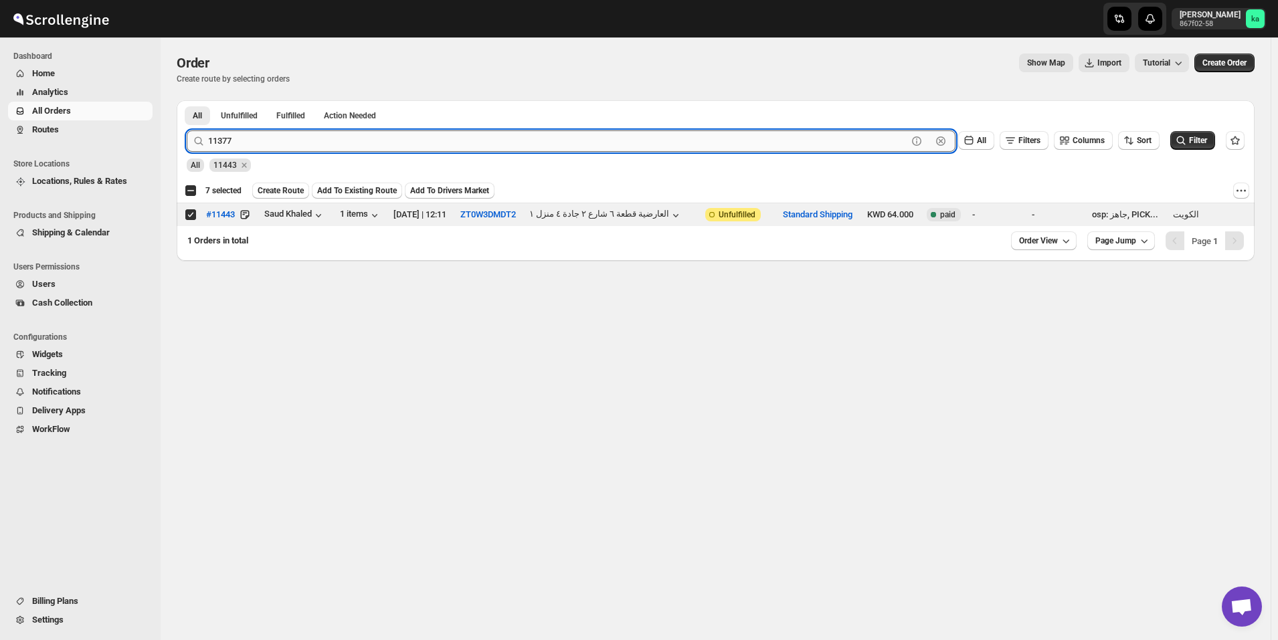
click at [187, 100] on button "Submit" at bounding box center [206, 107] width 38 height 14
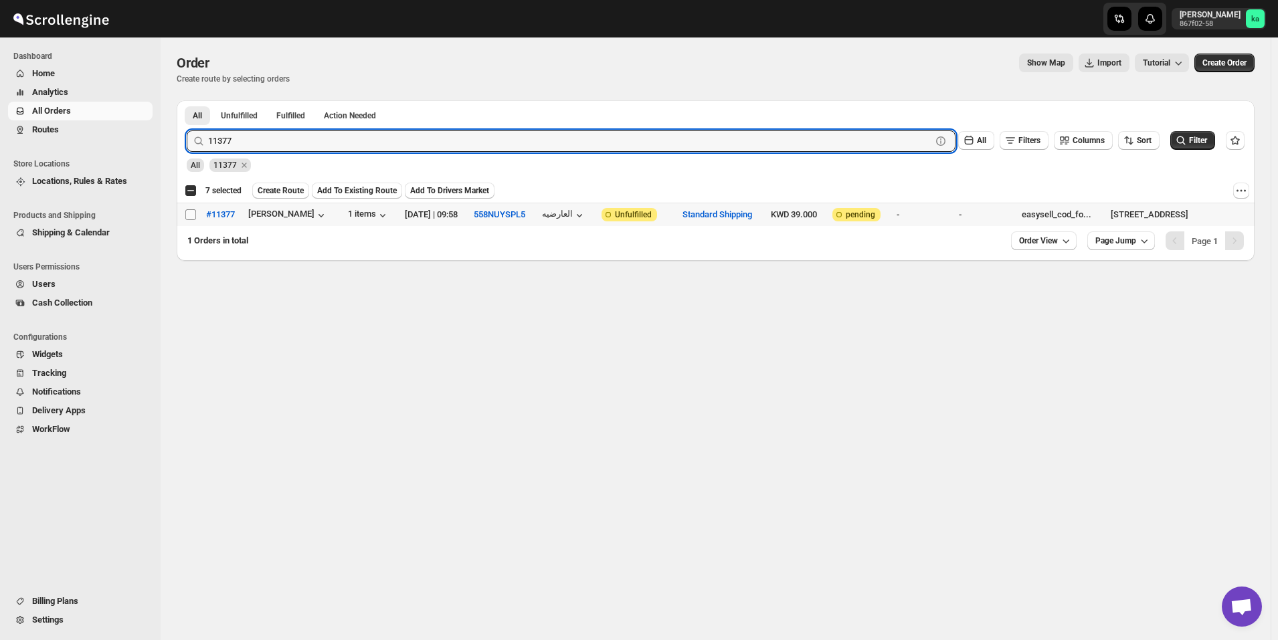
click at [191, 216] on input "Select order" at bounding box center [190, 214] width 11 height 11
checkbox input "true"
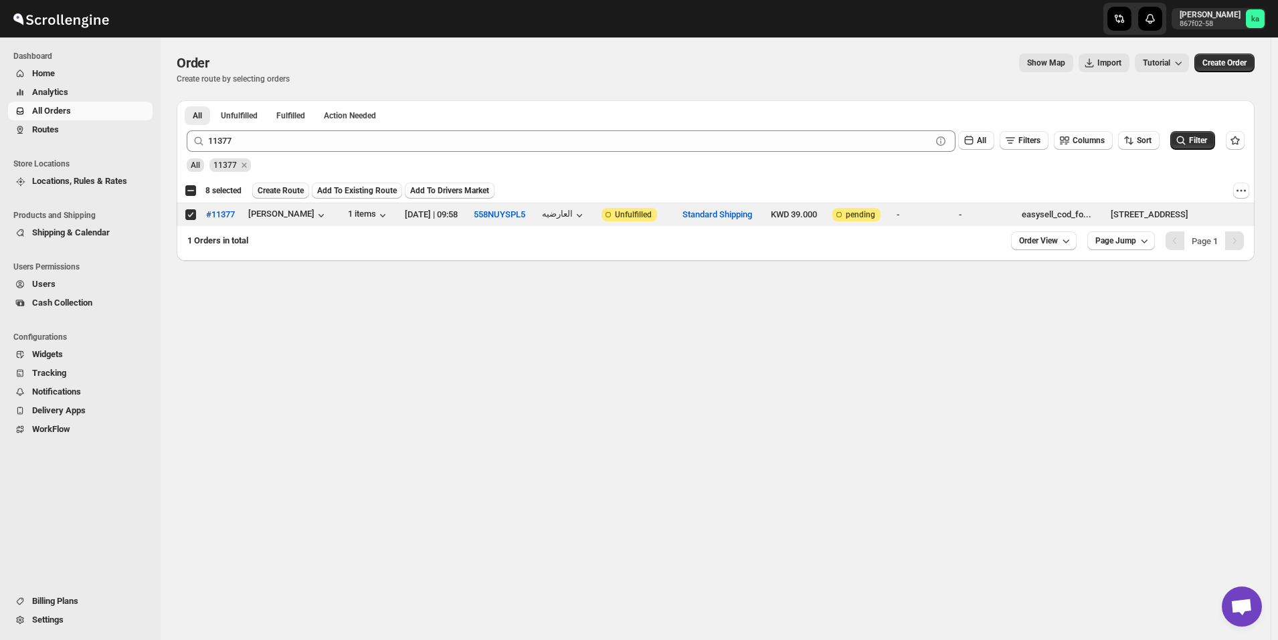
click at [272, 193] on span "Create Route" at bounding box center [281, 190] width 46 height 11
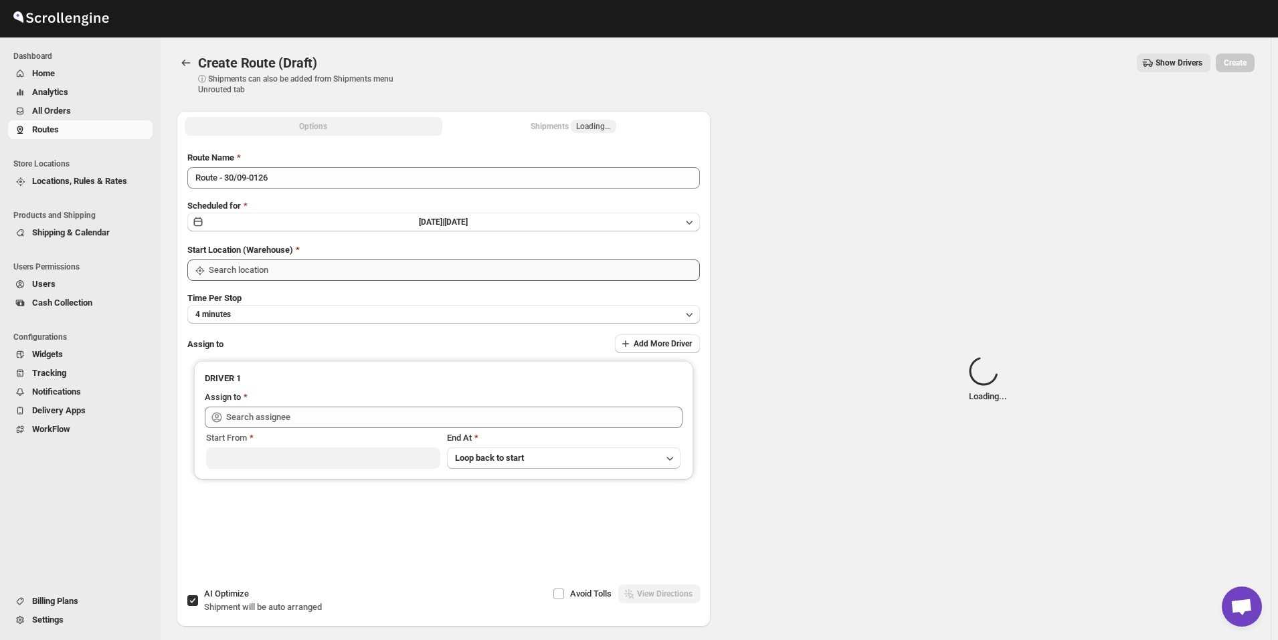
type input "[GEOGRAPHIC_DATA]"
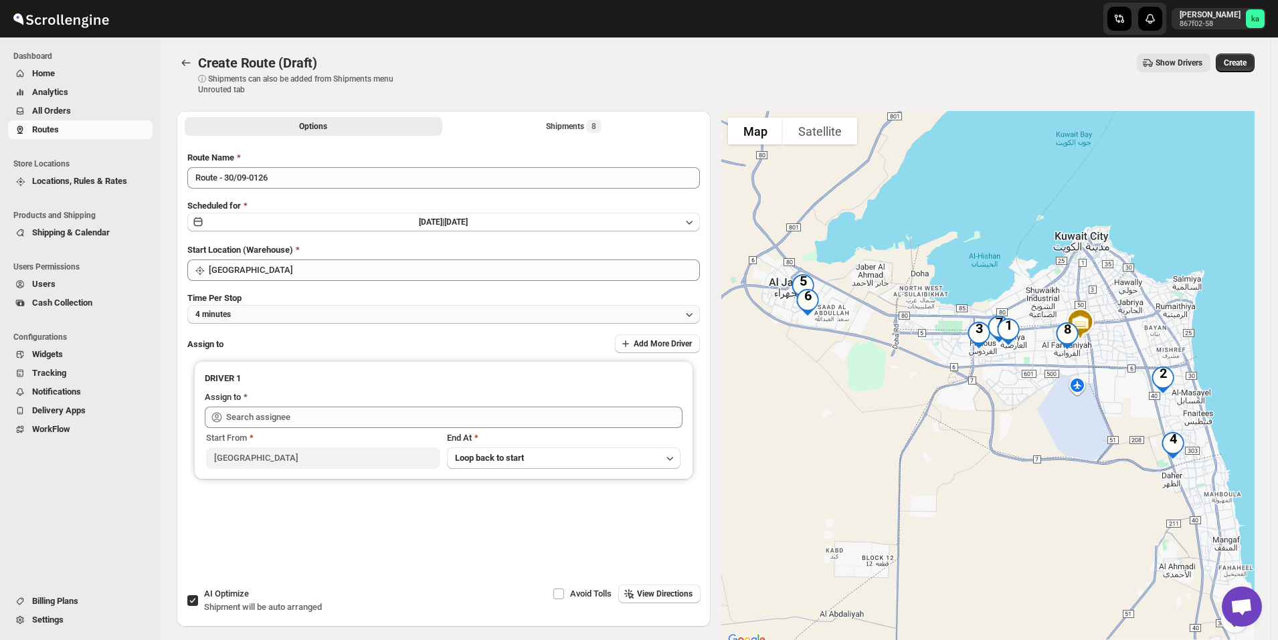
click at [382, 317] on button "4 minutes" at bounding box center [443, 314] width 513 height 19
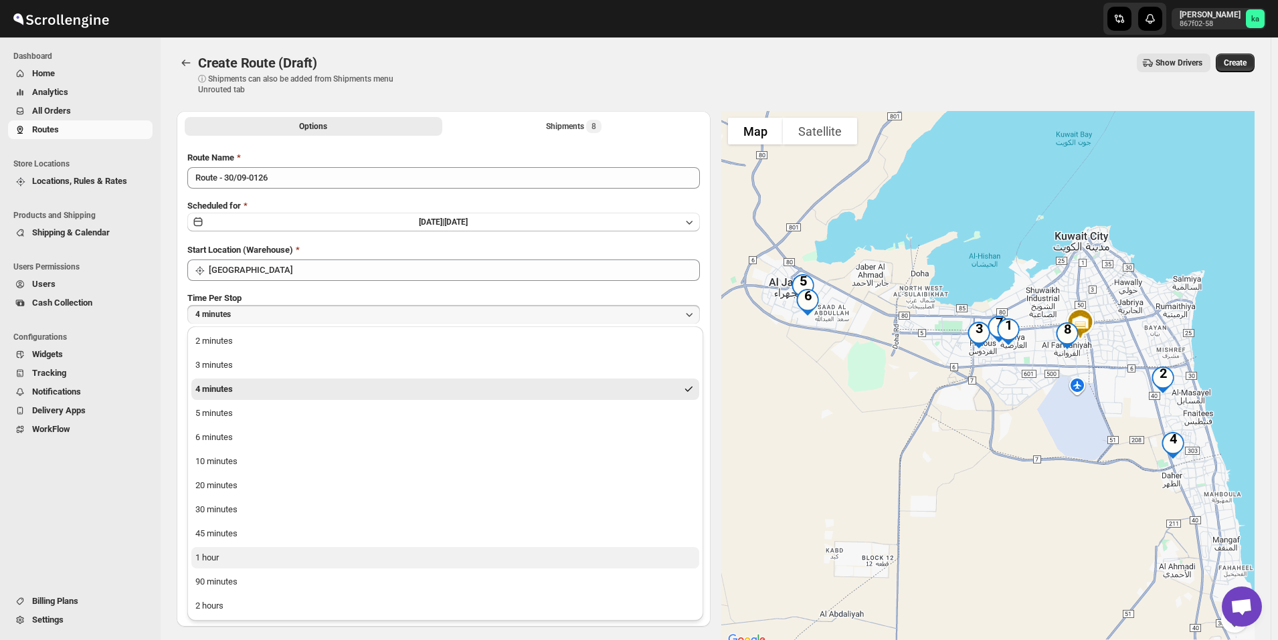
click at [294, 550] on button "1 hour" at bounding box center [445, 557] width 508 height 21
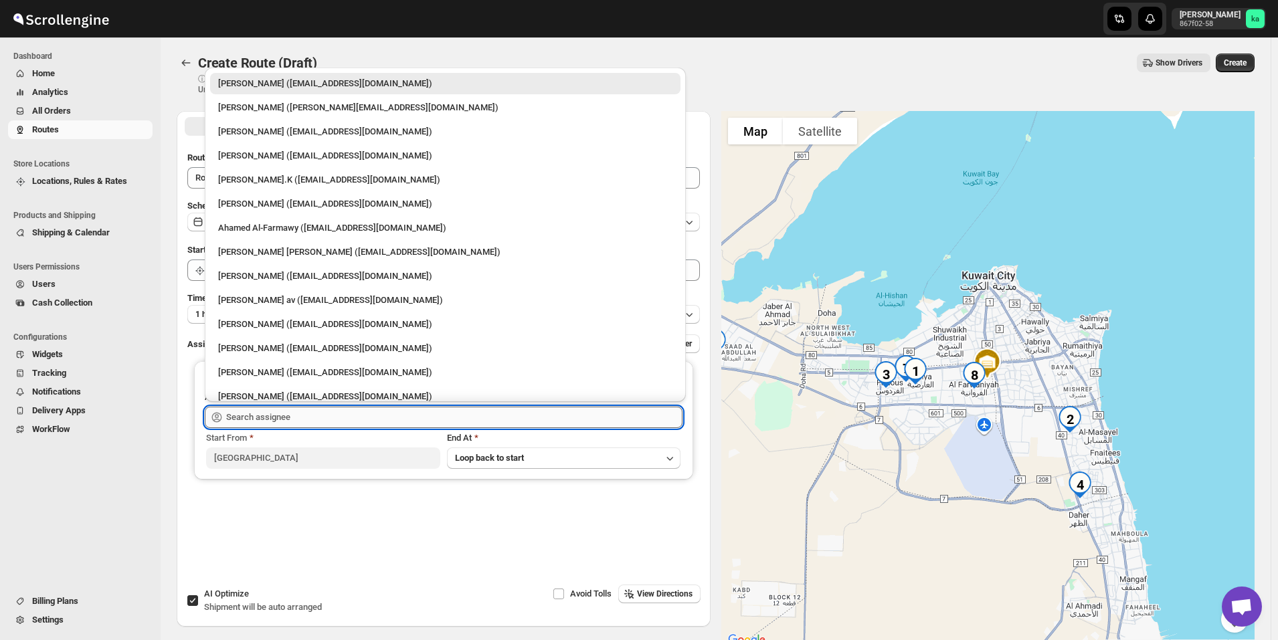
click at [287, 422] on input "text" at bounding box center [454, 417] width 456 height 21
click at [171, 362] on div "Options Shipments 8 More views Options Shipments 8 More views Route Name Route …" at bounding box center [710, 374] width 1089 height 549
click at [258, 421] on input "text" at bounding box center [454, 417] width 456 height 21
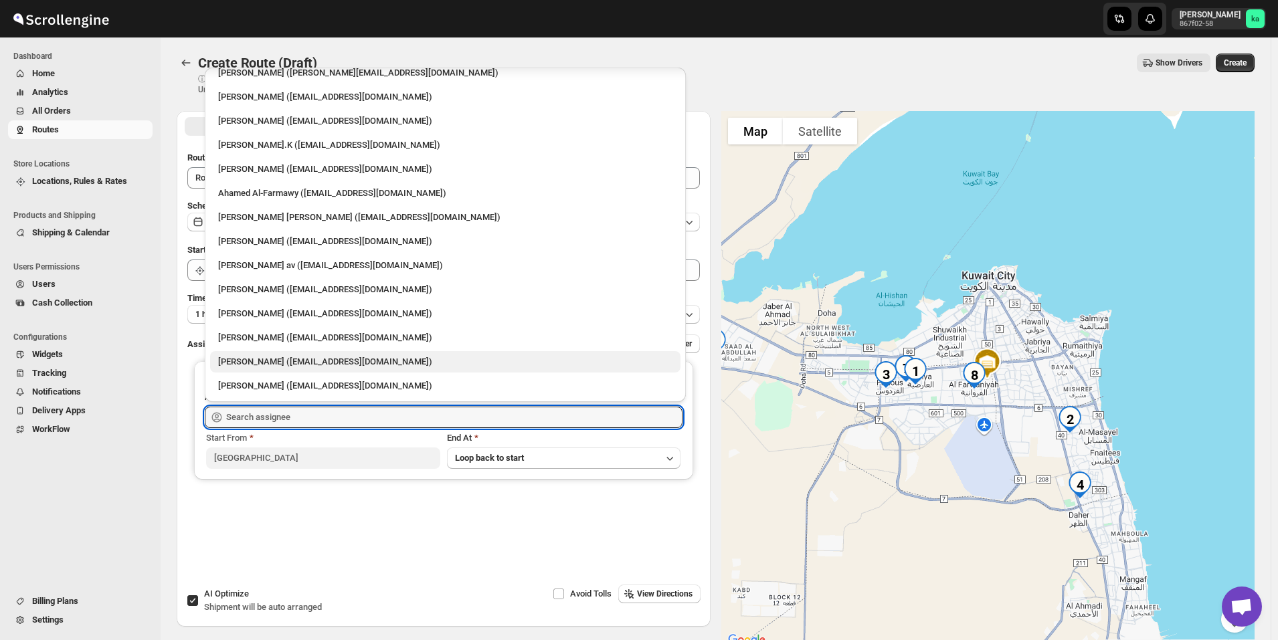
click at [292, 363] on div "[PERSON_NAME] ([EMAIL_ADDRESS][DOMAIN_NAME])" at bounding box center [445, 361] width 454 height 13
type input "[PERSON_NAME] ([EMAIL_ADDRESS][DOMAIN_NAME])"
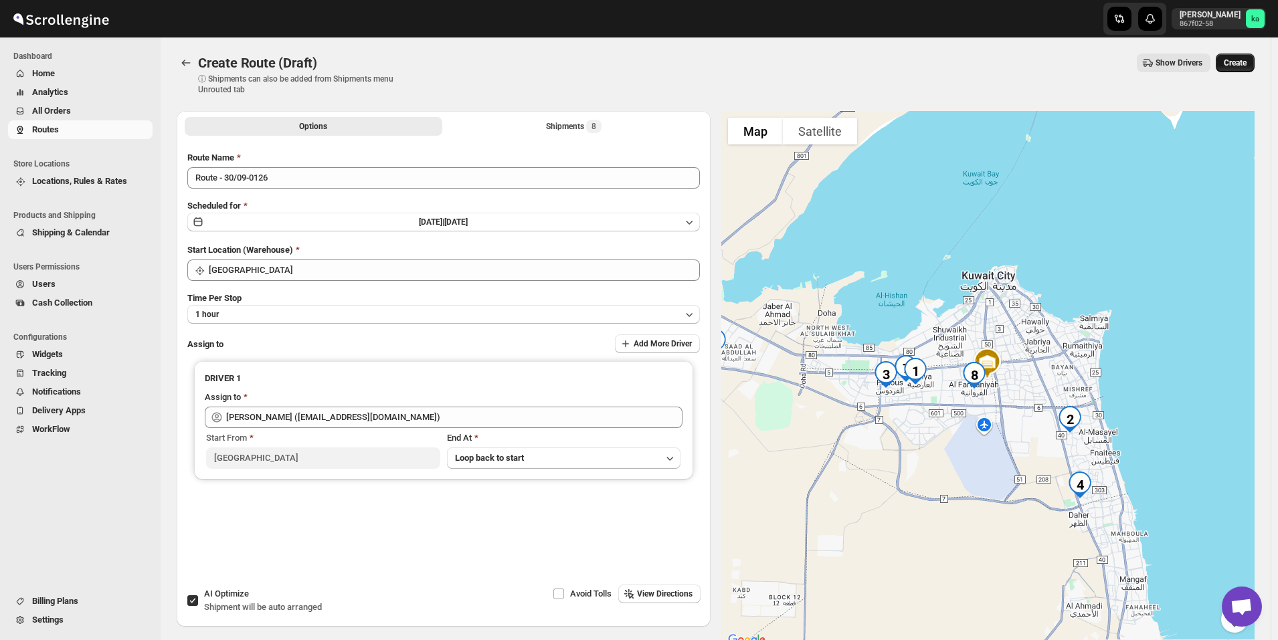
click at [1243, 66] on span "Create" at bounding box center [1235, 63] width 23 height 11
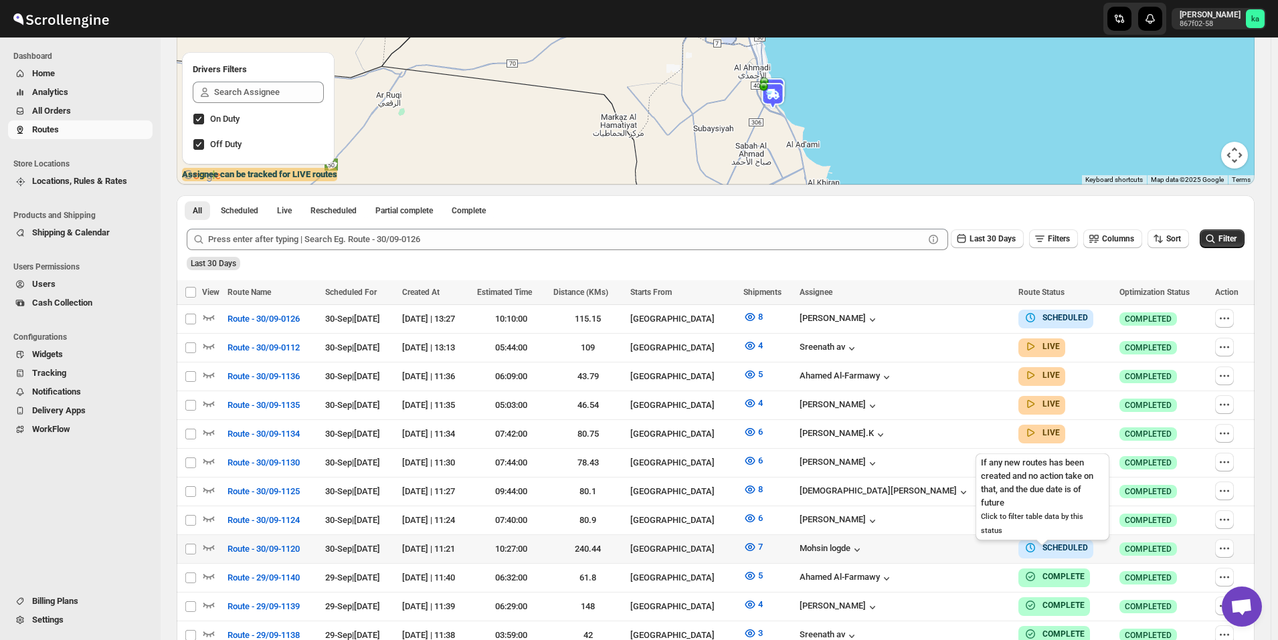
scroll to position [268, 0]
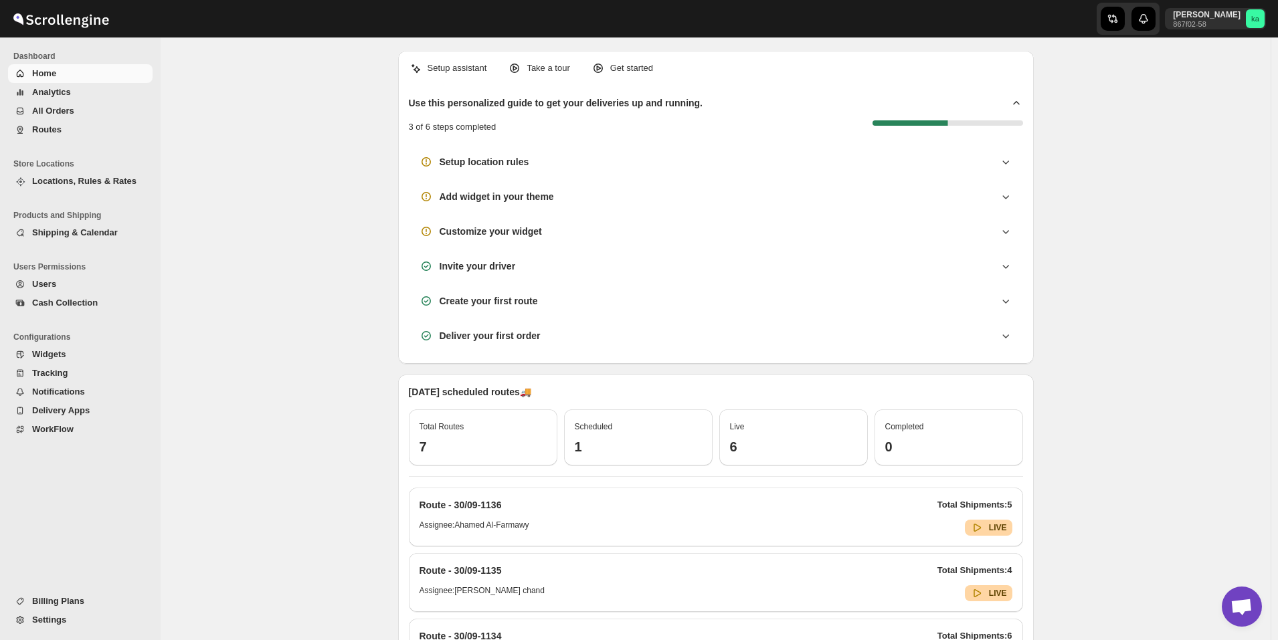
click at [76, 115] on span "All Orders" at bounding box center [91, 110] width 118 height 13
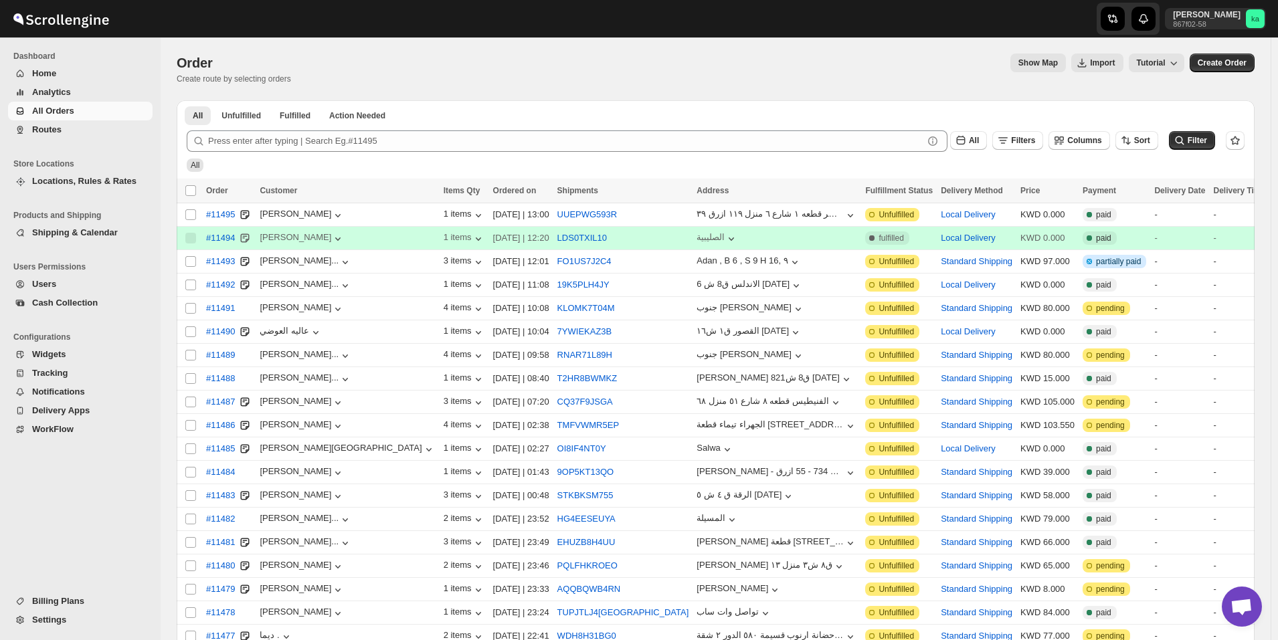
click at [74, 132] on span "Routes" at bounding box center [91, 129] width 118 height 13
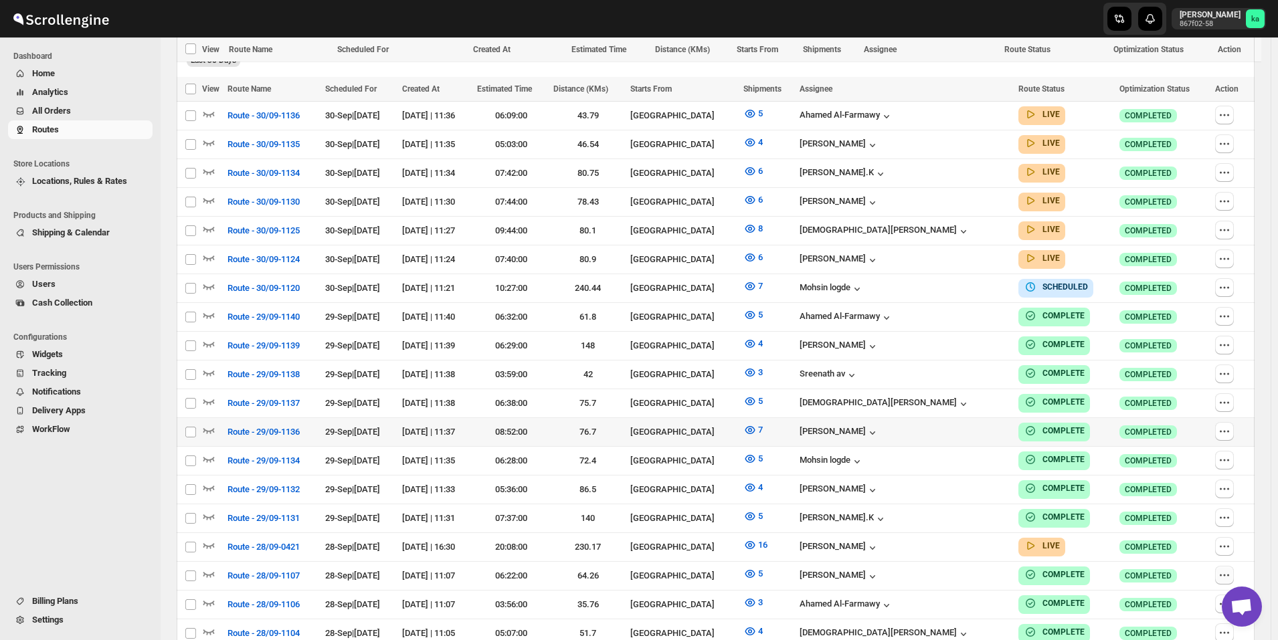
scroll to position [582, 0]
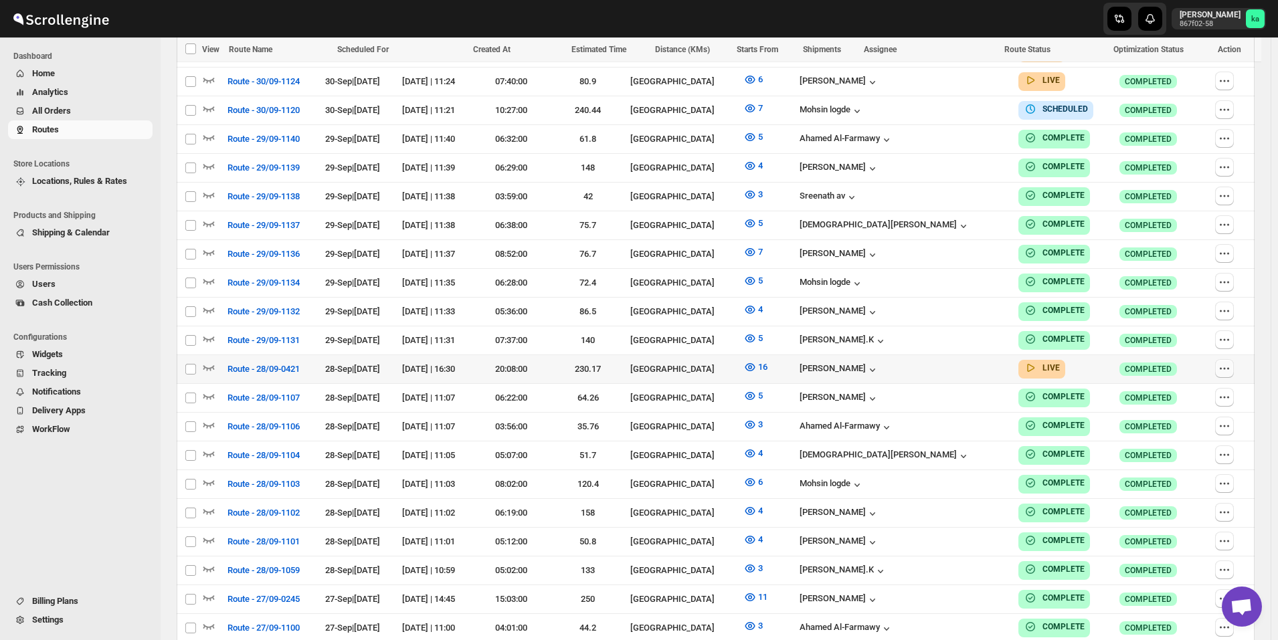
click at [1231, 362] on icon "button" at bounding box center [1224, 368] width 13 height 13
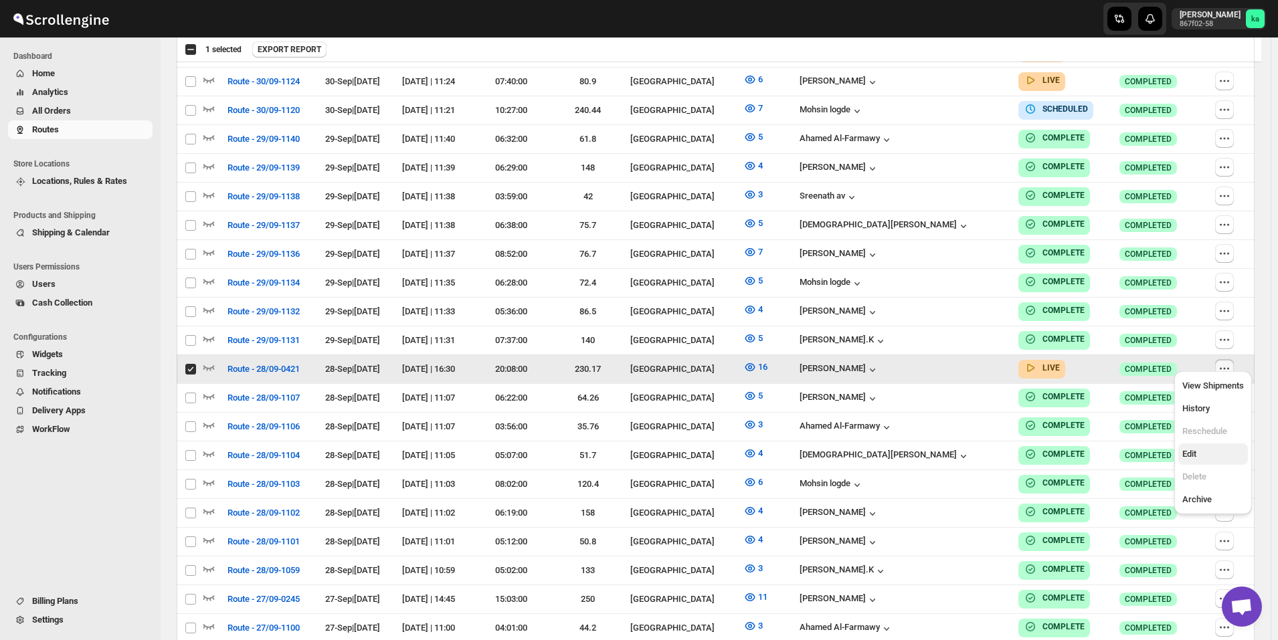
click at [1204, 455] on span "Edit" at bounding box center [1213, 454] width 62 height 13
checkbox input "false"
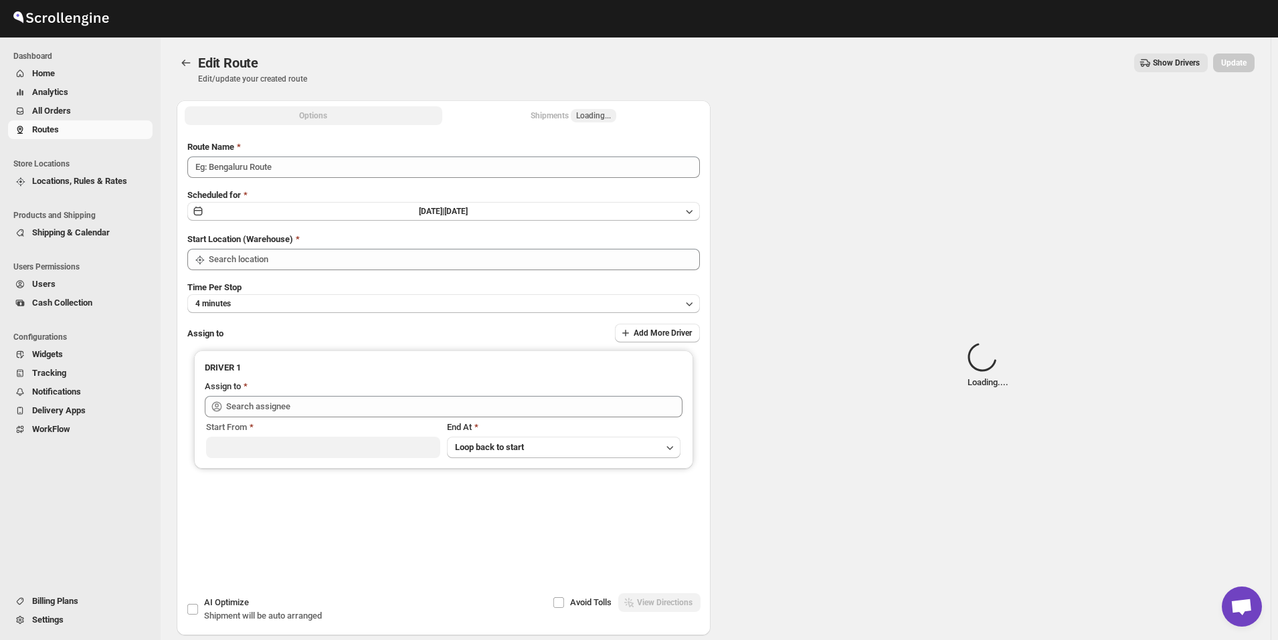
type input "Route - 28/09-0421"
type input "[GEOGRAPHIC_DATA]"
type input "[PERSON_NAME] ([EMAIL_ADDRESS][DOMAIN_NAME])"
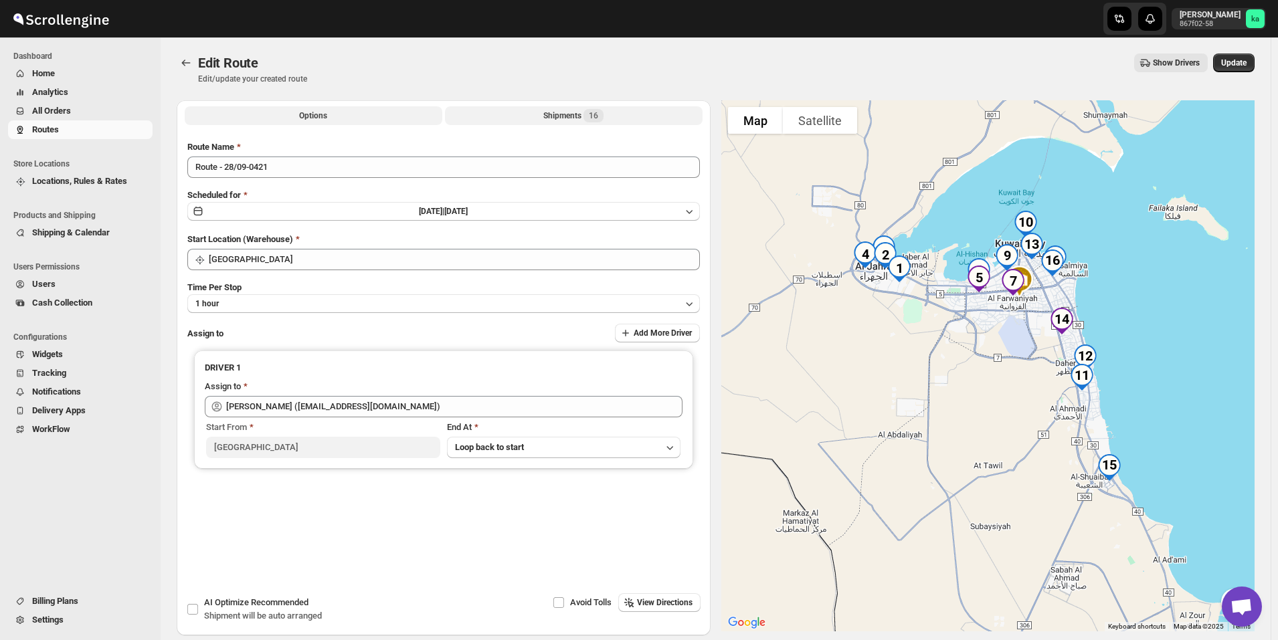
click at [544, 115] on button "Shipments 16" at bounding box center [574, 115] width 258 height 19
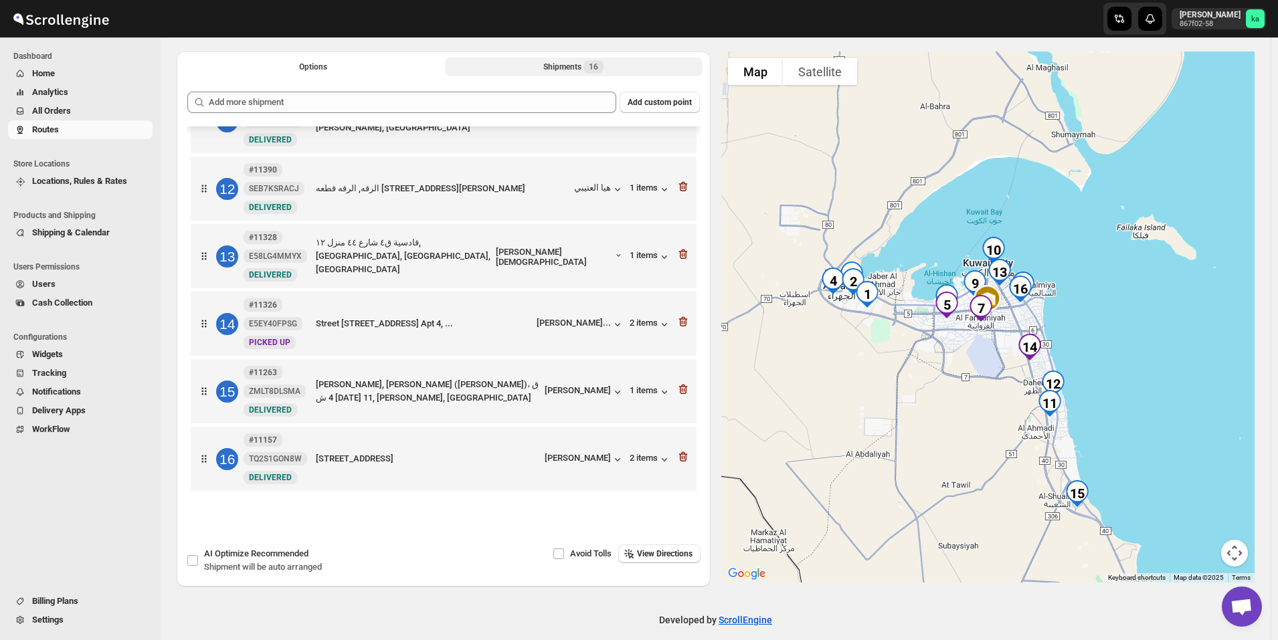
scroll to position [62, 0]
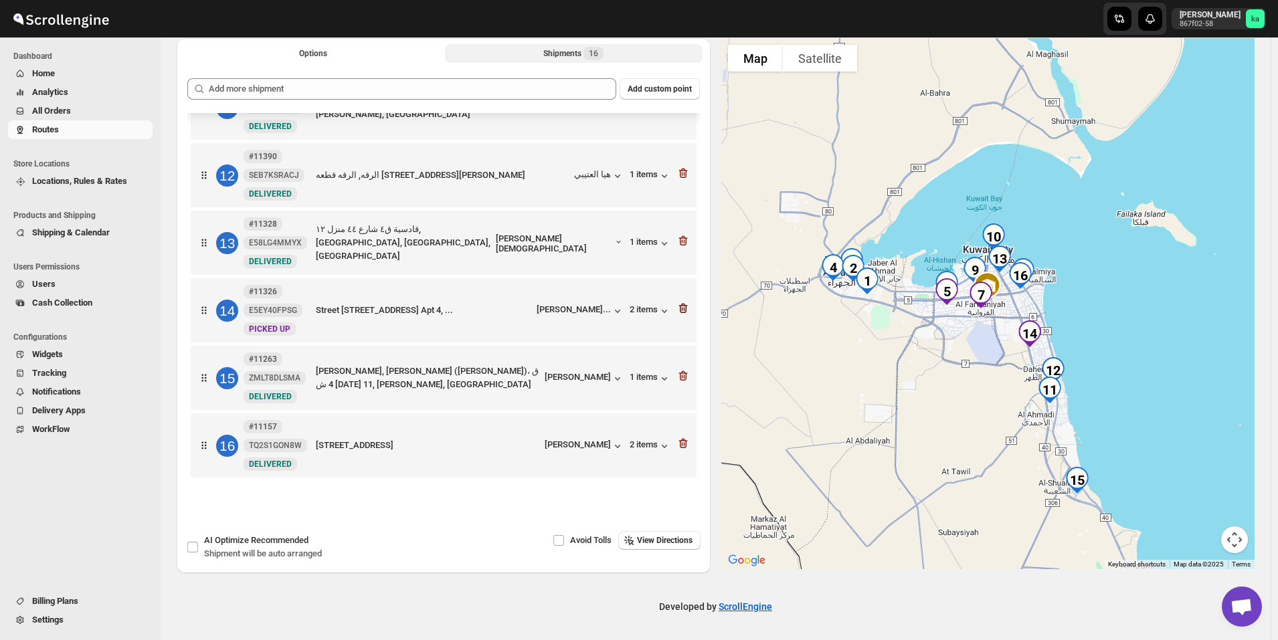
click at [679, 308] on icon "button" at bounding box center [683, 309] width 9 height 10
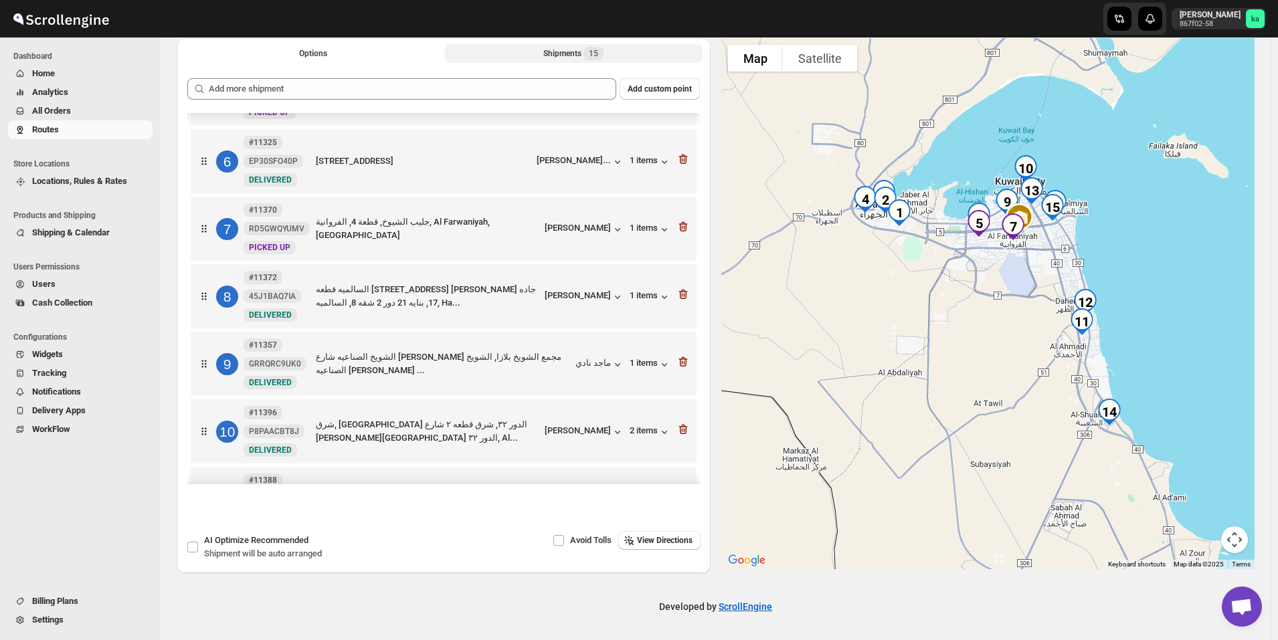
scroll to position [314, 0]
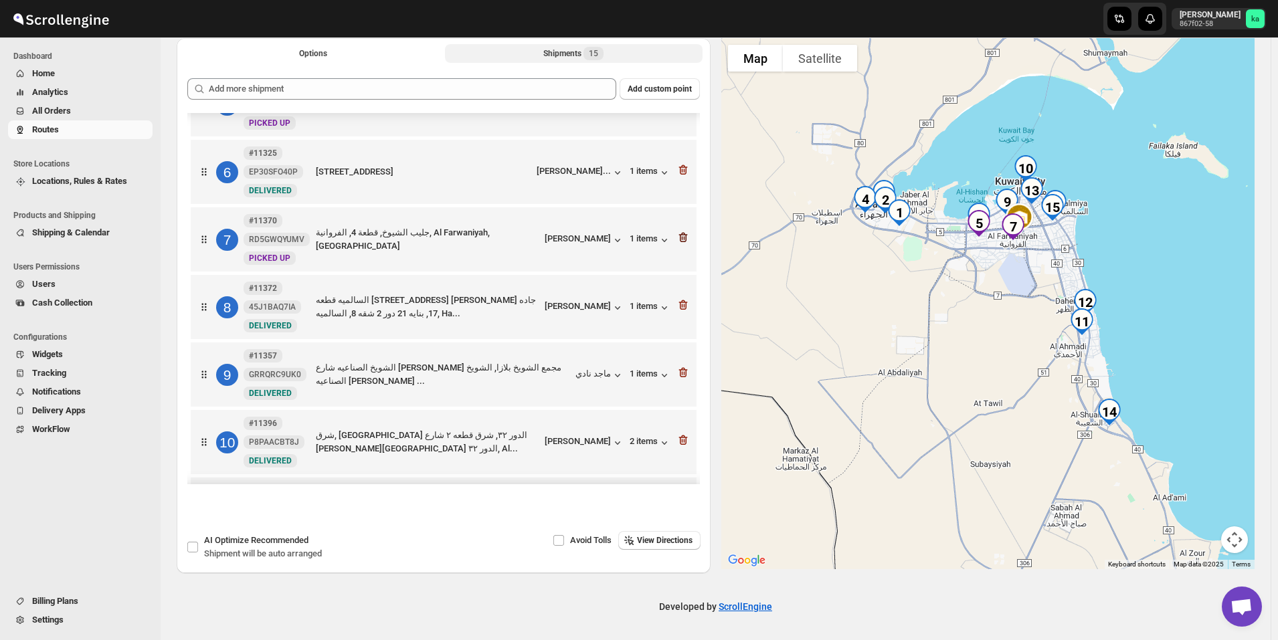
click at [683, 240] on icon "button" at bounding box center [683, 238] width 1 height 4
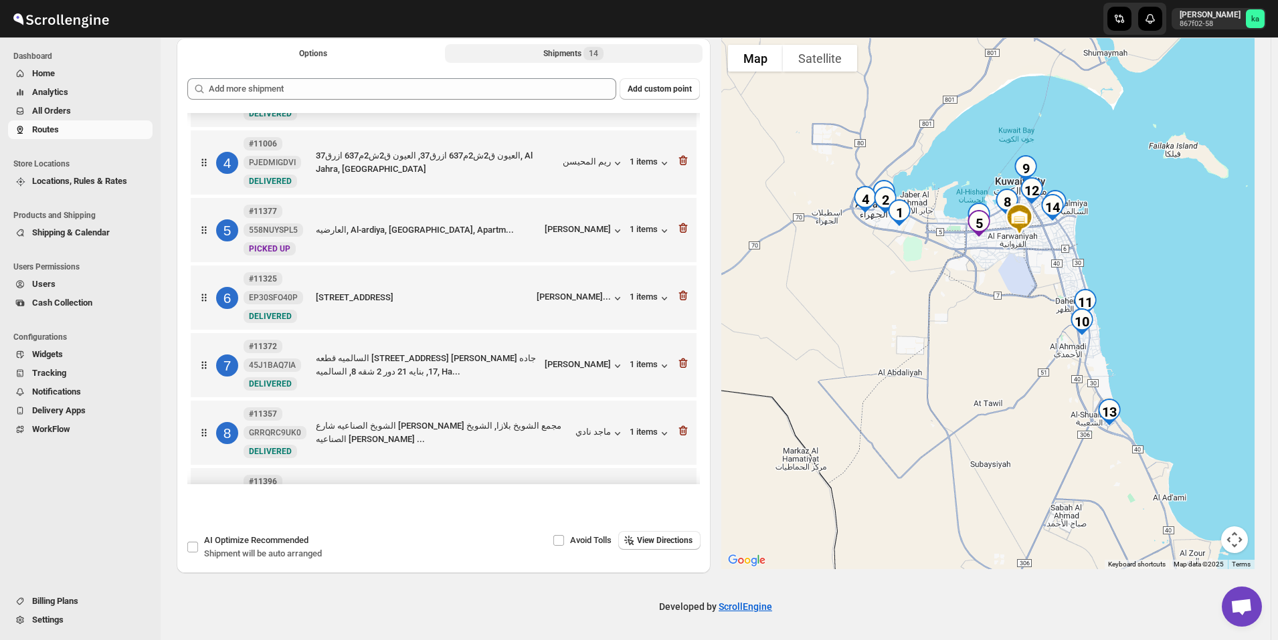
scroll to position [181, 0]
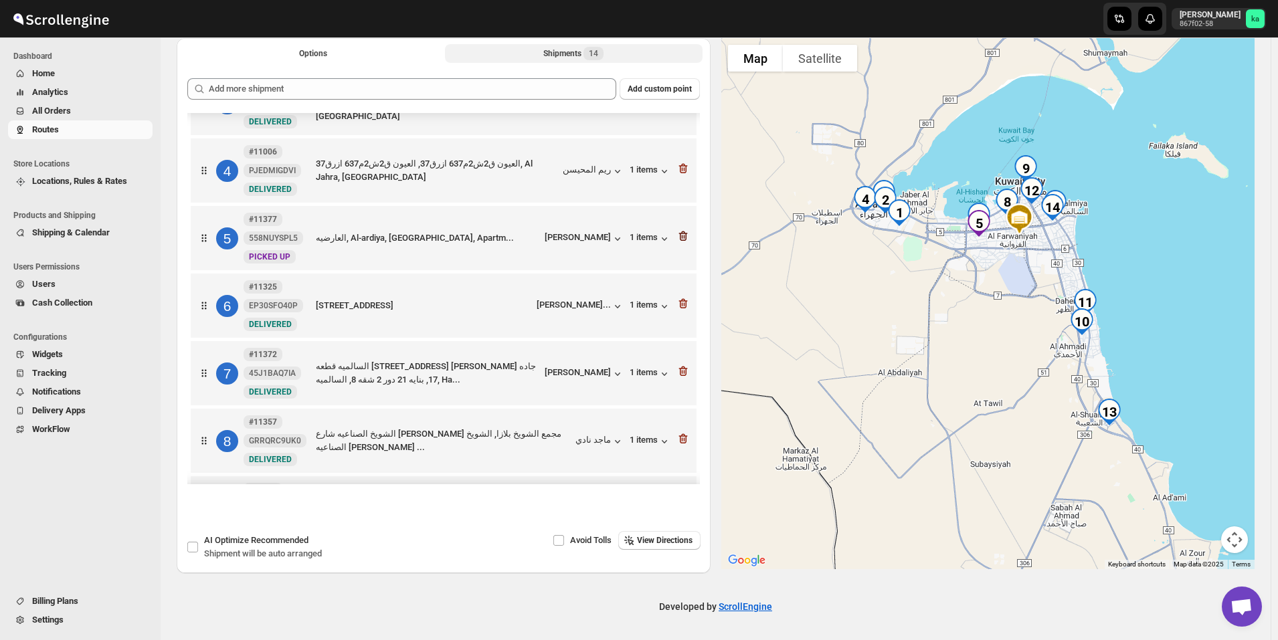
click at [683, 235] on icon "button" at bounding box center [682, 236] width 13 height 13
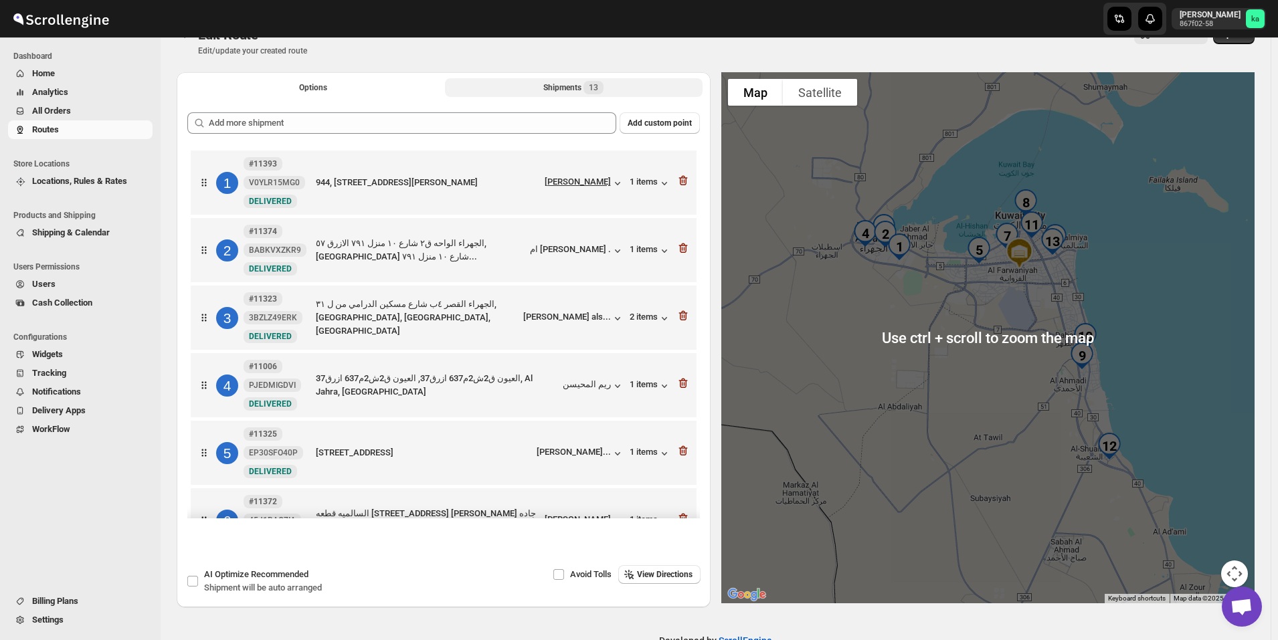
scroll to position [0, 0]
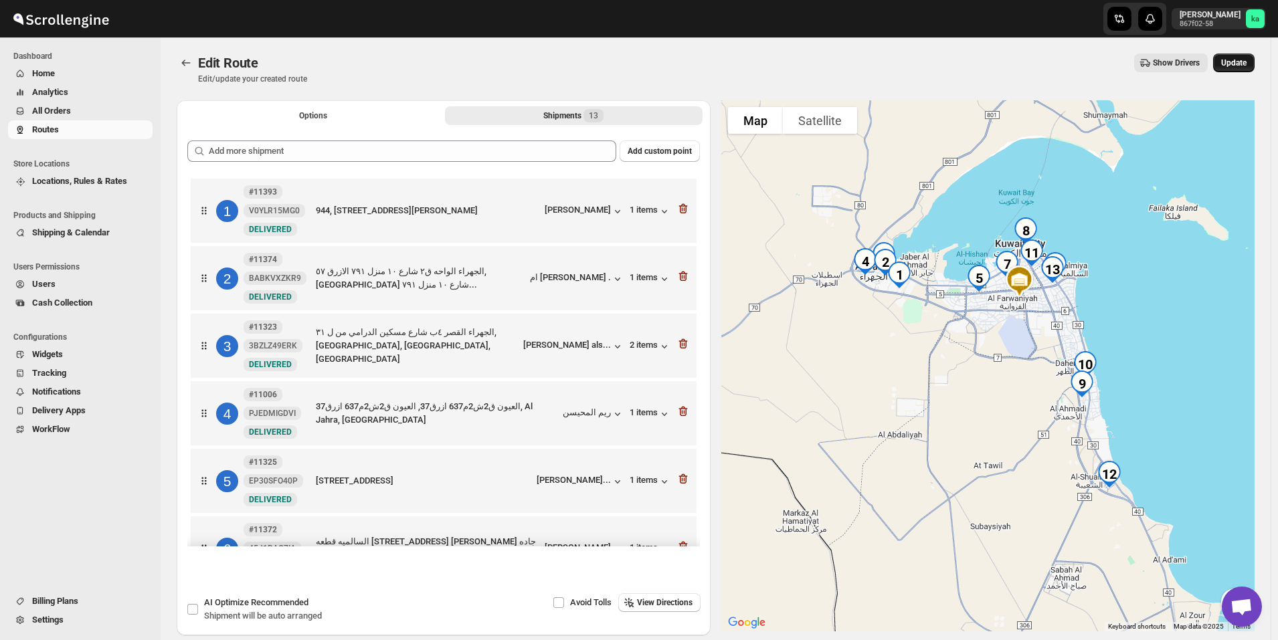
click at [1247, 65] on span "Update" at bounding box center [1233, 63] width 25 height 11
